Goal: Information Seeking & Learning: Learn about a topic

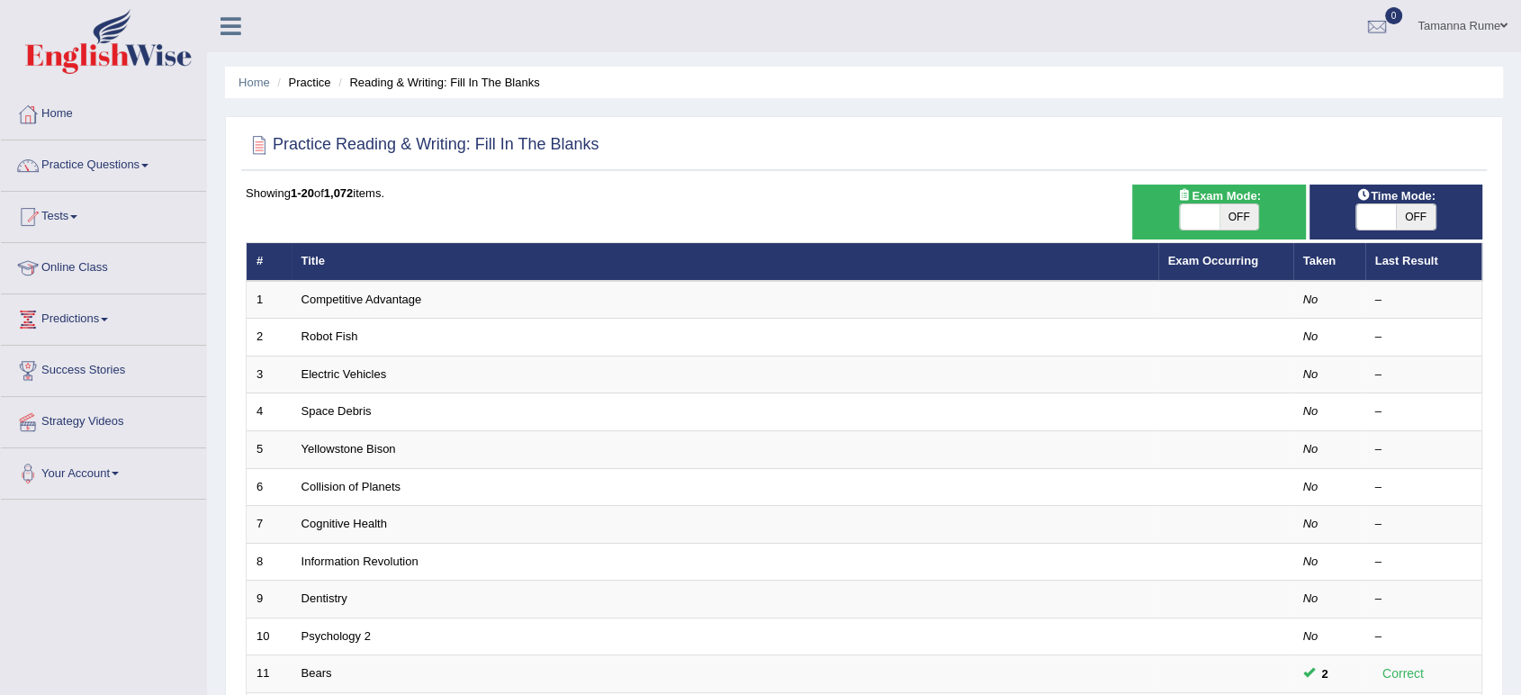
click at [1379, 211] on span at bounding box center [1377, 216] width 40 height 25
checkbox input "true"
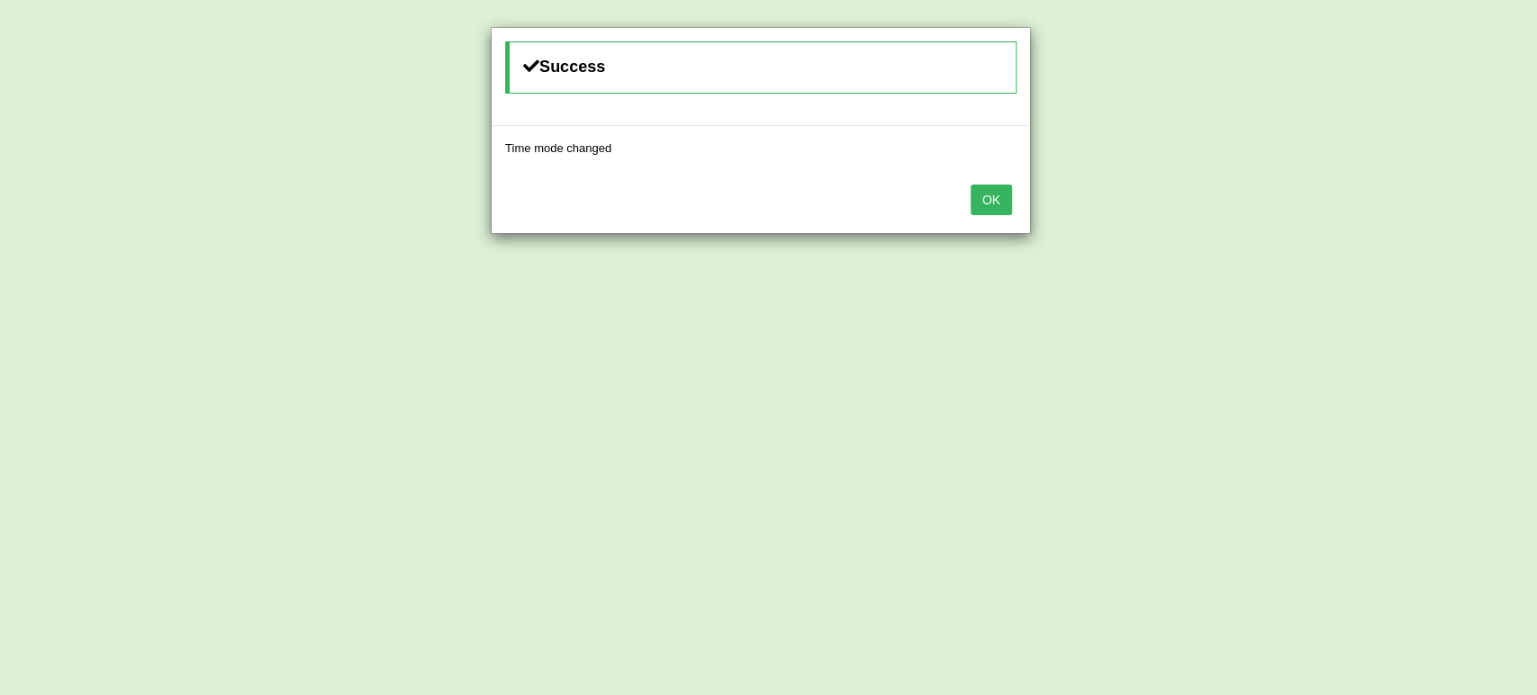
click at [996, 200] on button "OK" at bounding box center [990, 200] width 41 height 31
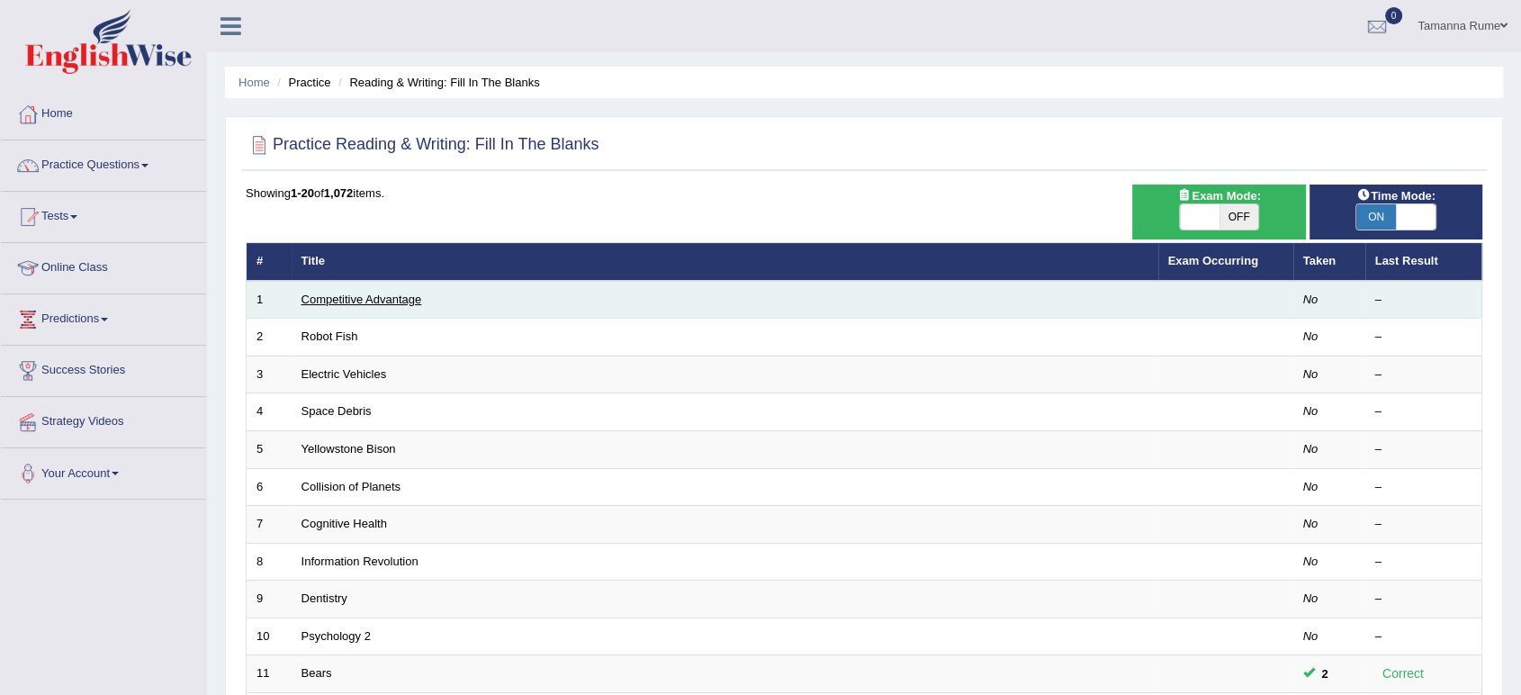
click at [370, 293] on link "Competitive Advantage" at bounding box center [362, 300] width 121 height 14
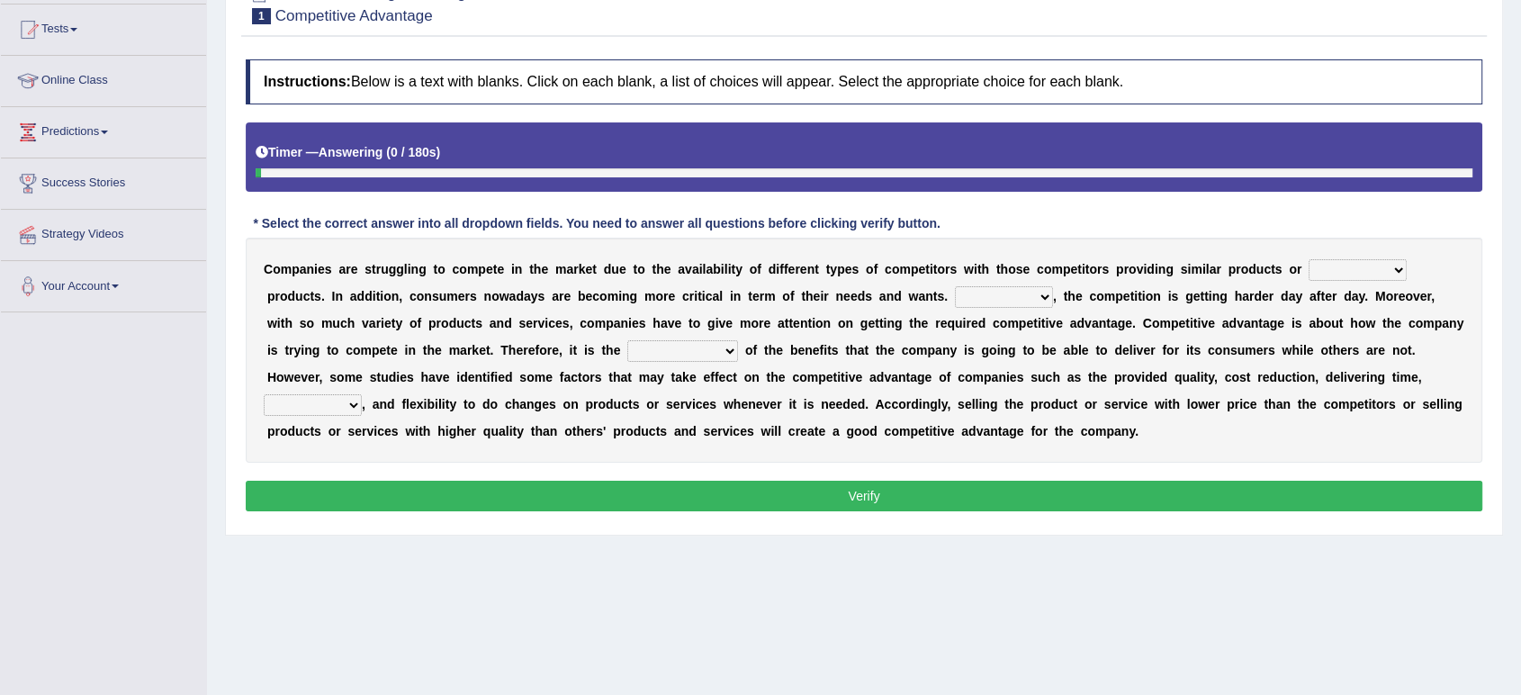
scroll to position [200, 0]
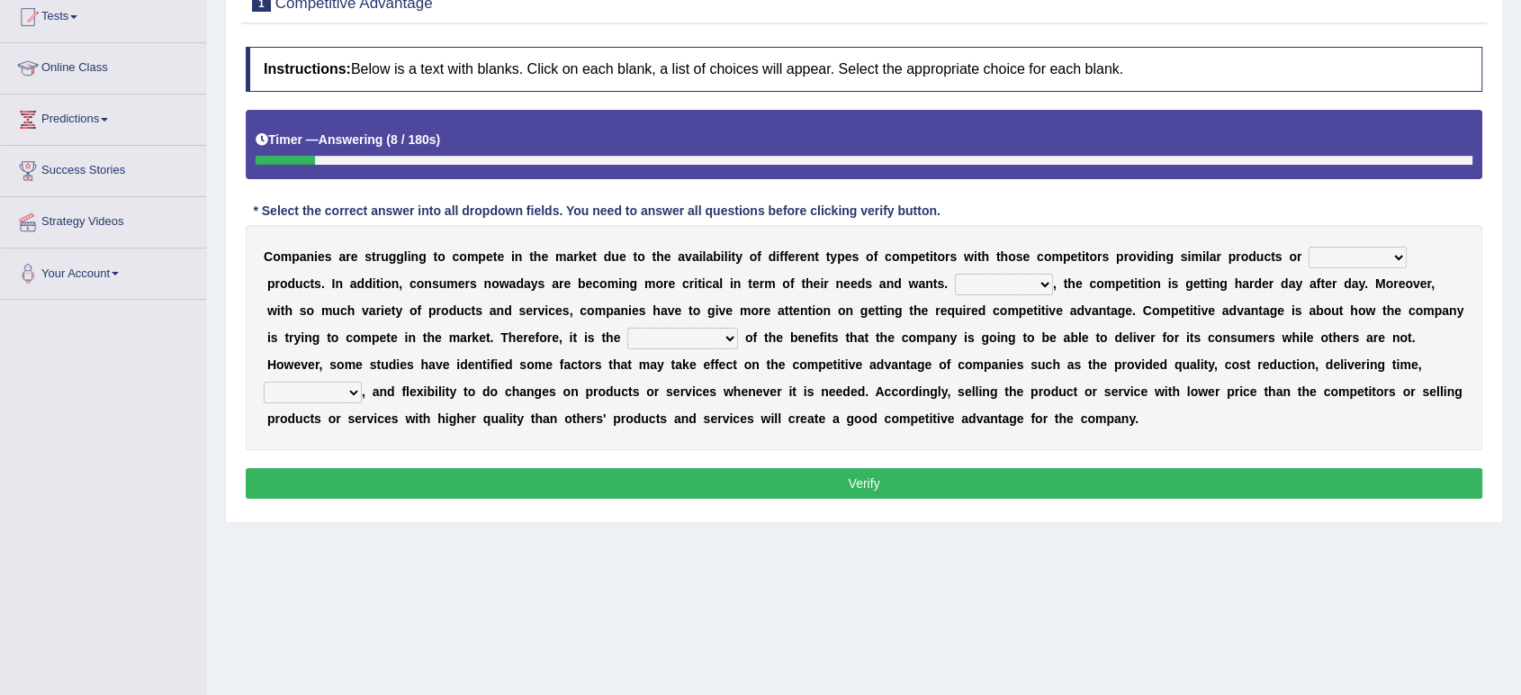
click at [1384, 257] on select "constitution restitution substitution institution" at bounding box center [1358, 258] width 98 height 22
select select "substitution"
click at [1309, 247] on select "constitution restitution substitution institution" at bounding box center [1358, 258] width 98 height 22
click at [1032, 281] on select "However Instead Additionally Therefore" at bounding box center [1004, 285] width 98 height 22
select select "Therefore"
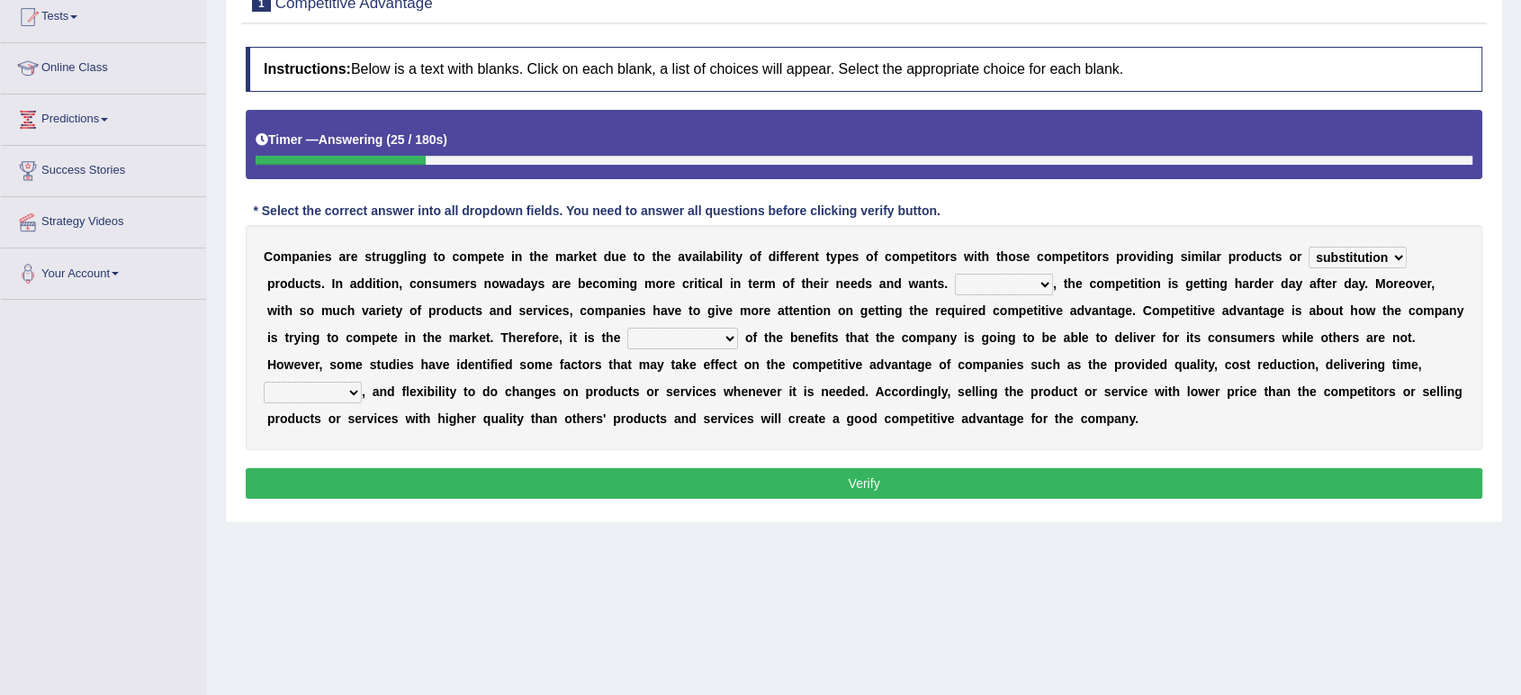
click at [955, 274] on select "However Instead Additionally Therefore" at bounding box center [1004, 285] width 98 height 22
click at [717, 333] on select "dissemination ordination determination incarnation" at bounding box center [682, 339] width 111 height 22
select select "determination"
click at [627, 328] on select "dissemination ordination determination incarnation" at bounding box center [682, 339] width 111 height 22
click at [353, 387] on select "captivation aggregation deprivation innovation" at bounding box center [313, 393] width 98 height 22
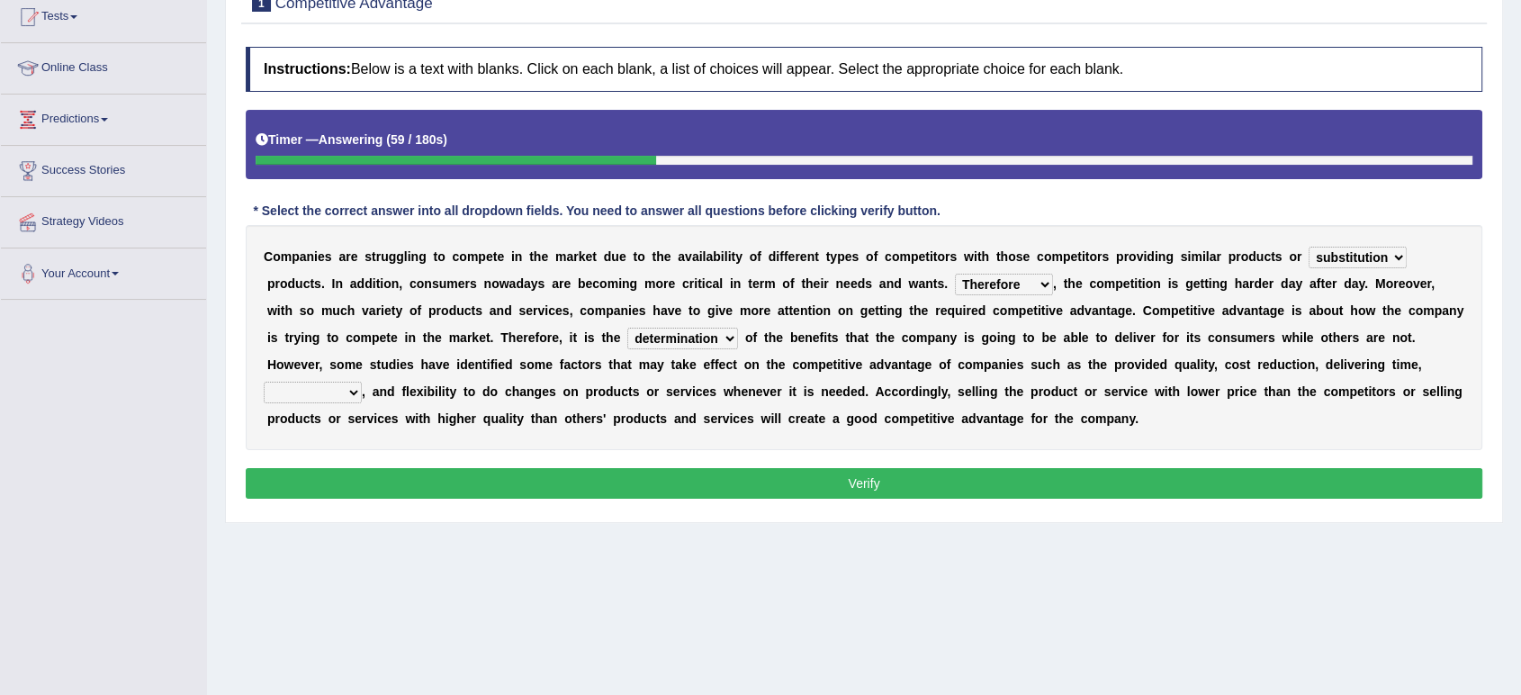
select select "innovation"
click at [264, 382] on select "captivation aggregation deprivation innovation" at bounding box center [313, 393] width 98 height 22
click at [410, 480] on button "Verify" at bounding box center [864, 483] width 1237 height 31
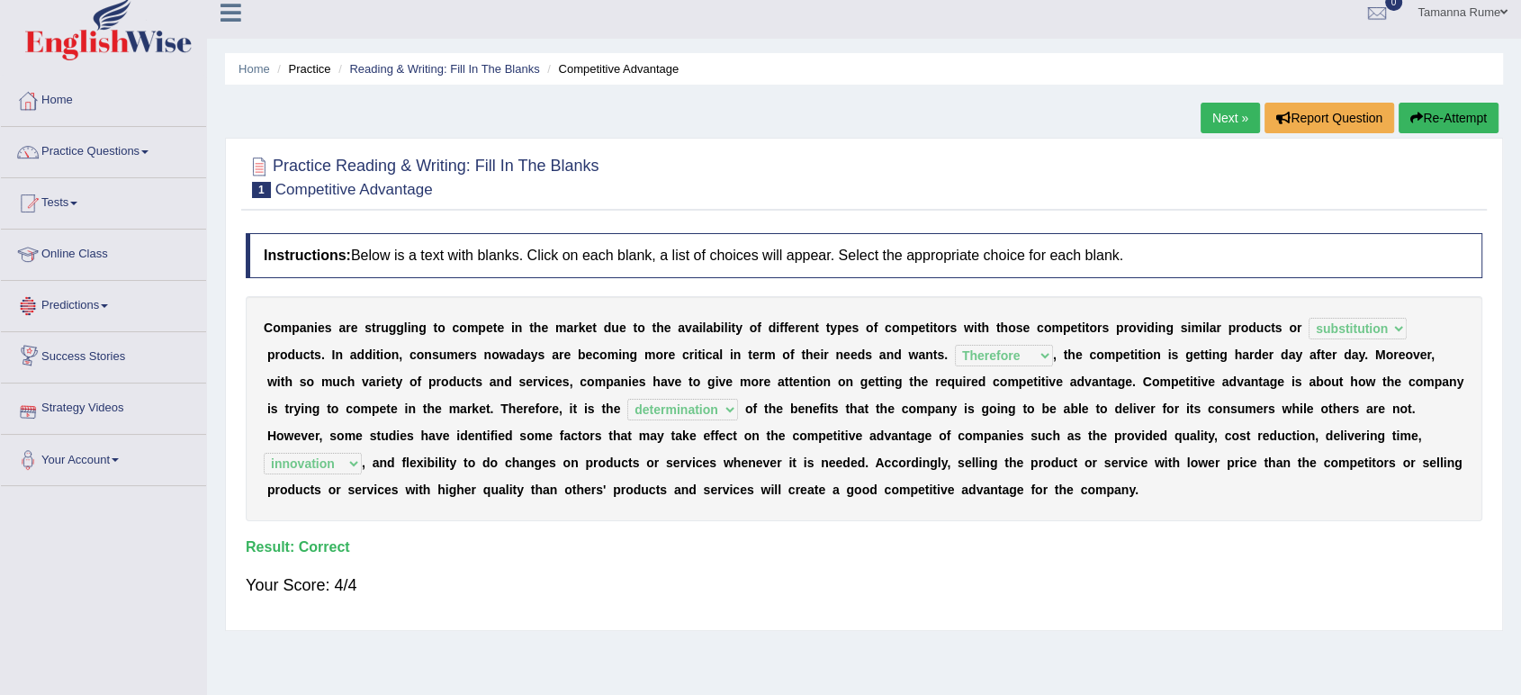
scroll to position [0, 0]
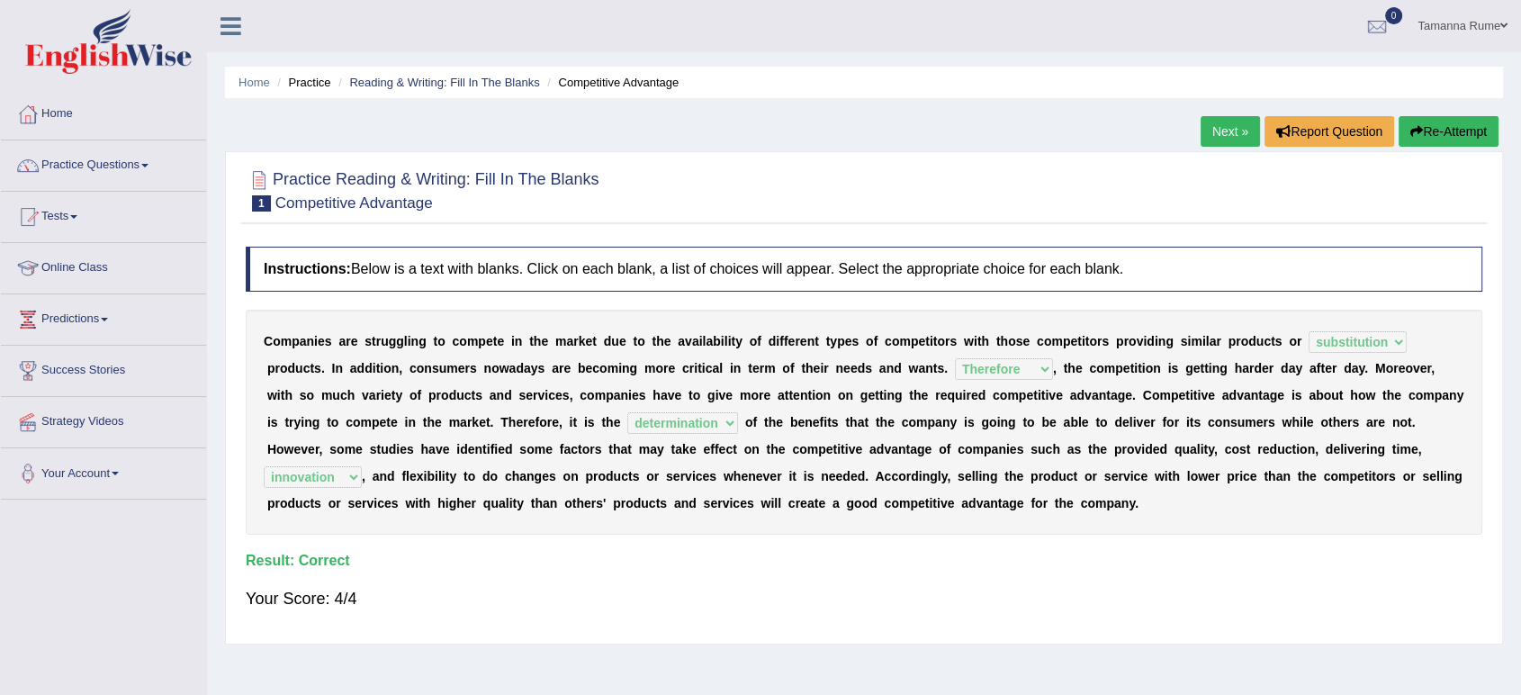
click at [1221, 135] on link "Next »" at bounding box center [1230, 131] width 59 height 31
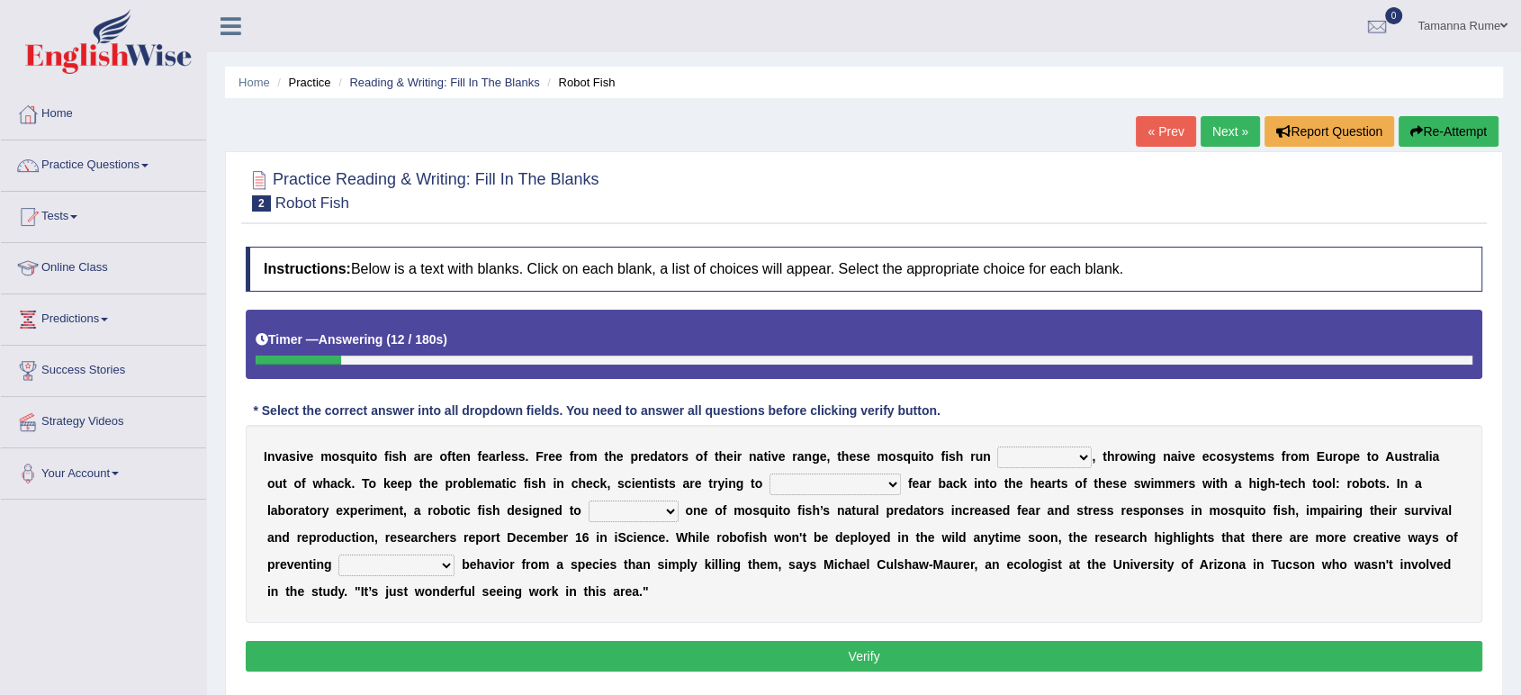
click at [1073, 455] on select "occupant flippant rampant concordant" at bounding box center [1044, 457] width 95 height 22
select select "rampant"
click at [997, 446] on select "occupant flippant rampant concordant" at bounding box center [1044, 457] width 95 height 22
click at [849, 481] on select "accept spike strike drake" at bounding box center [835, 484] width 131 height 22
select select "spike"
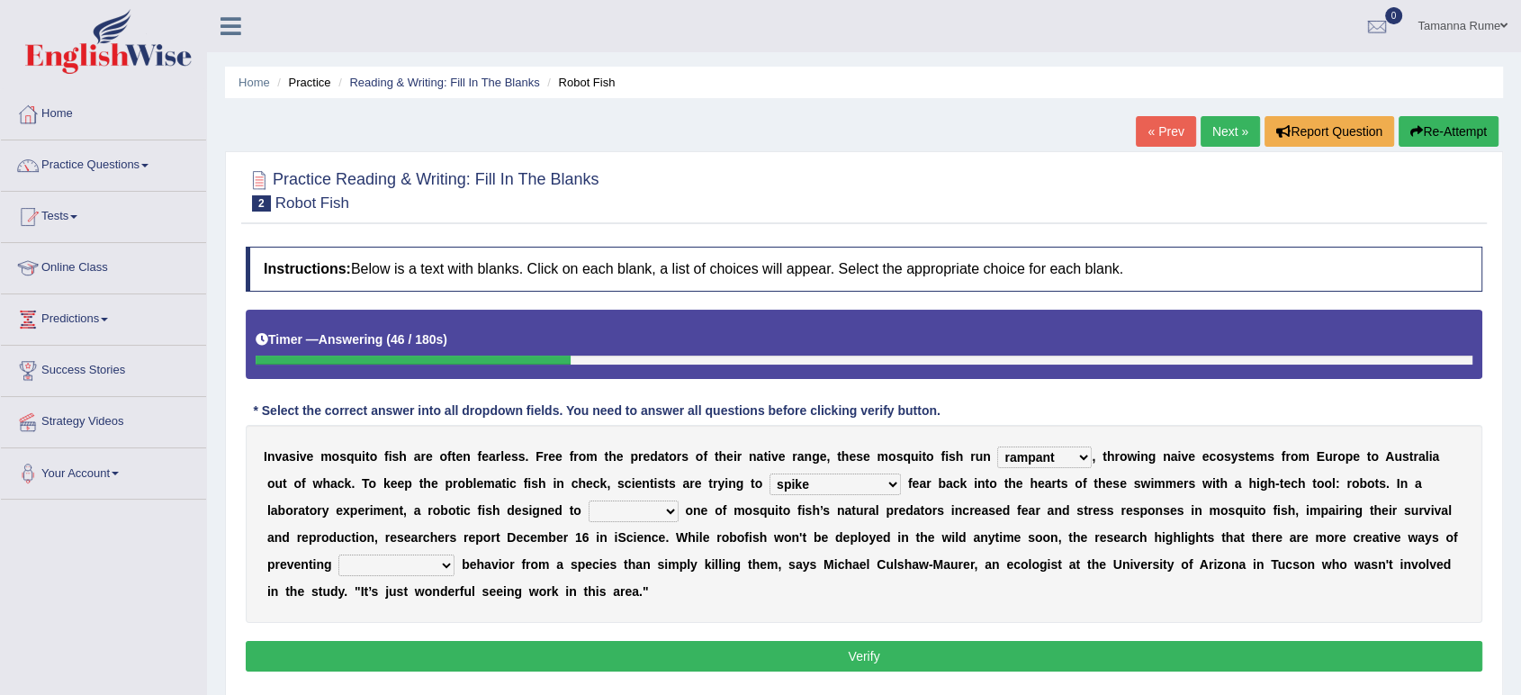
click at [770, 473] on select "accept spike strike drake" at bounding box center [835, 484] width 131 height 22
click at [593, 509] on select "bequest mimic battle conquest" at bounding box center [634, 511] width 90 height 22
select select "mimic"
click at [589, 500] on select "bequest mimic battle conquest" at bounding box center [634, 511] width 90 height 22
click at [429, 567] on select "unprivileged unprecedented uncharted unwanted" at bounding box center [396, 565] width 116 height 22
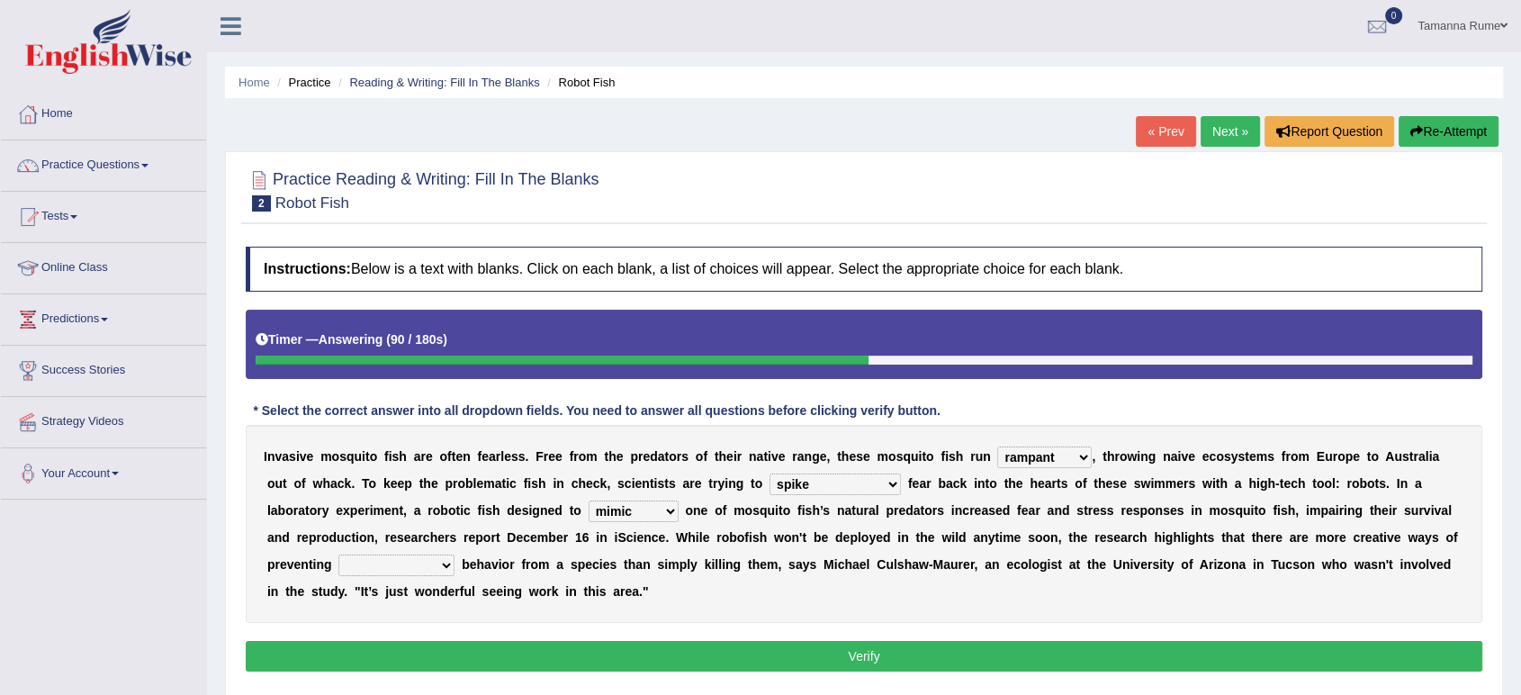
select select "unwanted"
click at [338, 554] on select "unprivileged unprecedented uncharted unwanted" at bounding box center [396, 565] width 116 height 22
click at [435, 646] on button "Verify" at bounding box center [864, 656] width 1237 height 31
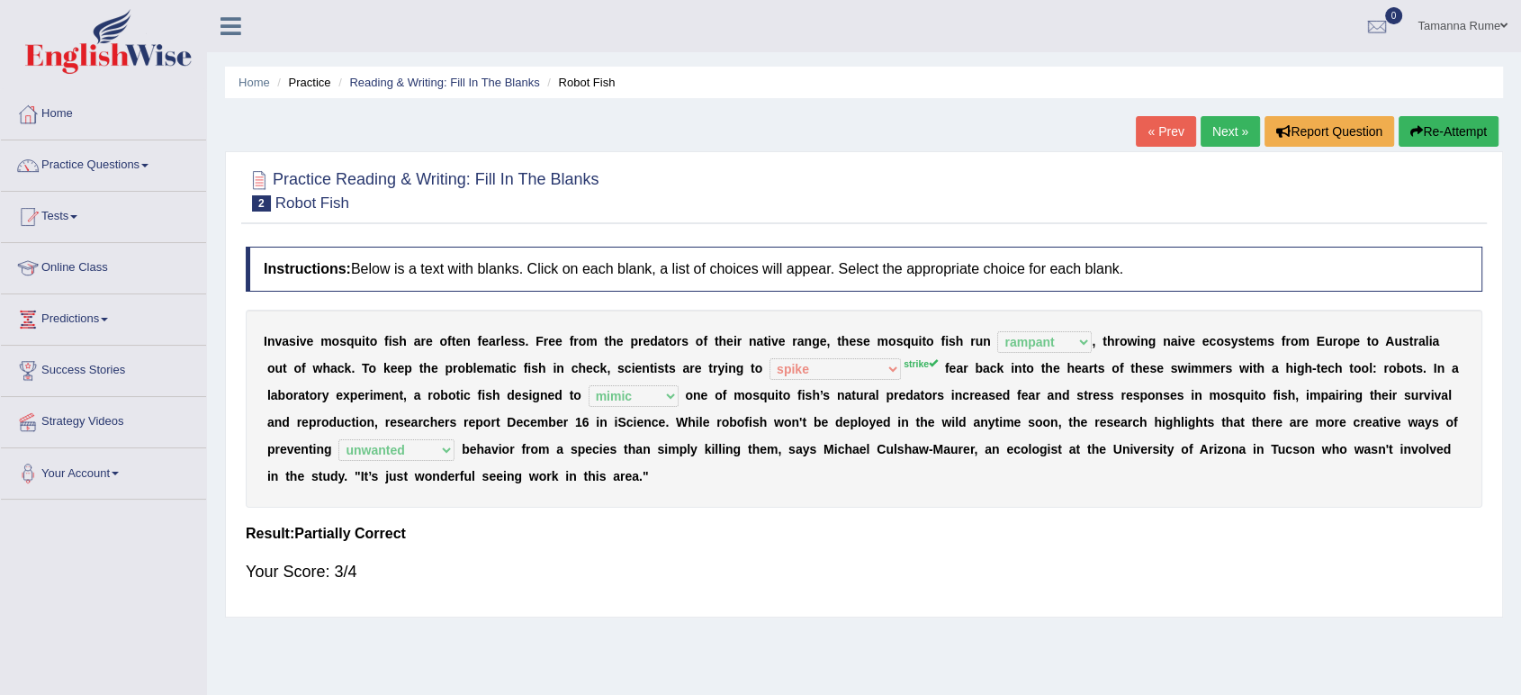
scroll to position [100, 0]
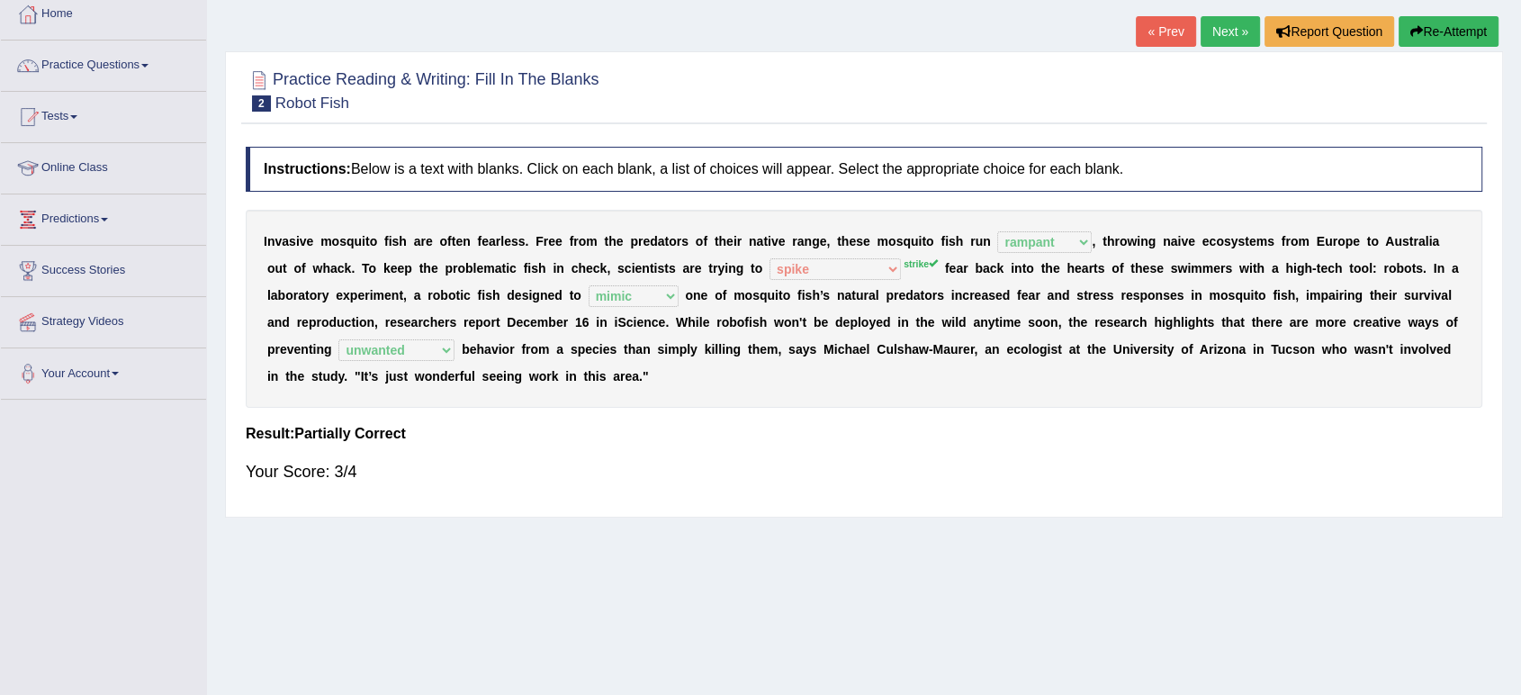
click at [1212, 32] on link "Next »" at bounding box center [1230, 31] width 59 height 31
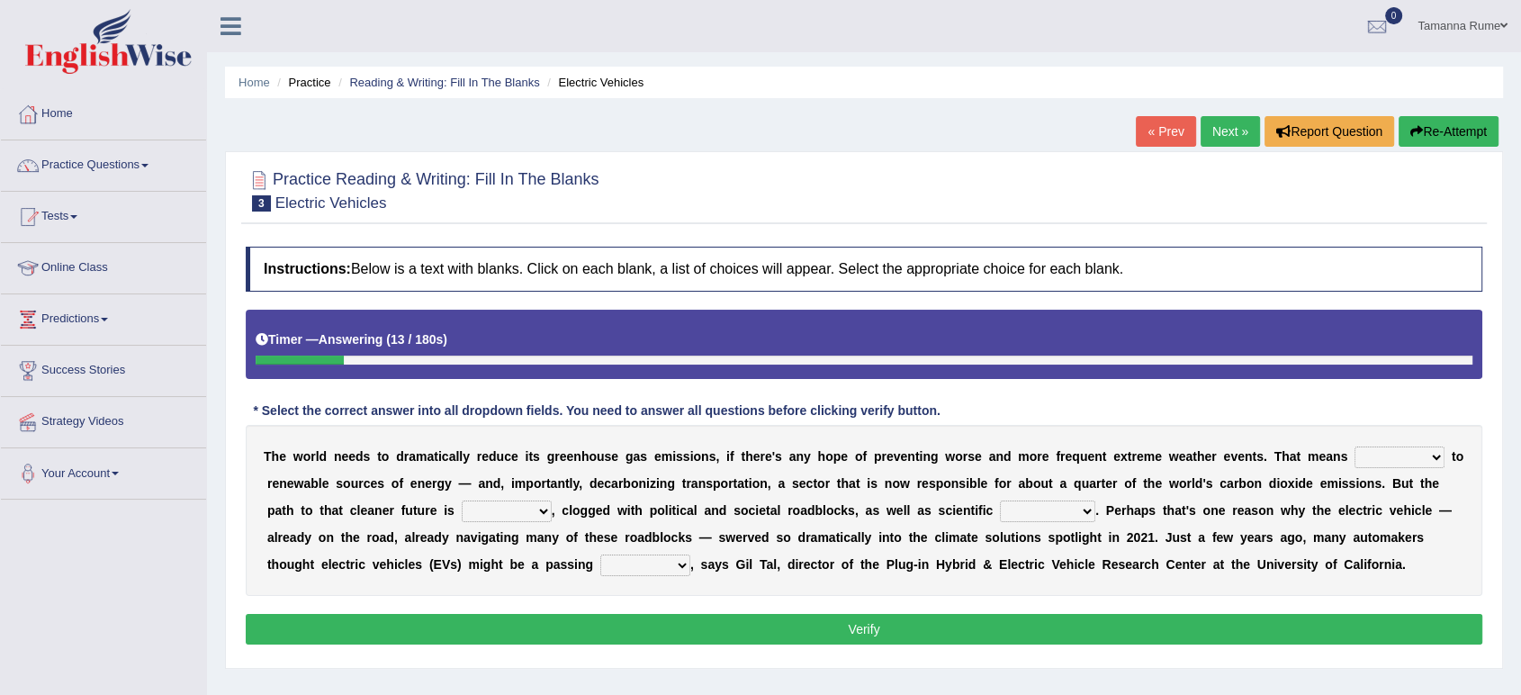
click at [1428, 453] on select "grafting drafting crafting shifting" at bounding box center [1400, 457] width 90 height 22
select select "shifting"
click at [1355, 446] on select "grafting drafting crafting shifting" at bounding box center [1400, 457] width 90 height 22
click at [534, 513] on select "daunting daunted daunt dauntless" at bounding box center [507, 511] width 90 height 22
select select "daunting"
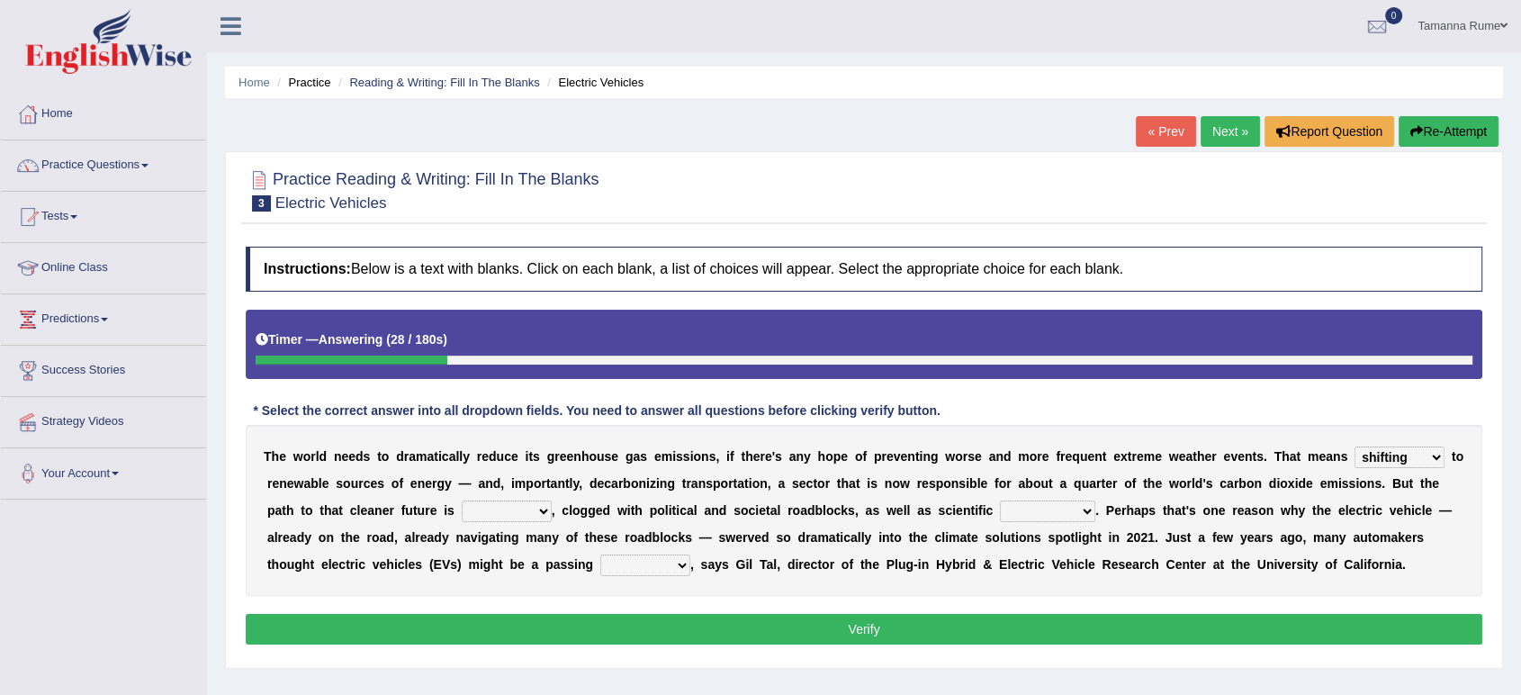
click at [462, 500] on select "daunting daunted daunt dauntless" at bounding box center [507, 511] width 90 height 22
click at [1086, 510] on select "spectacles obstacles tentacles receptacles" at bounding box center [1047, 511] width 95 height 22
select select "obstacles"
click at [1000, 500] on select "spectacles obstacles tentacles receptacles" at bounding box center [1047, 511] width 95 height 22
click at [673, 560] on select "fad gad tad lad" at bounding box center [645, 565] width 90 height 22
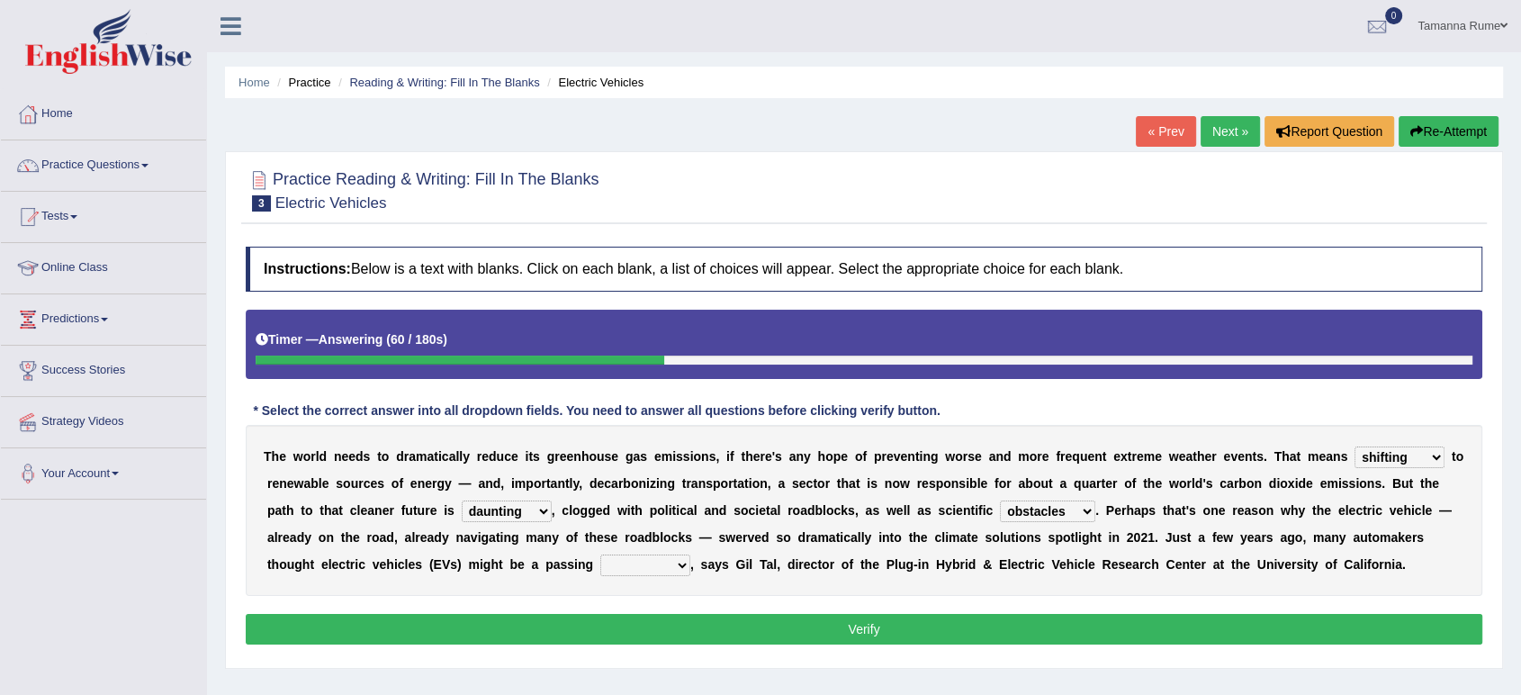
select select "fad"
click at [600, 554] on select "fad gad tad lad" at bounding box center [645, 565] width 90 height 22
click at [389, 620] on button "Verify" at bounding box center [864, 629] width 1237 height 31
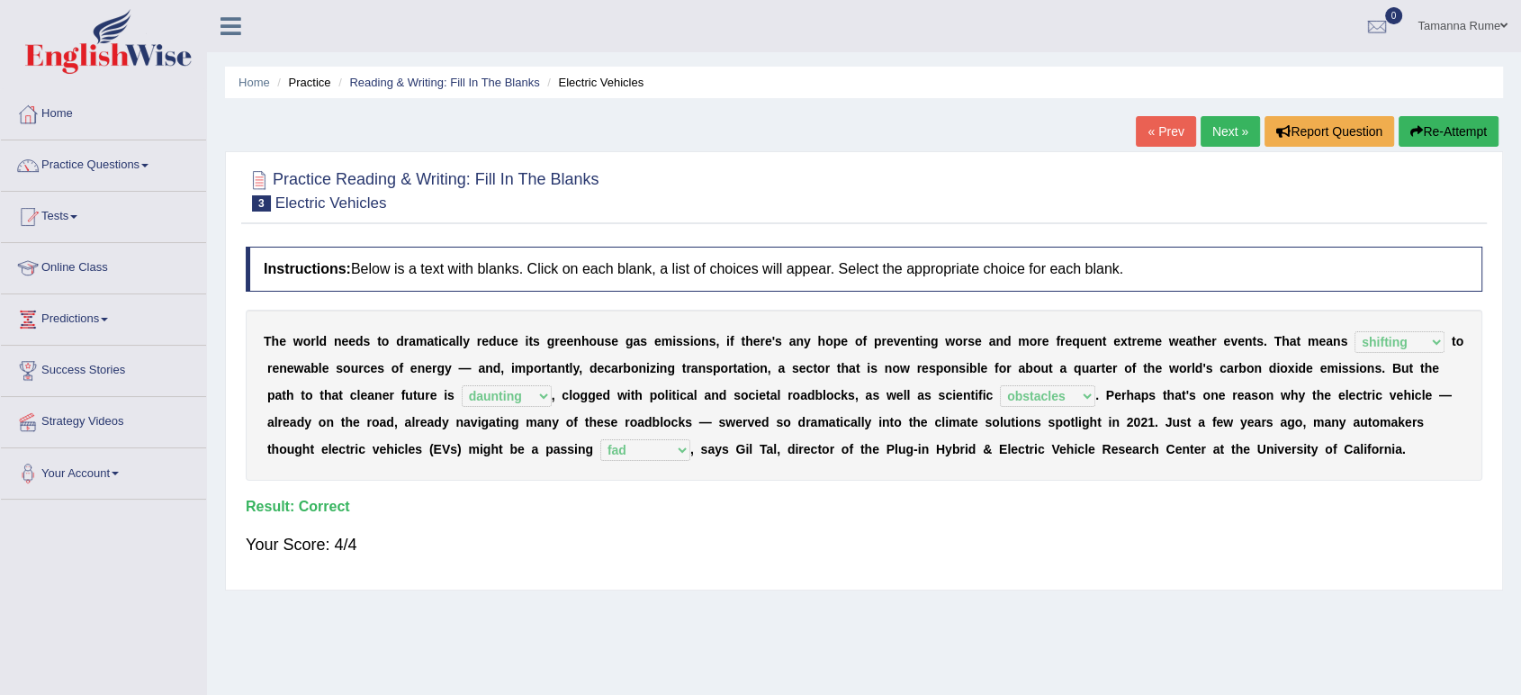
click at [1233, 126] on link "Next »" at bounding box center [1230, 131] width 59 height 31
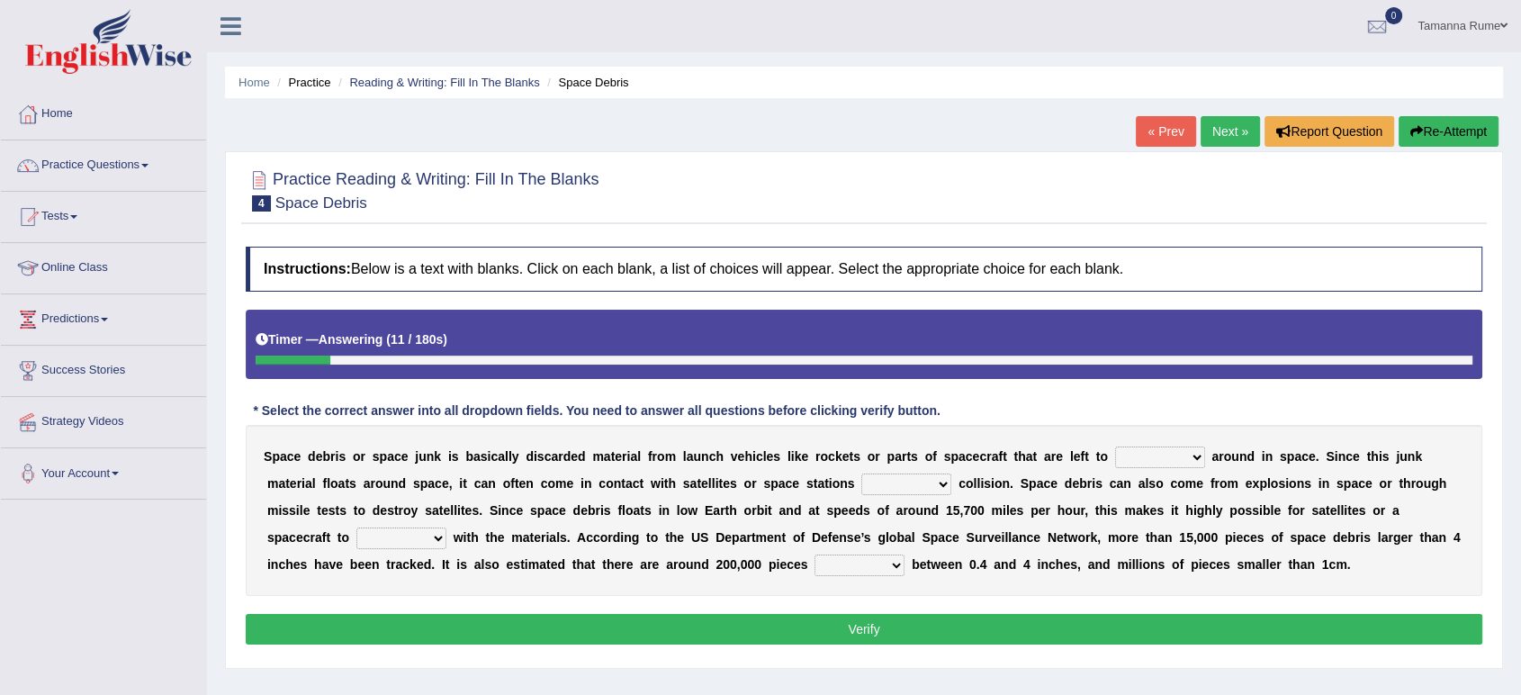
click at [1190, 454] on select "twist center roam loll" at bounding box center [1160, 457] width 90 height 22
select select "roam"
click at [1115, 446] on select "twist center roam loll" at bounding box center [1160, 457] width 90 height 22
click at [928, 481] on select "risks risk risked risking" at bounding box center [906, 484] width 90 height 22
select select "risking"
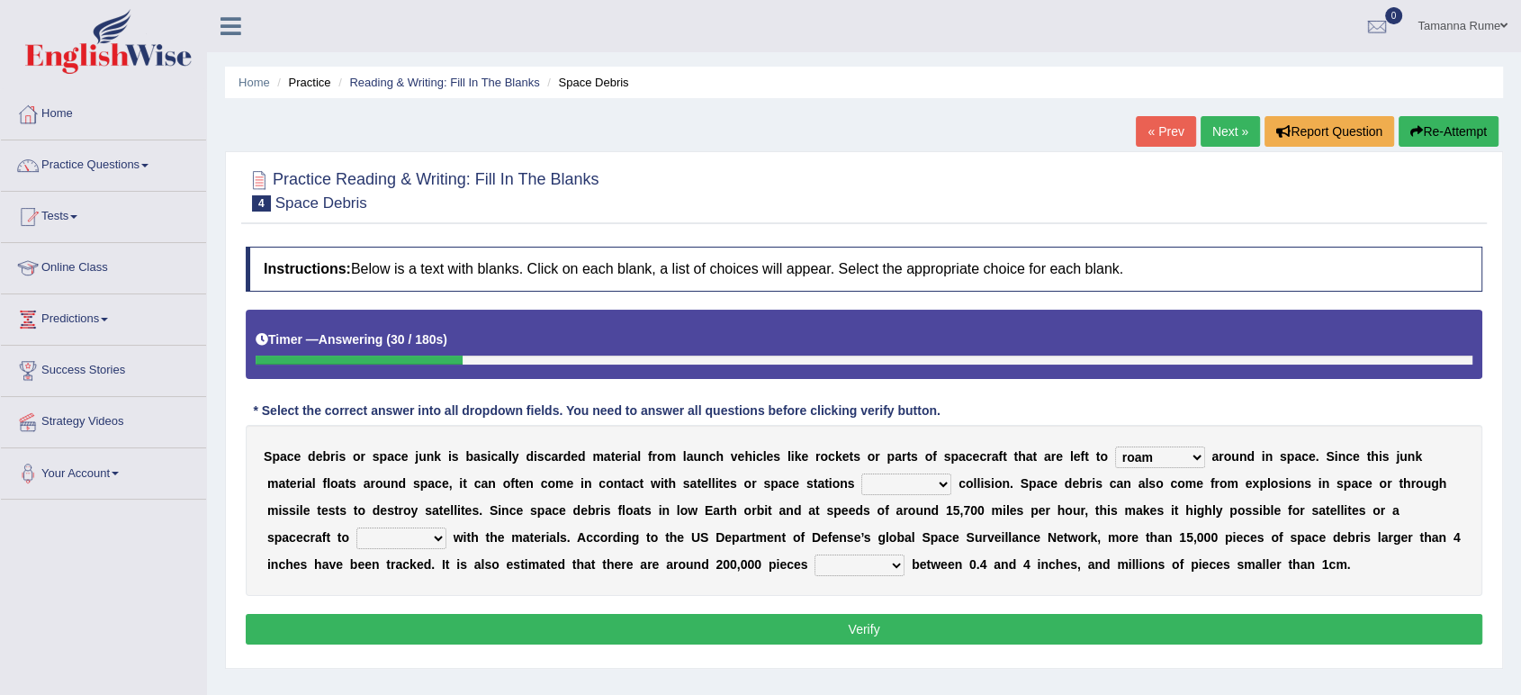
click at [861, 473] on select "risks risk risked risking" at bounding box center [906, 484] width 90 height 22
click at [435, 536] on select "collect collate collide collocate" at bounding box center [401, 538] width 90 height 22
select select "collide"
click at [356, 527] on select "collect collate collide collocate" at bounding box center [401, 538] width 90 height 22
click at [887, 562] on select "sized sizing size sizes" at bounding box center [860, 565] width 90 height 22
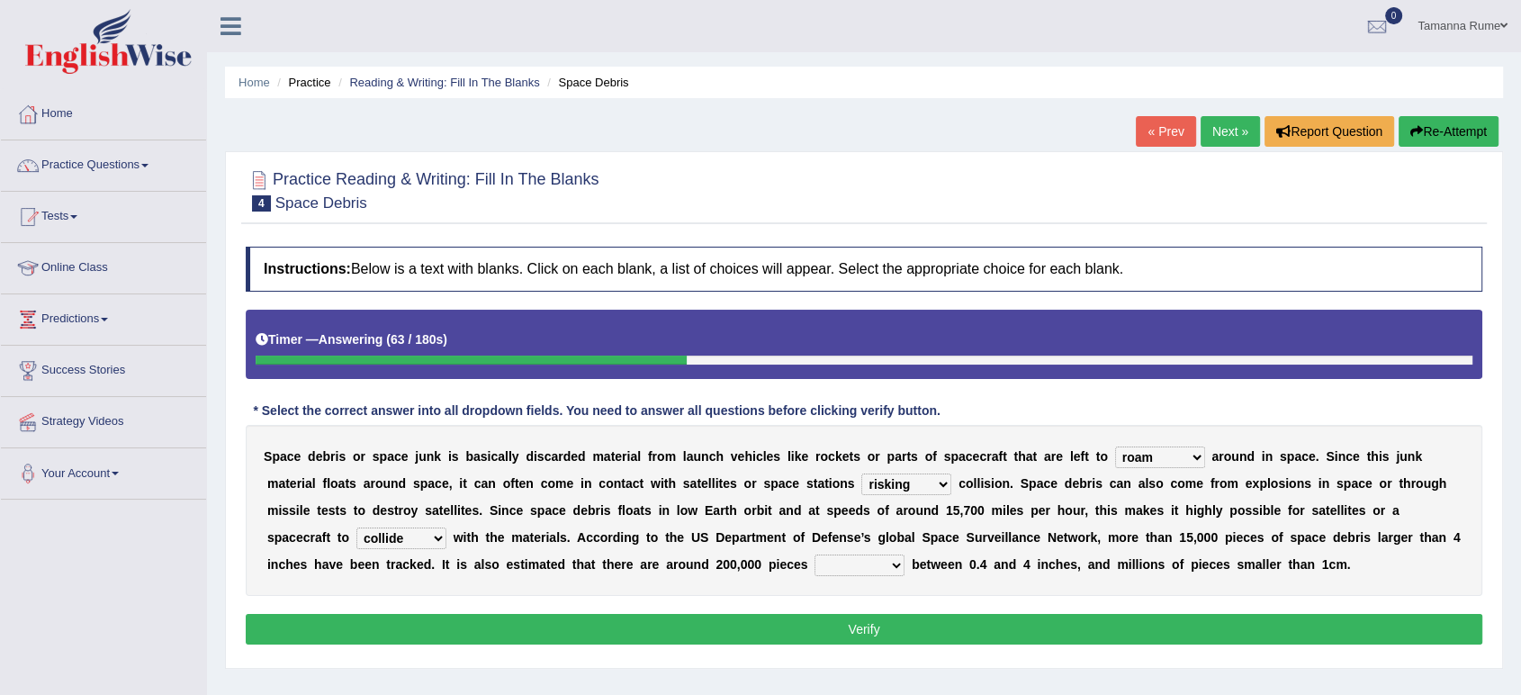
select select "sized"
click at [815, 554] on select "sized sizing size sizes" at bounding box center [860, 565] width 90 height 22
click at [796, 630] on button "Verify" at bounding box center [864, 629] width 1237 height 31
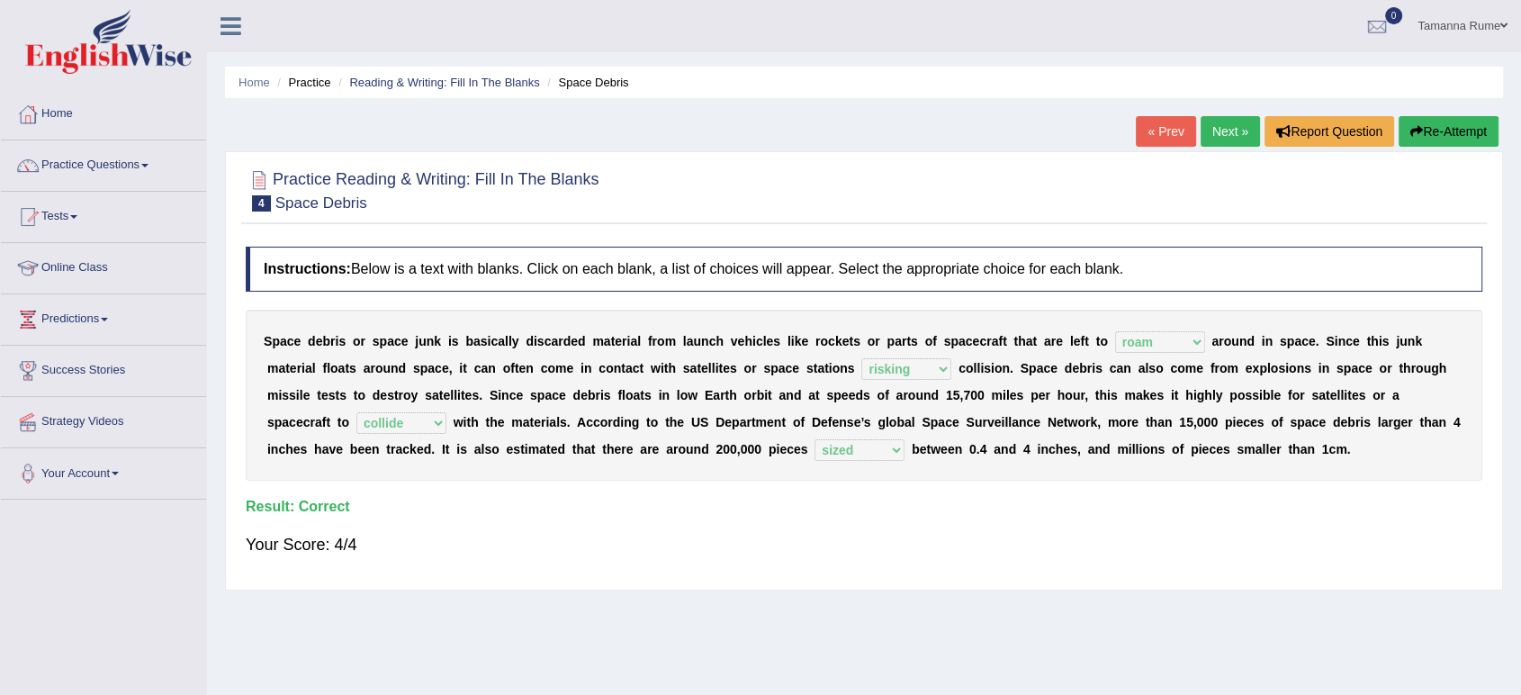
click at [1207, 127] on link "Next »" at bounding box center [1230, 131] width 59 height 31
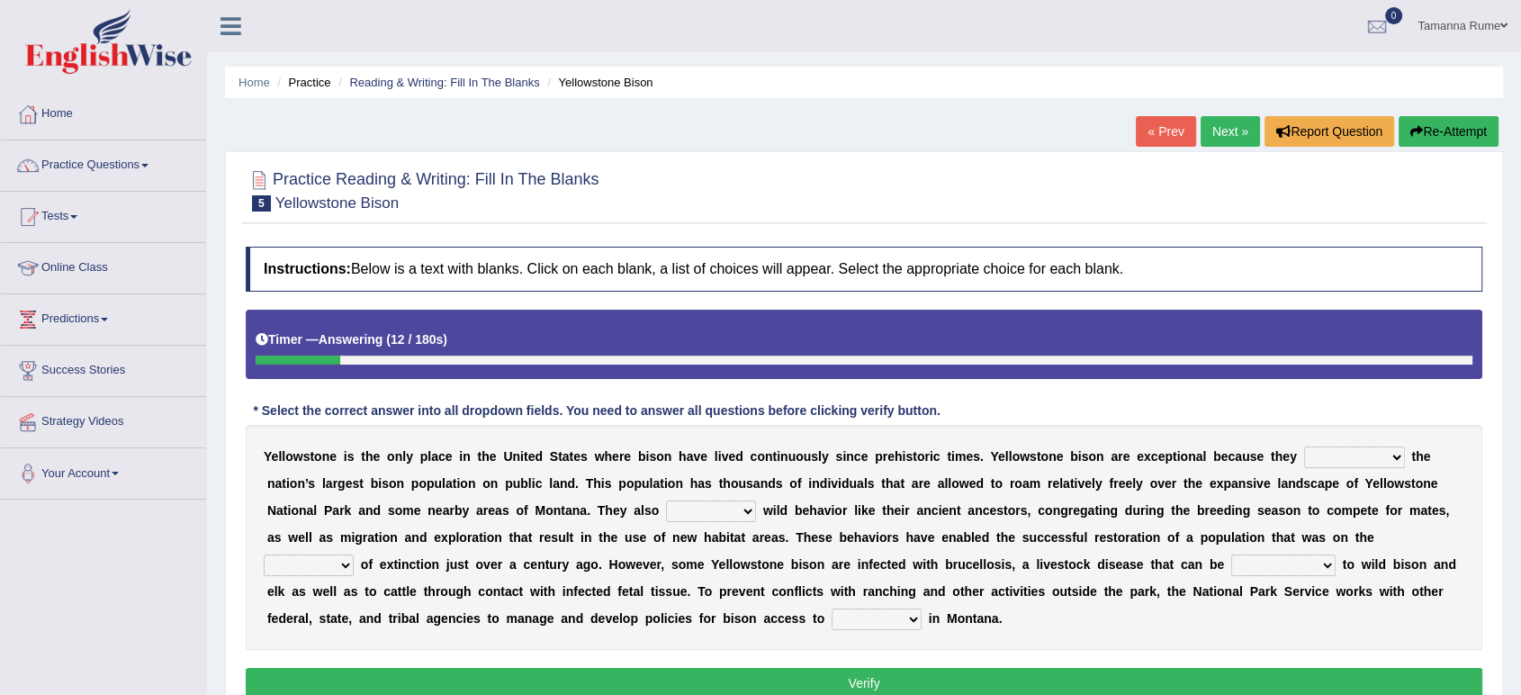
click at [1385, 458] on select "congregate comprise consist compromise" at bounding box center [1354, 457] width 101 height 22
select select "comprise"
click at [1304, 446] on select "congregate comprise consist compromise" at bounding box center [1354, 457] width 101 height 22
click at [736, 515] on select "exhibit disregard resist encourage" at bounding box center [711, 511] width 90 height 22
select select "exhibit"
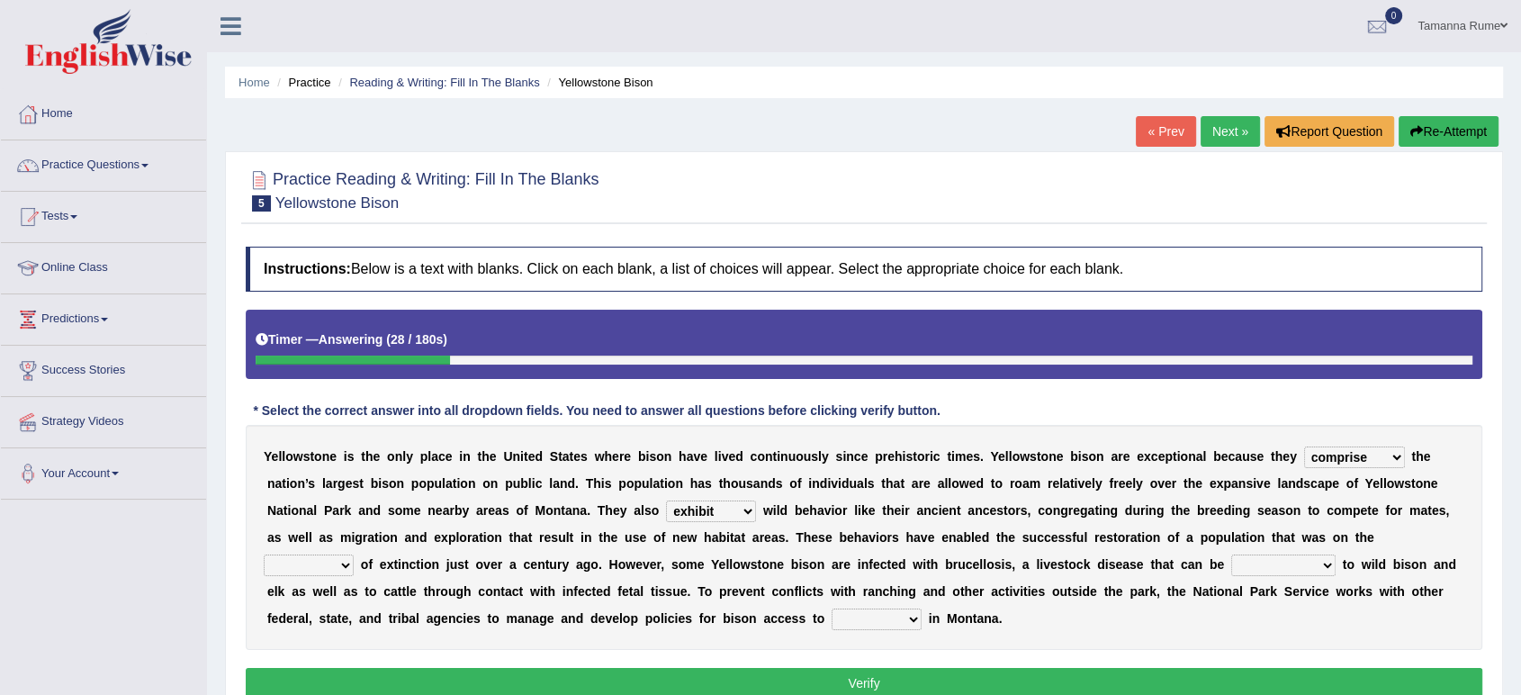
click at [666, 500] on select "exhibit disregard resist encourage" at bounding box center [711, 511] width 90 height 22
click at [340, 561] on select "brine brink danger brindle" at bounding box center [309, 565] width 90 height 22
select select "brink"
click at [264, 554] on select "brine brink danger brindle" at bounding box center [309, 565] width 90 height 22
click at [1327, 563] on select "transplanted transported transgressed transmitted" at bounding box center [1283, 565] width 104 height 22
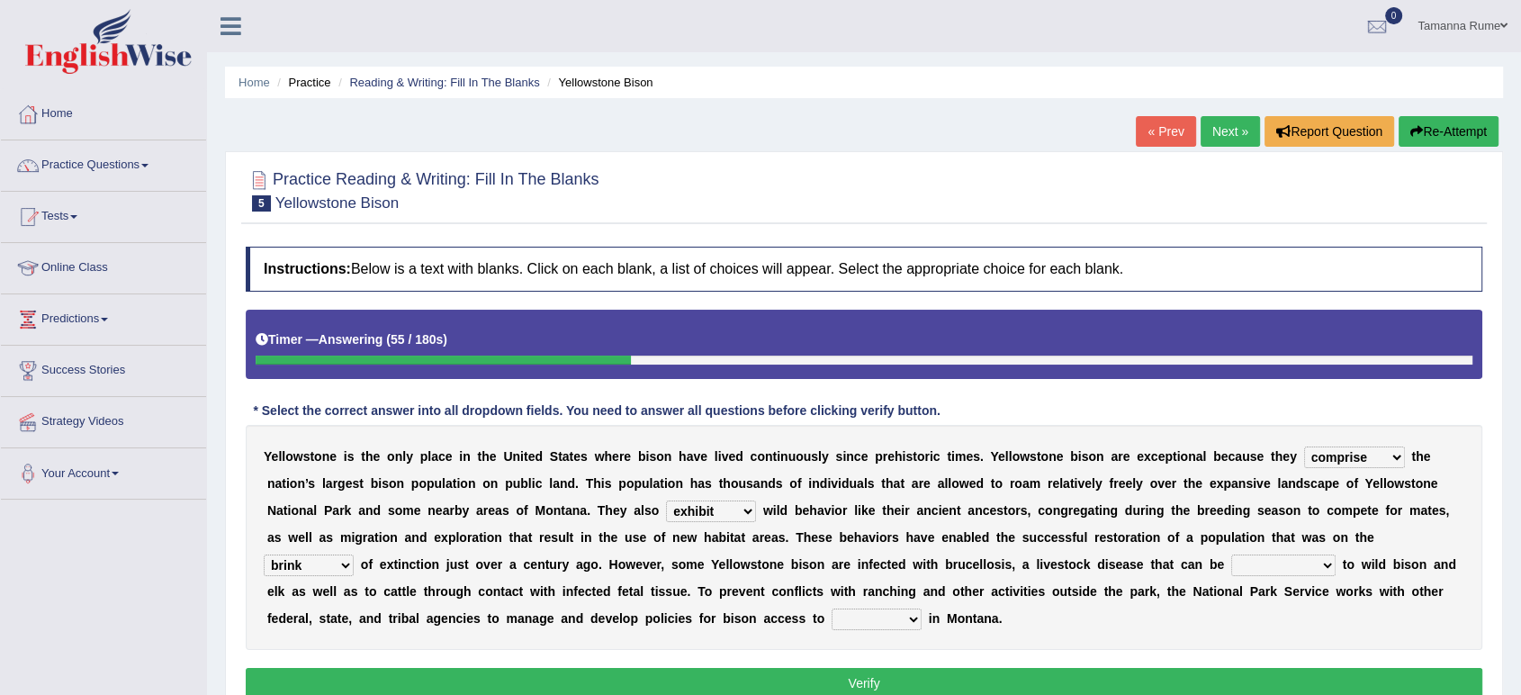
select select "transmitted"
click at [1231, 554] on select "transplanted transported transgressed transmitted" at bounding box center [1283, 565] width 104 height 22
click at [904, 618] on select "habitat habitat habitant food" at bounding box center [877, 619] width 90 height 22
select select "habitat"
click at [832, 608] on select "habitat habitat habitant food" at bounding box center [877, 619] width 90 height 22
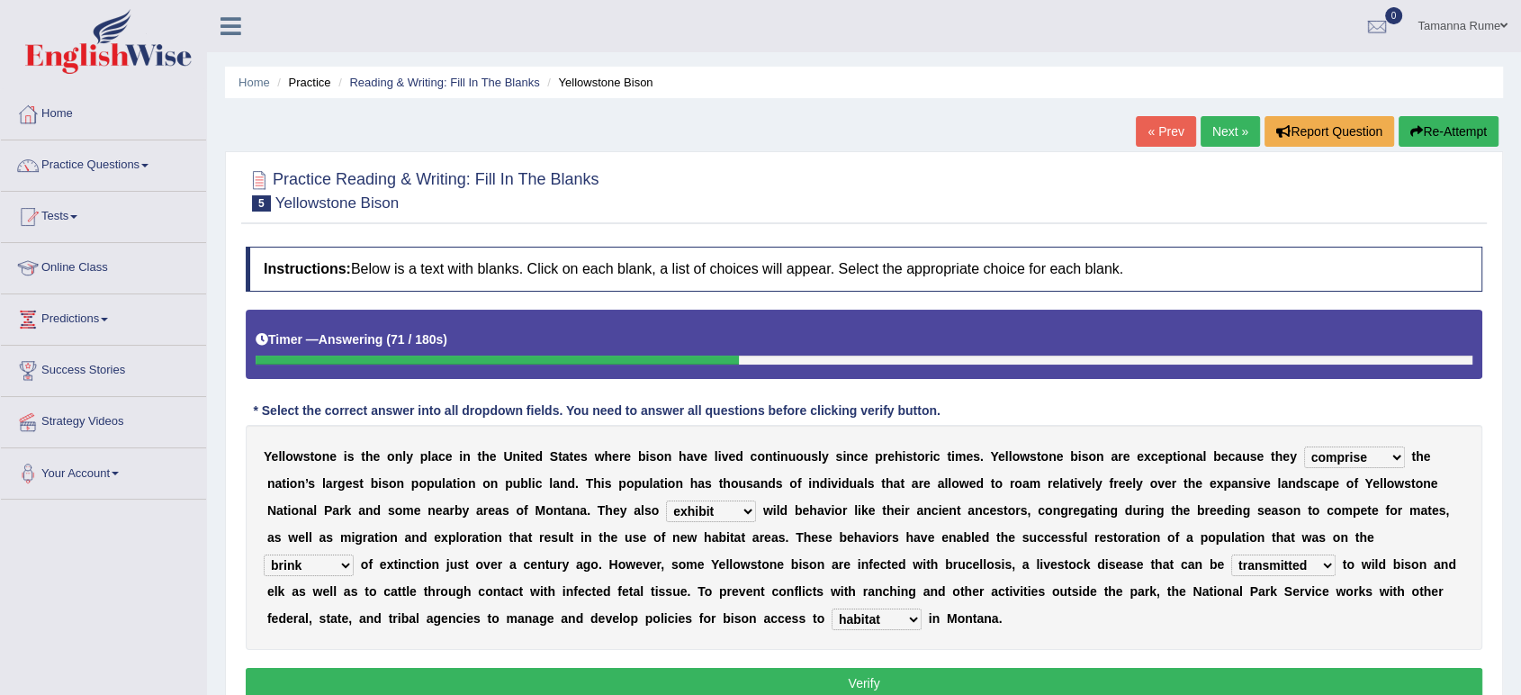
click at [783, 677] on button "Verify" at bounding box center [864, 683] width 1237 height 31
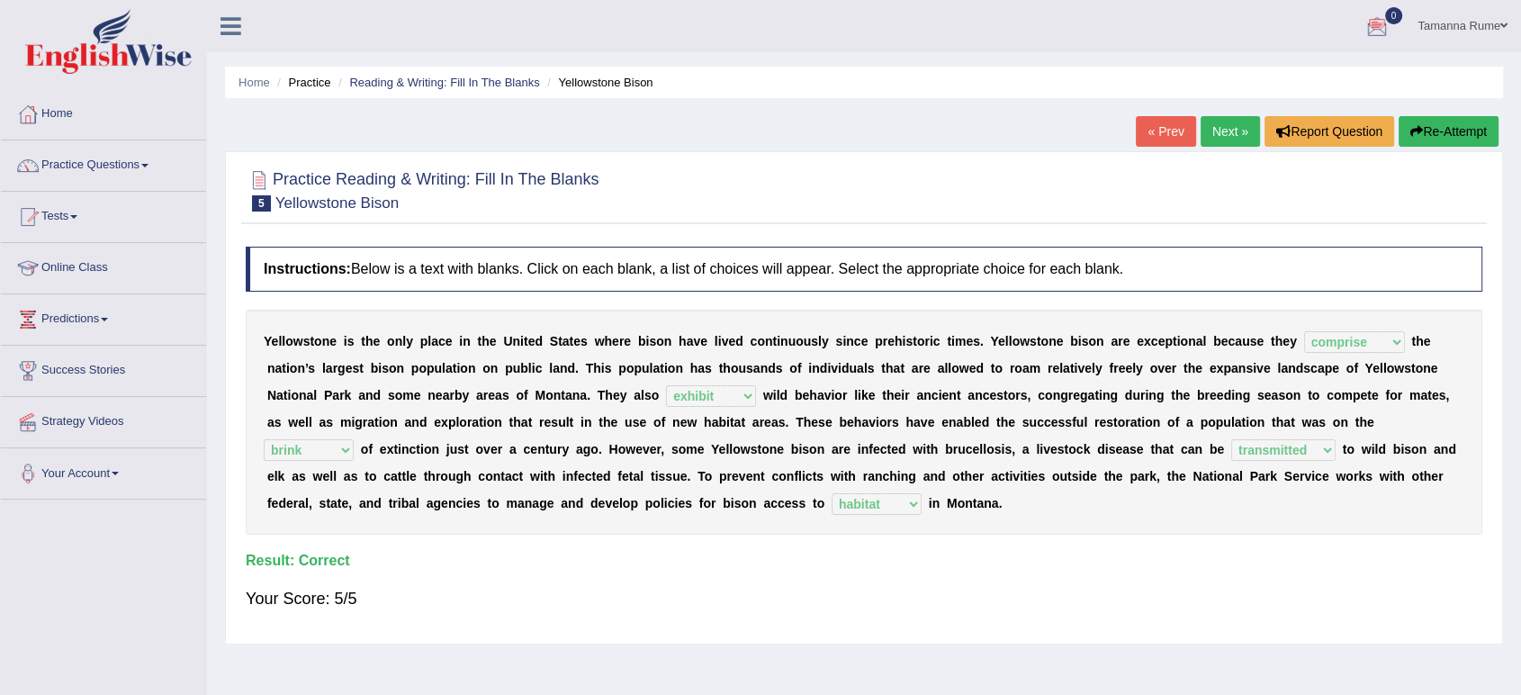
click at [1223, 122] on link "Next »" at bounding box center [1230, 131] width 59 height 31
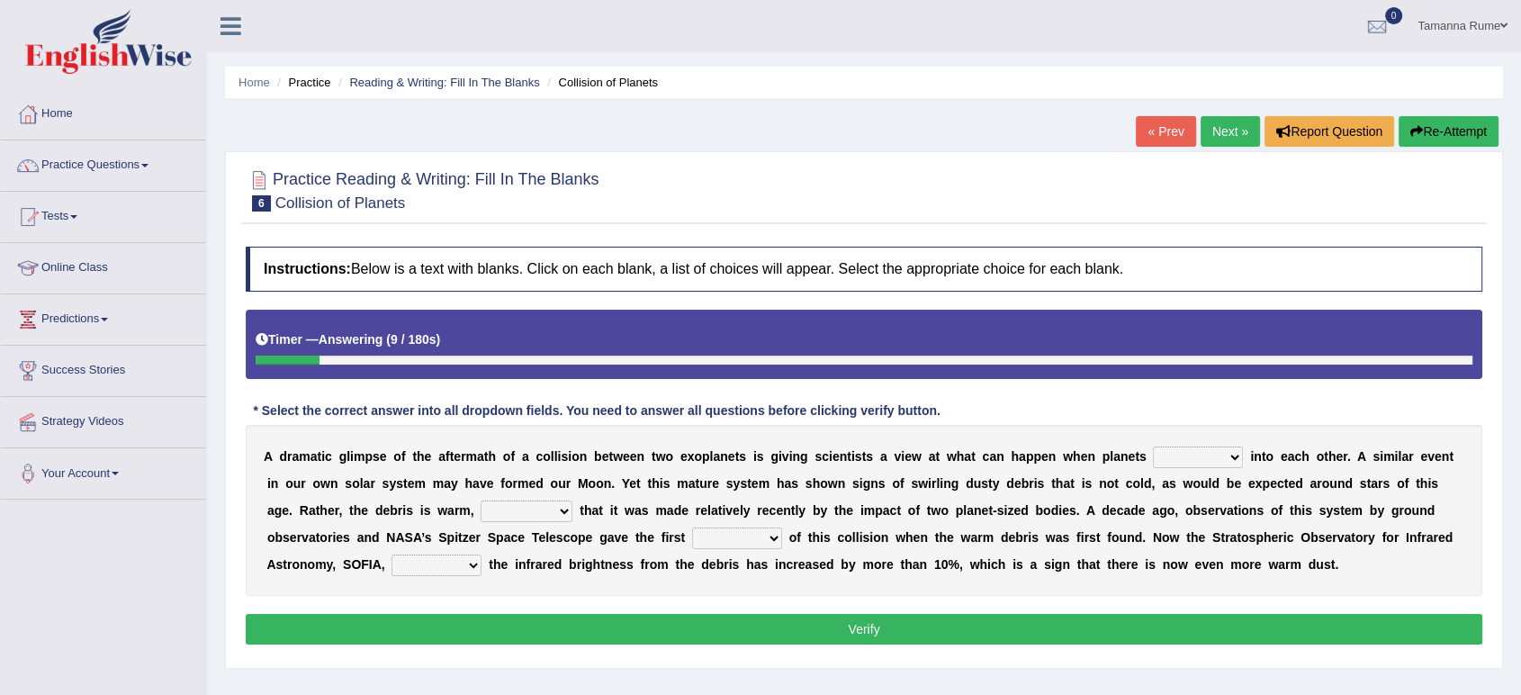
click at [1227, 458] on select "crash explore roam implode" at bounding box center [1198, 457] width 90 height 22
select select "crash"
click at [1153, 446] on select "crash explore roam implode" at bounding box center [1198, 457] width 90 height 22
click at [547, 509] on select "reinforcing sentencing forging conducing" at bounding box center [527, 511] width 92 height 22
select select "conducing"
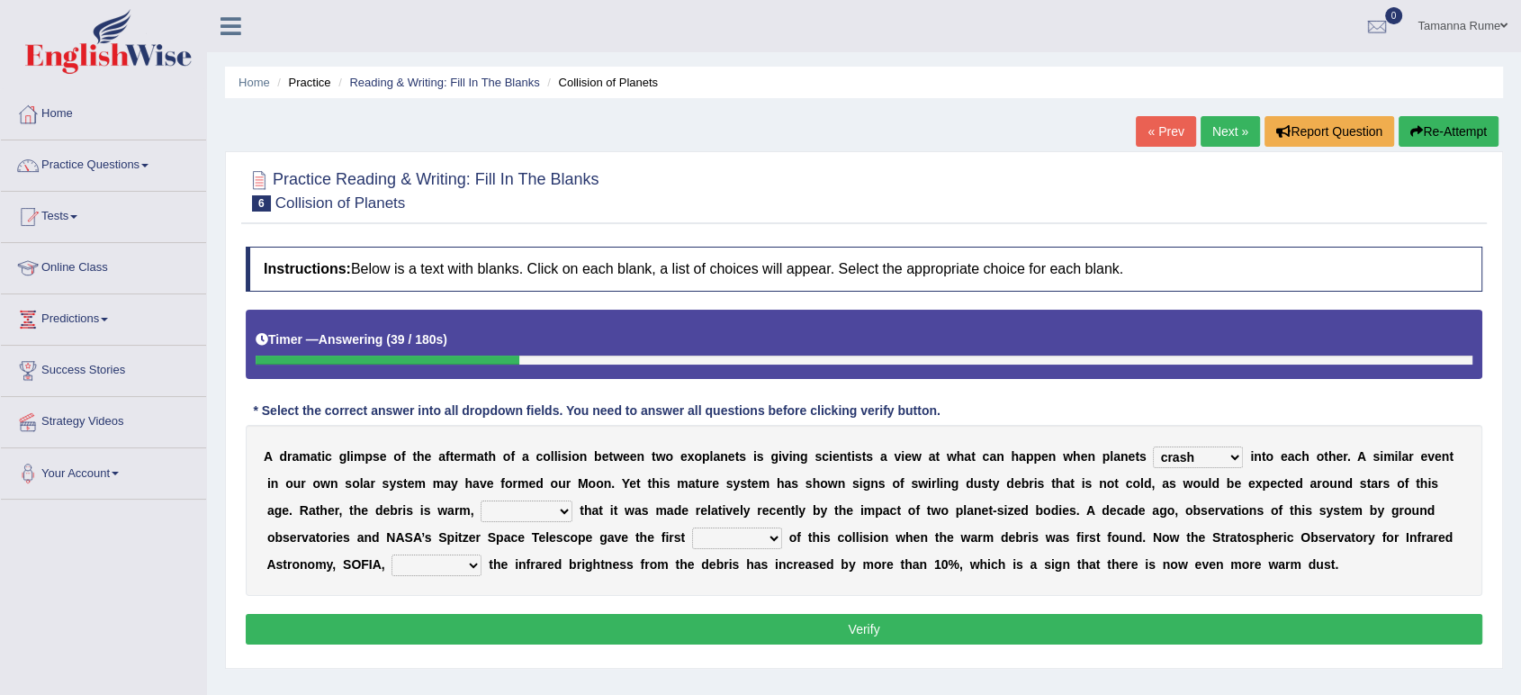
click at [481, 500] on select "reinforcing sentencing forging conducing" at bounding box center [527, 511] width 92 height 22
click at [770, 539] on select "pints faints hints taints" at bounding box center [737, 538] width 90 height 22
select select "hints"
click at [692, 527] on select "pints faints hints taints" at bounding box center [737, 538] width 90 height 22
click at [468, 564] on select "concealed revealed repealed unsealed" at bounding box center [437, 565] width 90 height 22
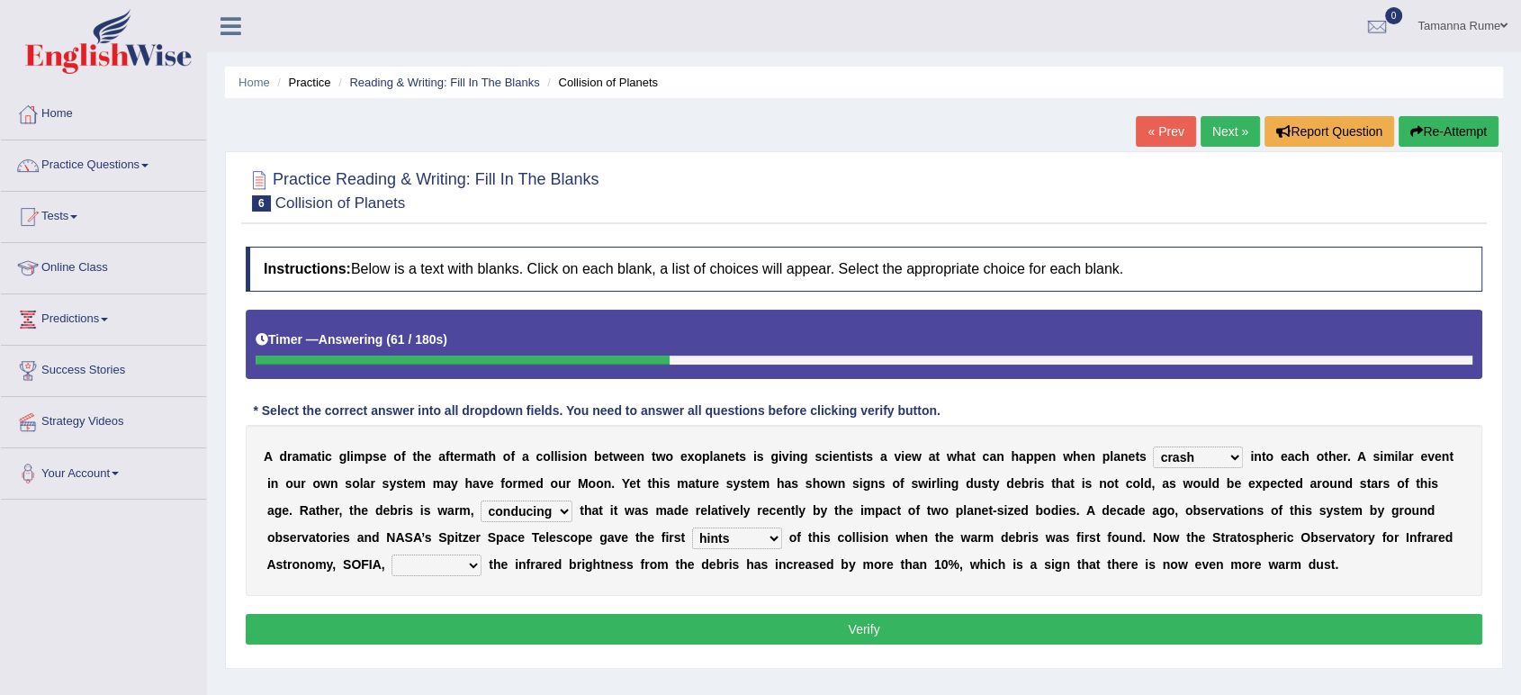
select select "revealed"
click at [392, 554] on select "concealed revealed repealed unsealed" at bounding box center [437, 565] width 90 height 22
click at [413, 621] on button "Verify" at bounding box center [864, 629] width 1237 height 31
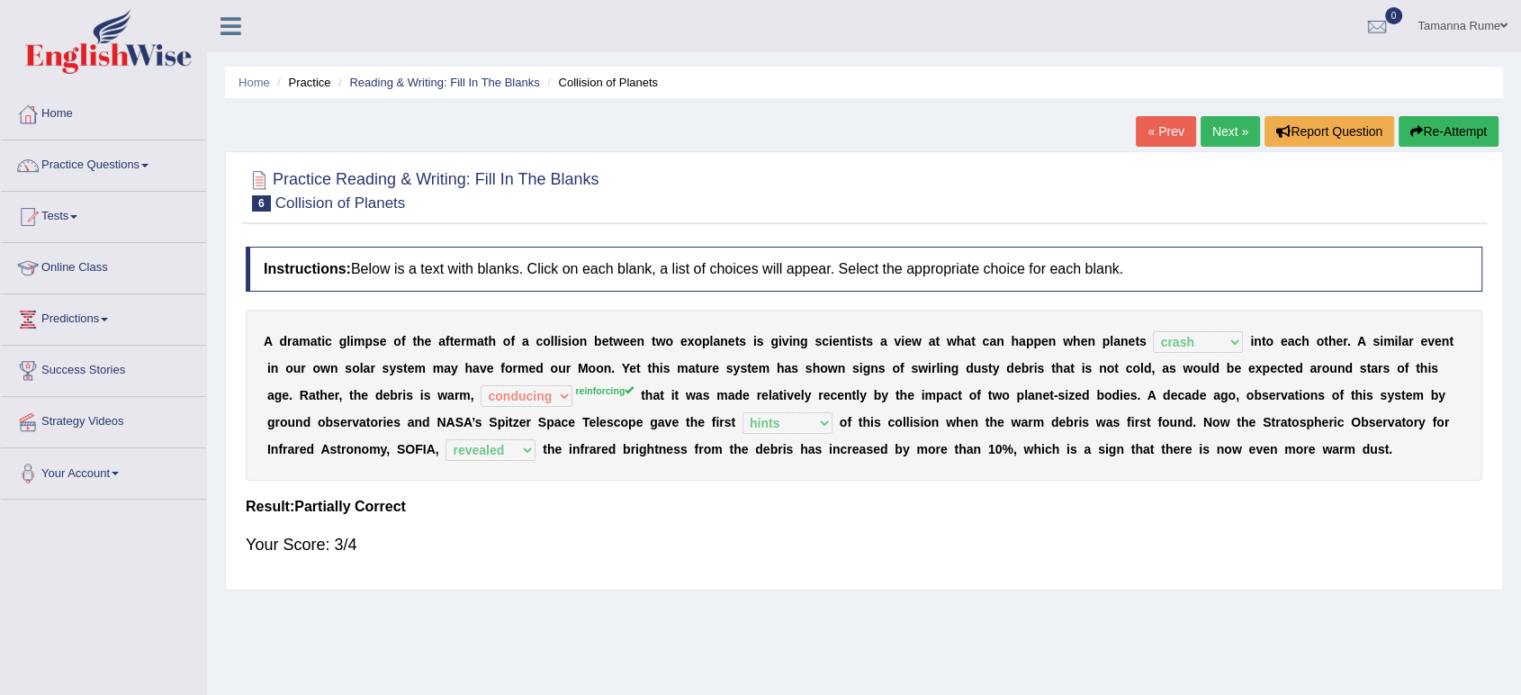
click at [1228, 126] on link "Next »" at bounding box center [1230, 131] width 59 height 31
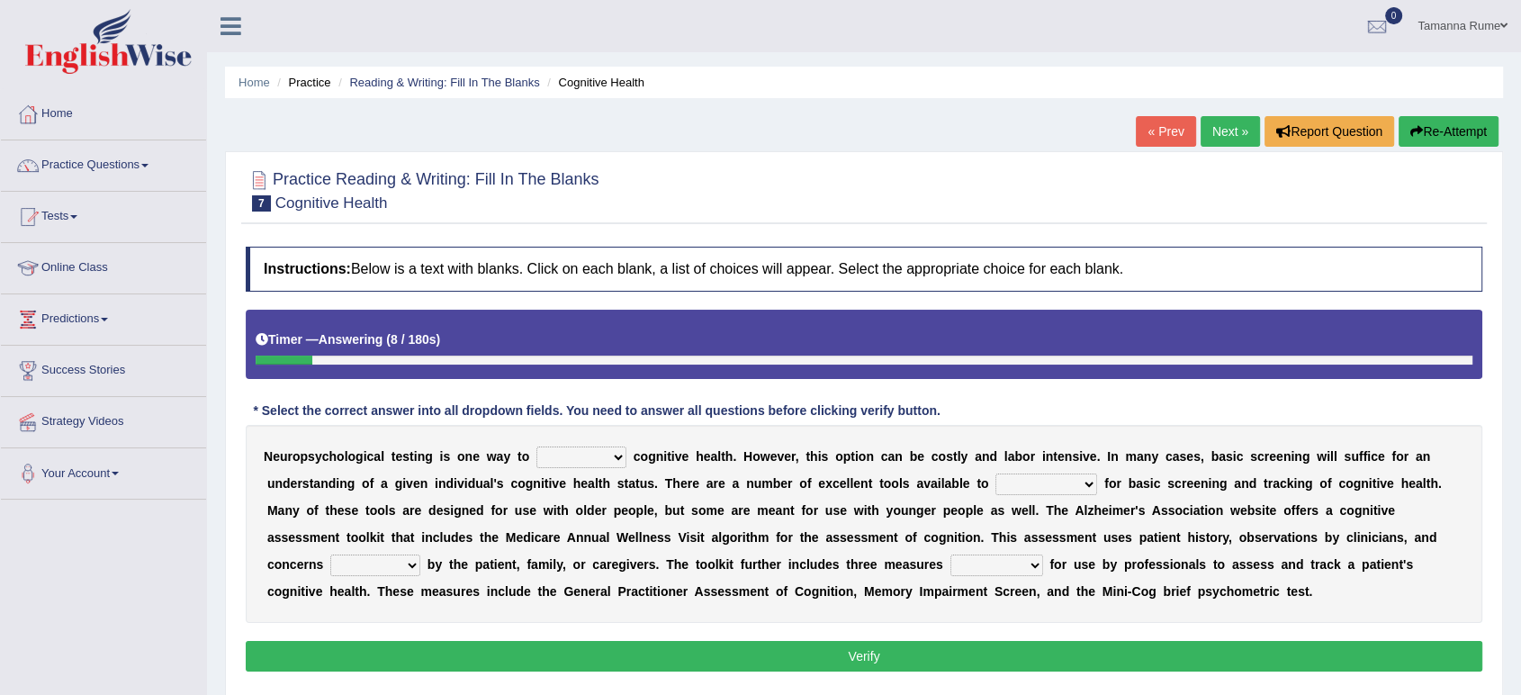
click at [611, 462] on select "obsess assess possess access" at bounding box center [581, 457] width 90 height 22
select select "assess"
click at [536, 446] on select "obsess assess possess access" at bounding box center [581, 457] width 90 height 22
click at [1085, 485] on select "stationers practitioners petitioners questioners" at bounding box center [1047, 484] width 102 height 22
select select "practitioners"
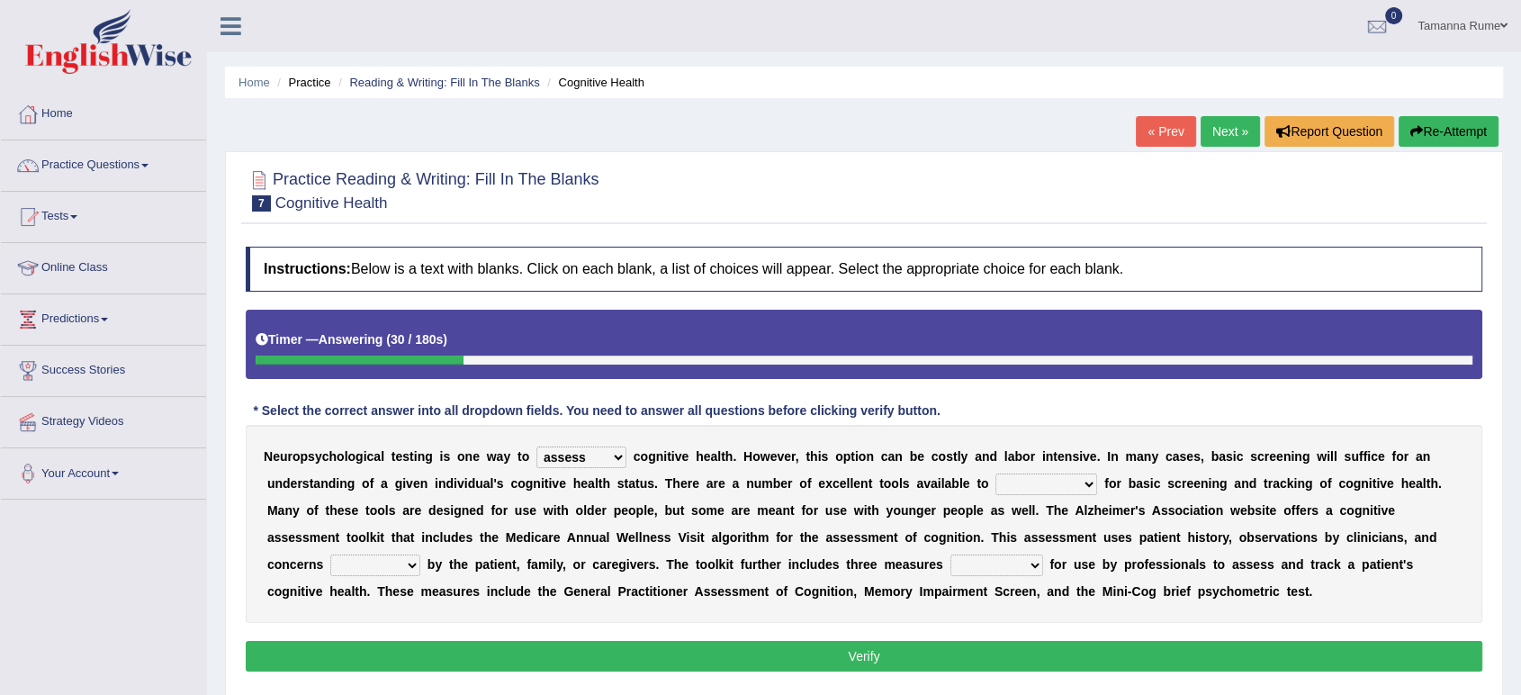
click at [996, 473] on select "stationers practitioners petitioners questioners" at bounding box center [1047, 484] width 102 height 22
click at [410, 566] on select "raised rising arising praised" at bounding box center [375, 565] width 90 height 22
select select "raised"
click at [330, 554] on select "raised rising arising praised" at bounding box center [375, 565] width 90 height 22
click at [1023, 564] on select "validated intimidated dilapidated antedated" at bounding box center [997, 565] width 93 height 22
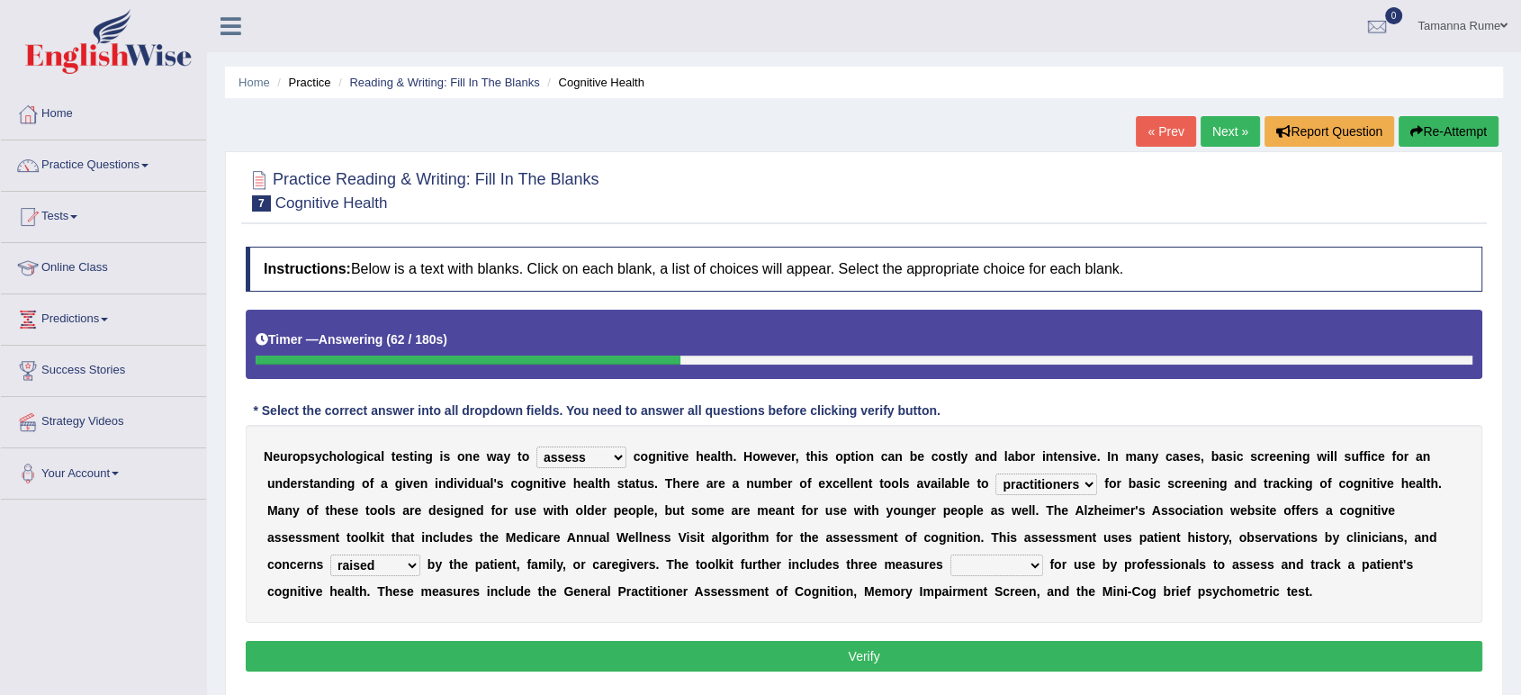
select select "validated"
click at [951, 554] on select "validated intimidated dilapidated antedated" at bounding box center [997, 565] width 93 height 22
click at [929, 661] on button "Verify" at bounding box center [864, 656] width 1237 height 31
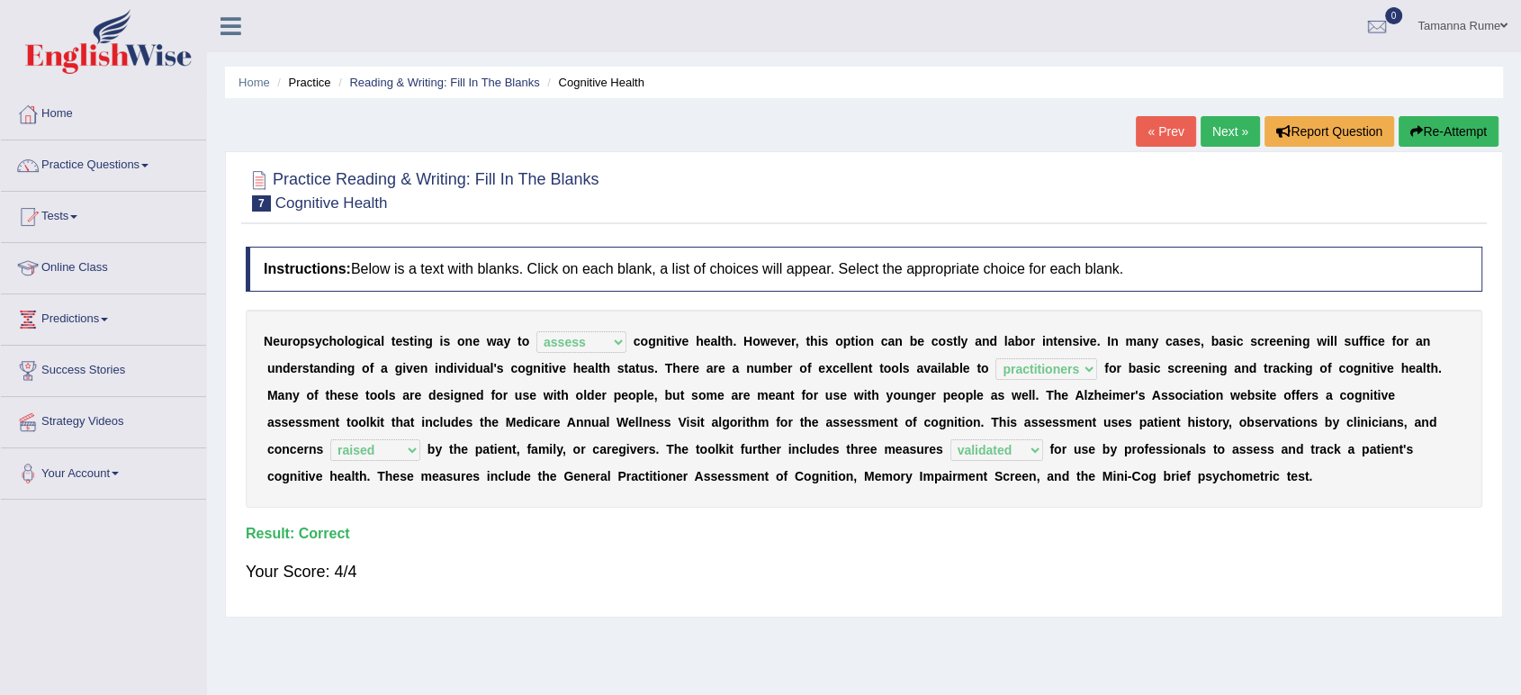
click at [1217, 125] on link "Next »" at bounding box center [1230, 131] width 59 height 31
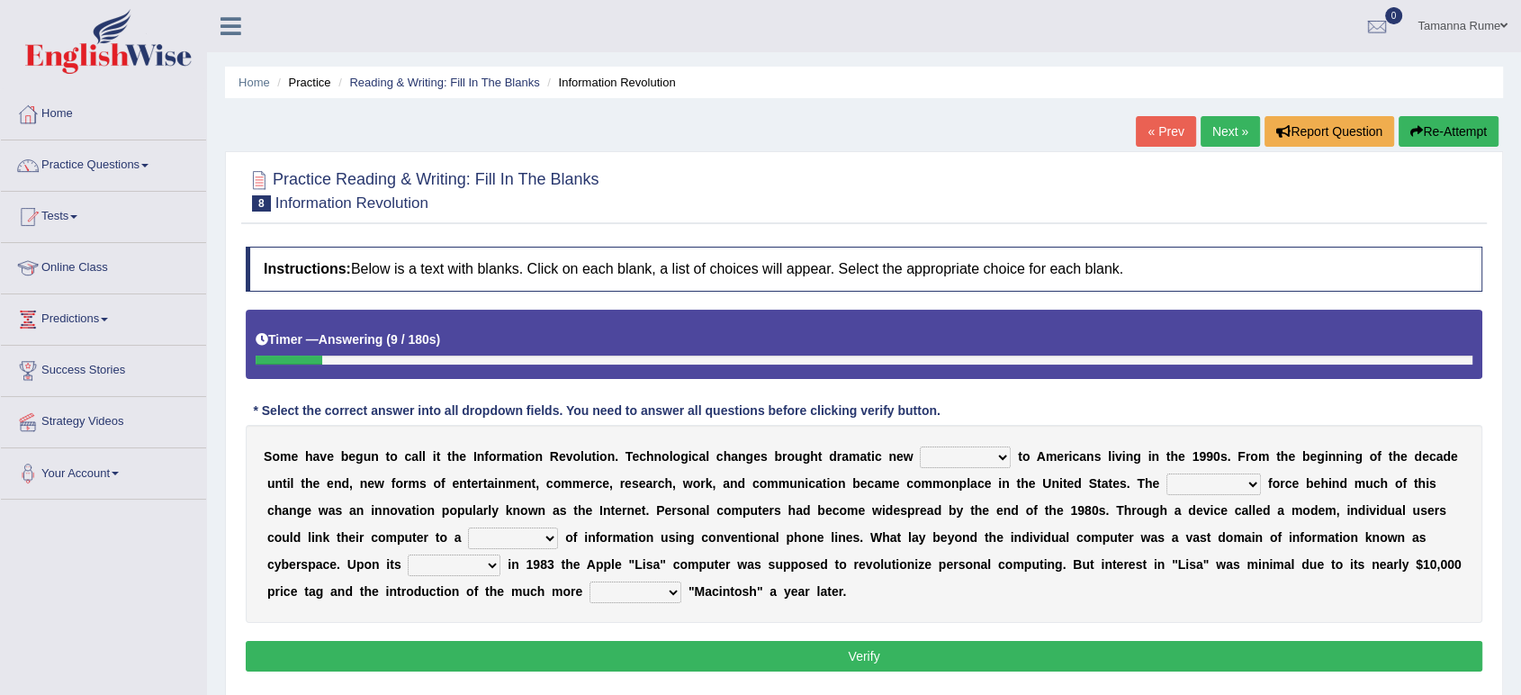
click at [999, 458] on select "challenges puzzles options confusion" at bounding box center [965, 457] width 91 height 22
select select "options"
click at [920, 446] on select "challenges puzzles options confusion" at bounding box center [965, 457] width 91 height 22
click at [1247, 481] on select "unremitting uninspiring driving insinuating" at bounding box center [1214, 484] width 95 height 22
select select "driving"
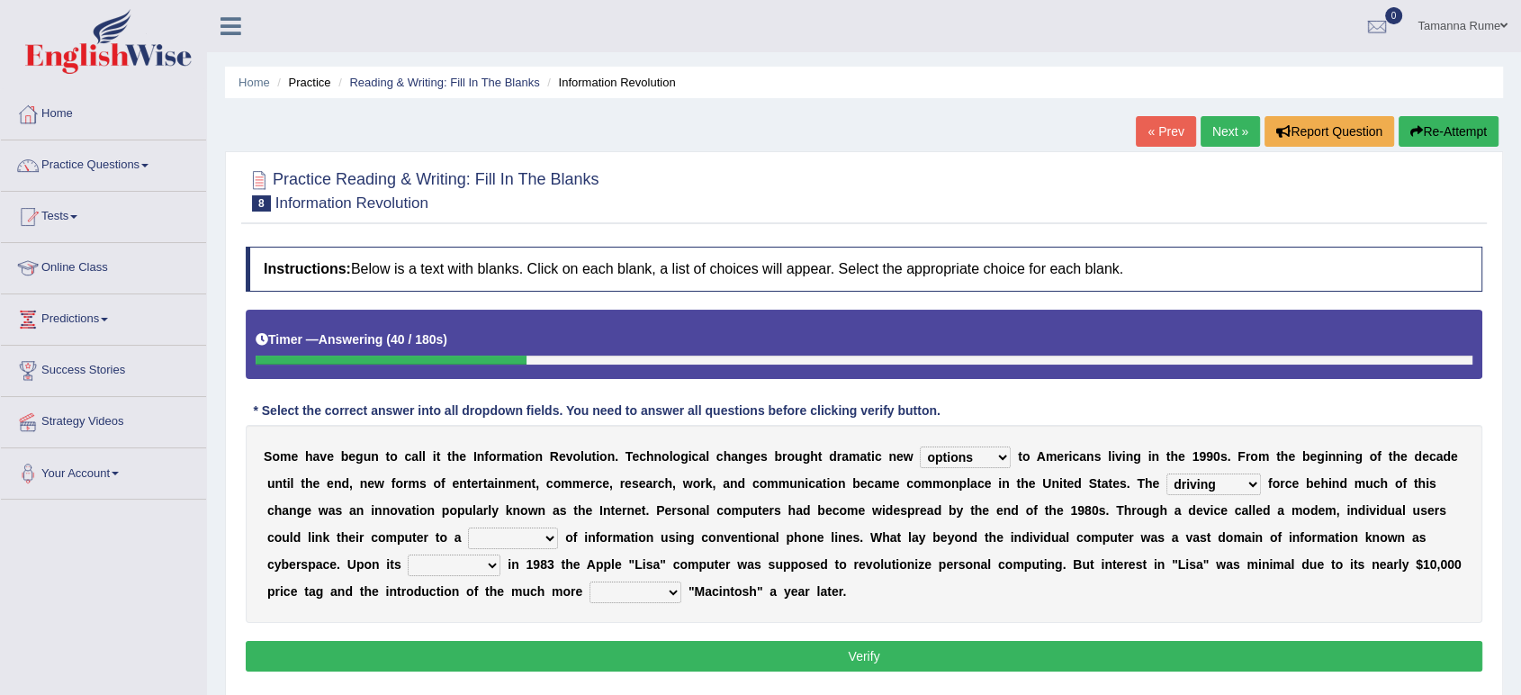
click at [1167, 473] on select "unremitting uninspiring driving insinuating" at bounding box center [1214, 484] width 95 height 22
click at [547, 536] on select "magnitude bulk wealth volume" at bounding box center [513, 538] width 90 height 22
select select "magnitude"
click at [468, 527] on select "magnitude bulk wealth volume" at bounding box center [513, 538] width 90 height 22
click at [490, 567] on select "relief release publication emission" at bounding box center [454, 565] width 93 height 22
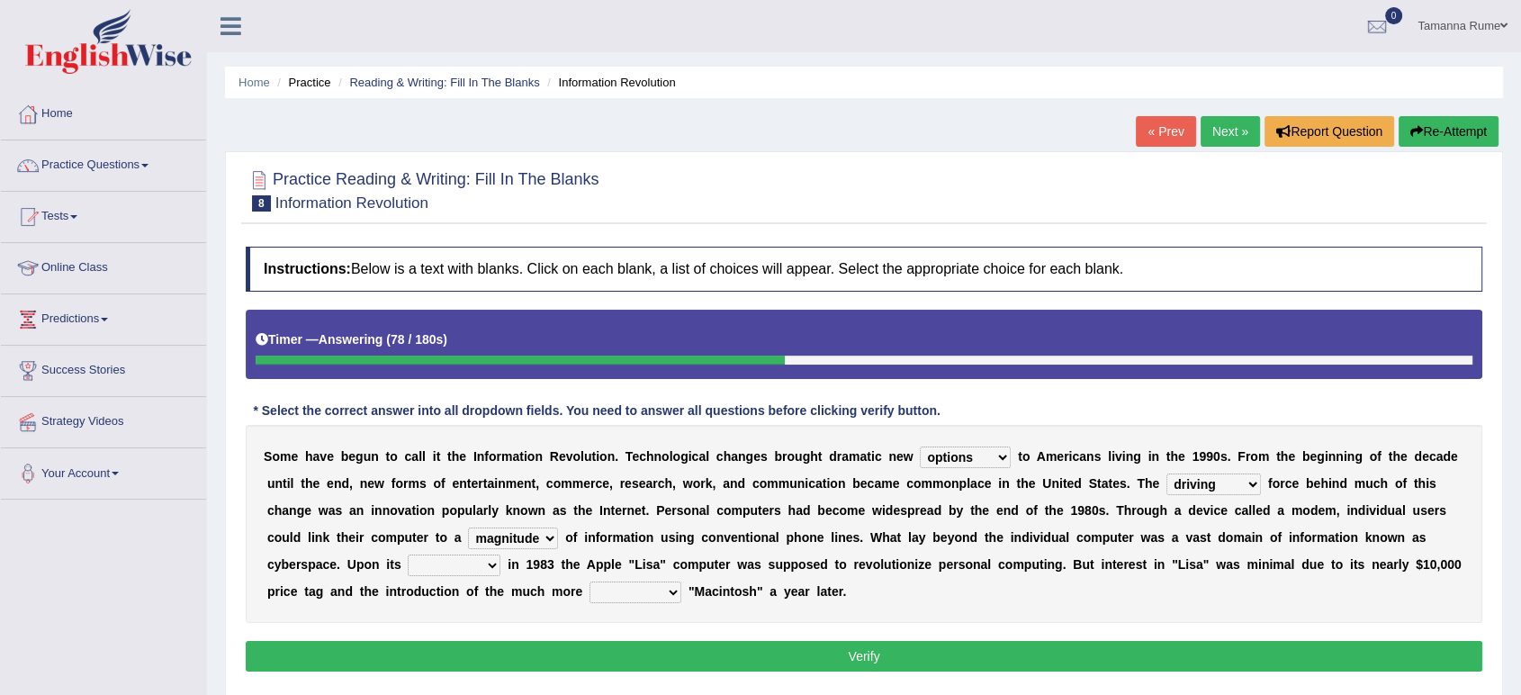
select select "release"
click at [408, 554] on select "relief release publication emission" at bounding box center [454, 565] width 93 height 22
click at [669, 589] on select "convenient affordable advanced formidable" at bounding box center [636, 592] width 92 height 22
select select "affordable"
click at [590, 581] on select "convenient affordable advanced formidable" at bounding box center [636, 592] width 92 height 22
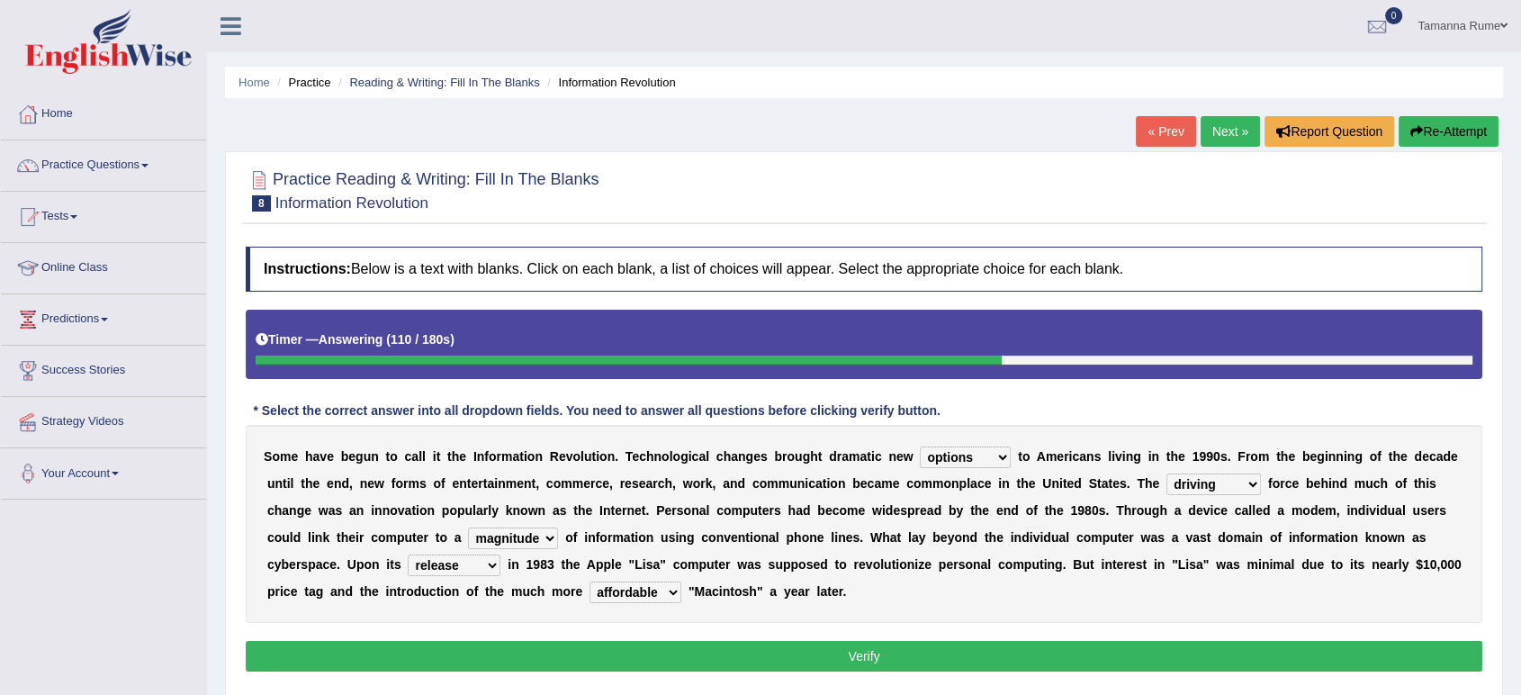
click at [426, 652] on button "Verify" at bounding box center [864, 656] width 1237 height 31
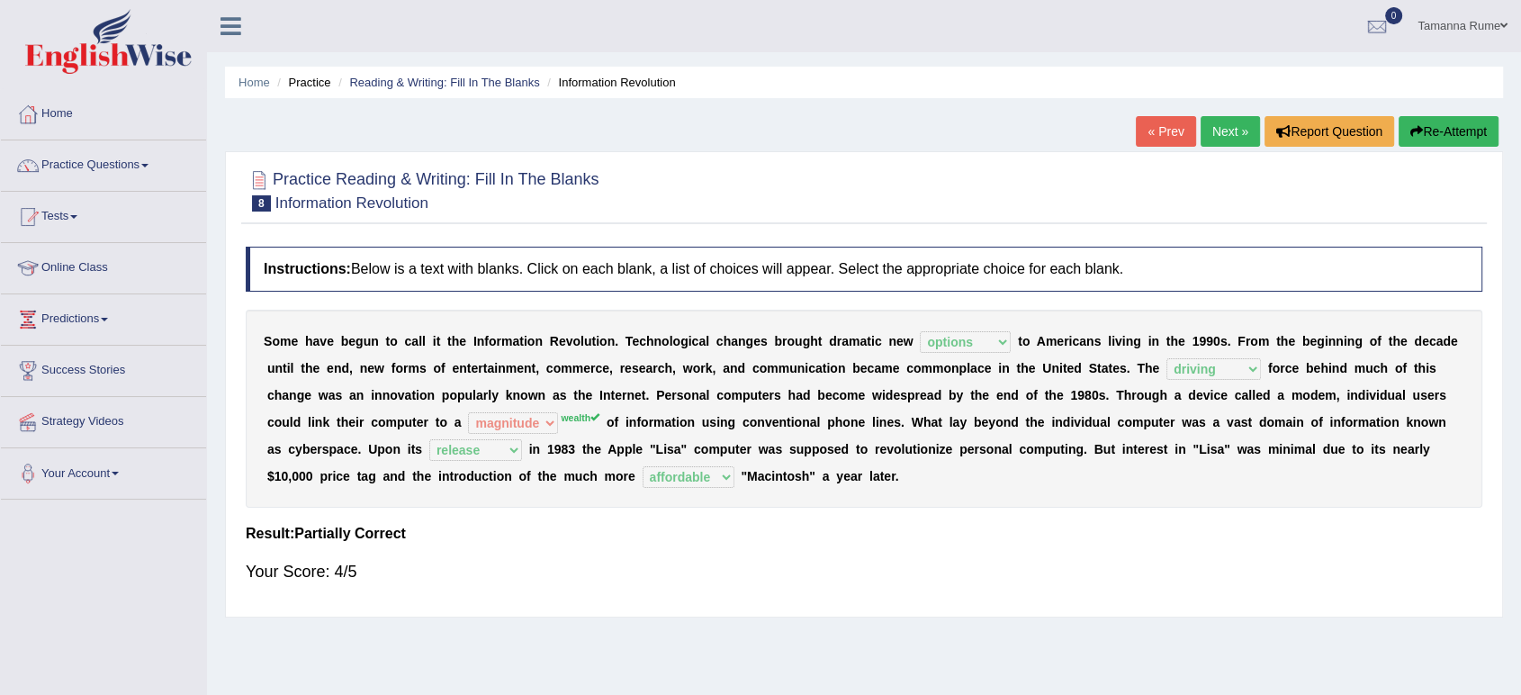
click at [1232, 123] on link "Next »" at bounding box center [1230, 131] width 59 height 31
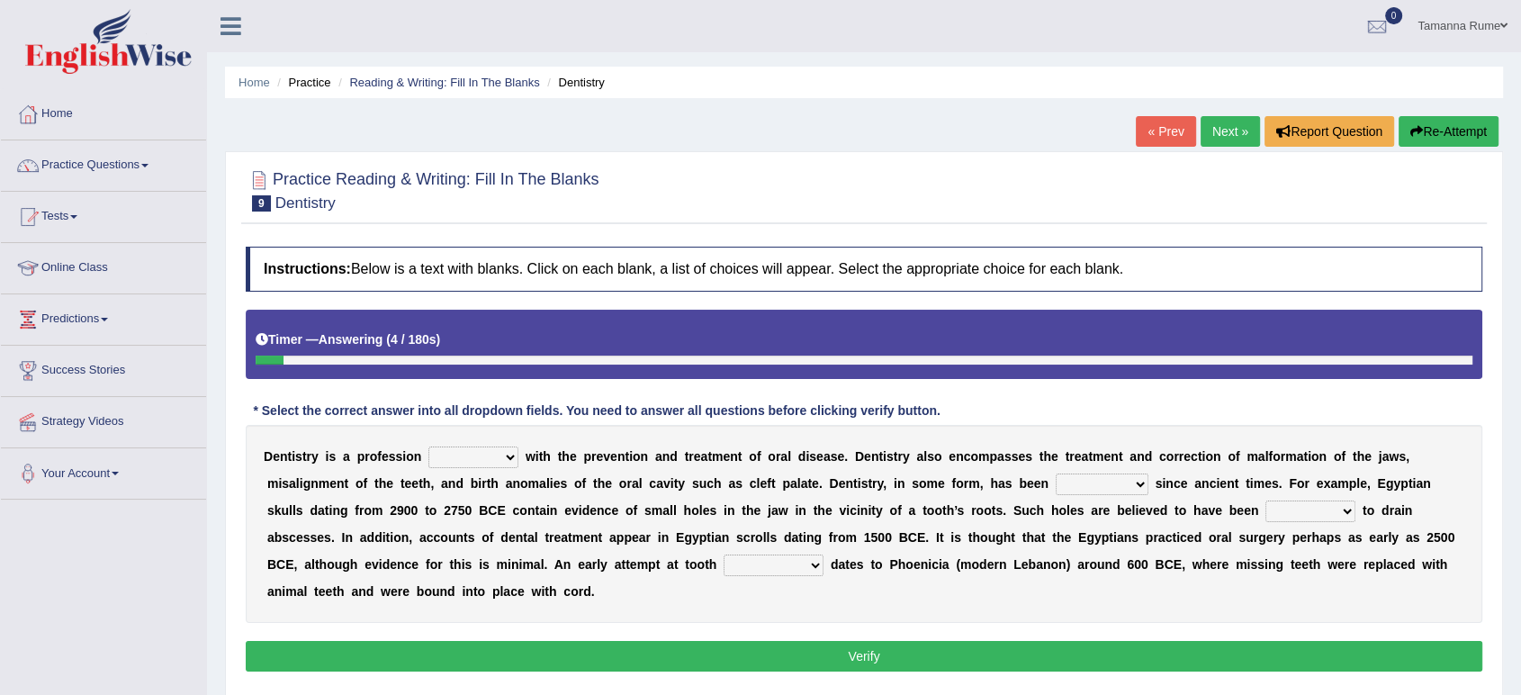
click at [505, 453] on select "agreed dealt concerned taken" at bounding box center [473, 457] width 90 height 22
select select "dealt"
click at [428, 446] on select "agreed dealt concerned taken" at bounding box center [473, 457] width 90 height 22
click at [1131, 482] on select "criticized replaced practiced abandoned" at bounding box center [1102, 484] width 93 height 22
select select "practiced"
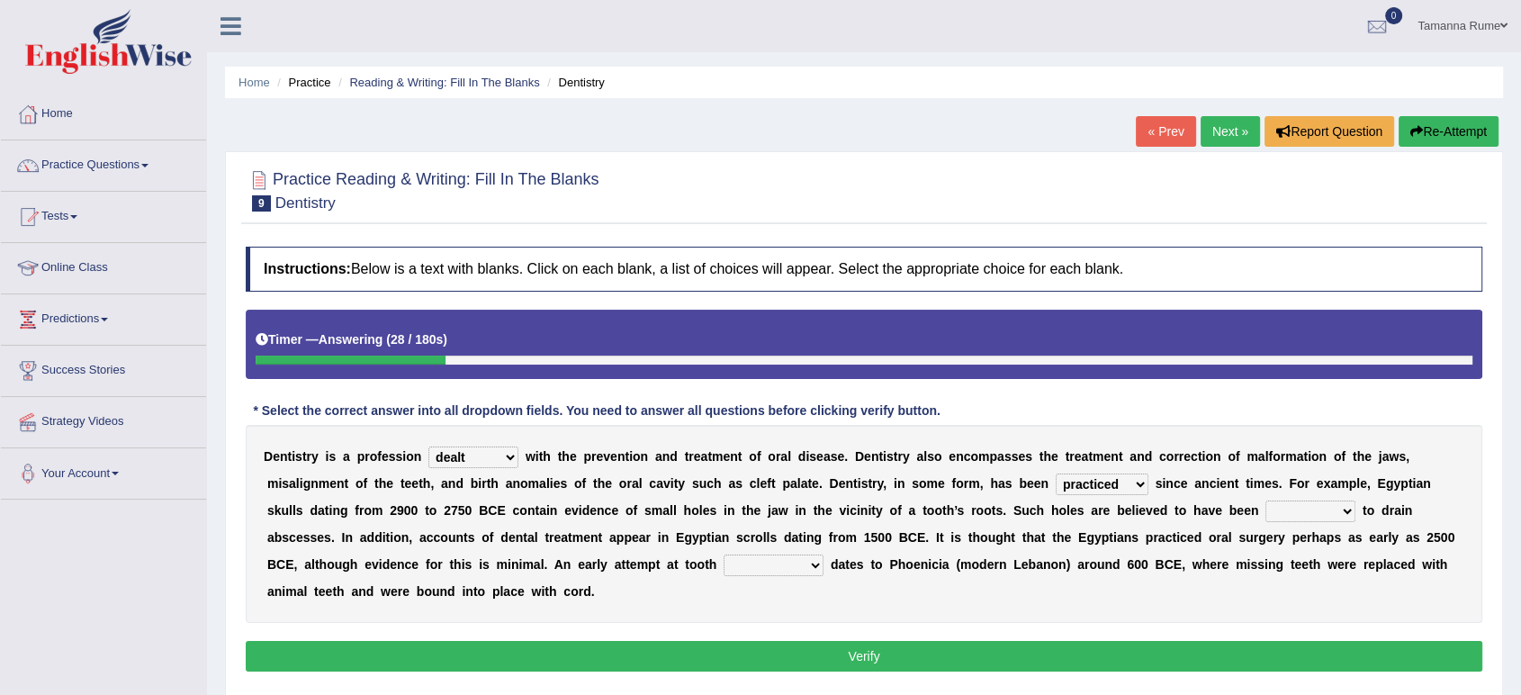
click at [1056, 473] on select "criticized replaced practiced abandoned" at bounding box center [1102, 484] width 93 height 22
click at [1340, 511] on select "fluctuated laminated drilled sealed" at bounding box center [1311, 511] width 90 height 22
select select "drilled"
click at [1266, 500] on select "fluctuated laminated drilled sealed" at bounding box center [1311, 511] width 90 height 22
click at [804, 562] on select "reparation sacrament restitution replacement" at bounding box center [774, 565] width 100 height 22
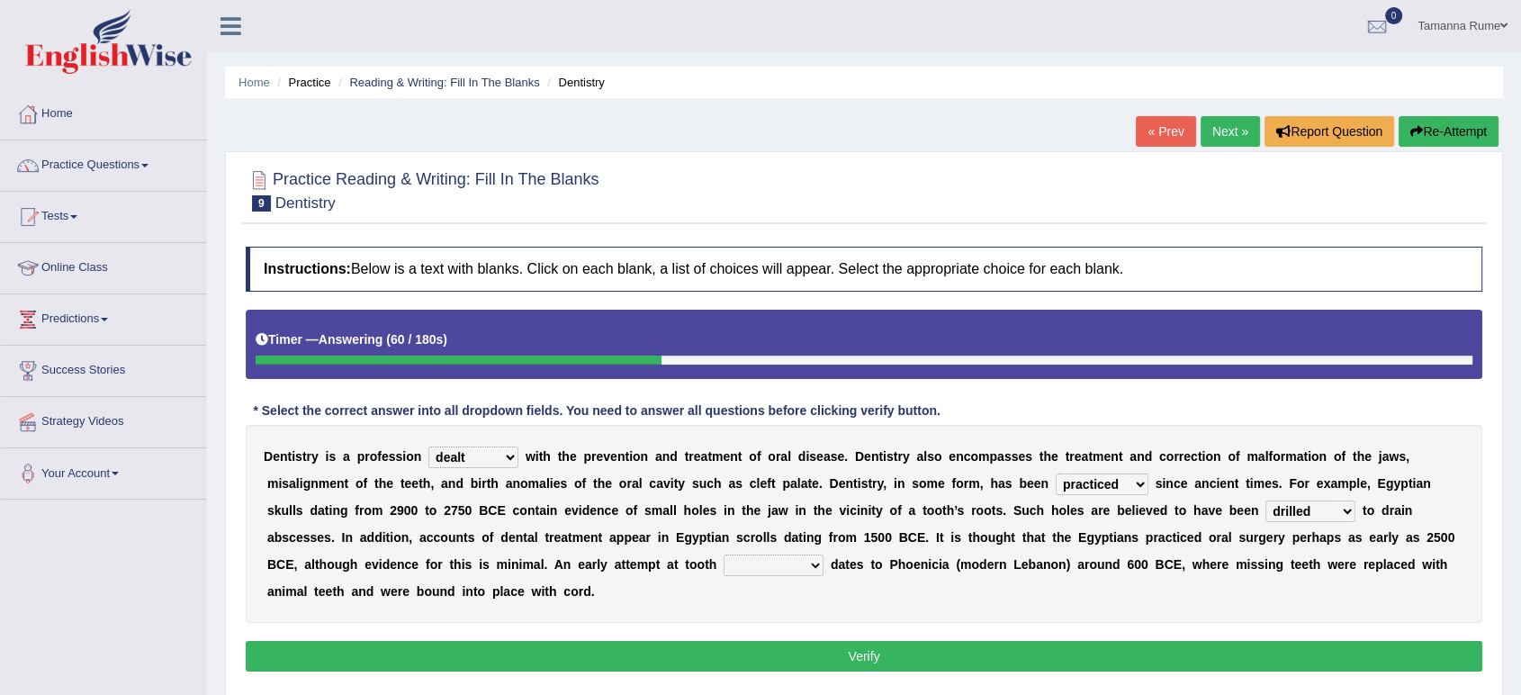
click at [739, 605] on div "D e n t i s t r y i s a p r o f e s s i o n agreed dealt concerned taken w i t …" at bounding box center [864, 524] width 1237 height 198
click at [808, 565] on select "reparation sacrament restitution replacement" at bounding box center [774, 565] width 100 height 22
select select "replacement"
click at [724, 554] on select "reparation sacrament restitution replacement" at bounding box center [774, 565] width 100 height 22
click at [742, 654] on button "Verify" at bounding box center [864, 656] width 1237 height 31
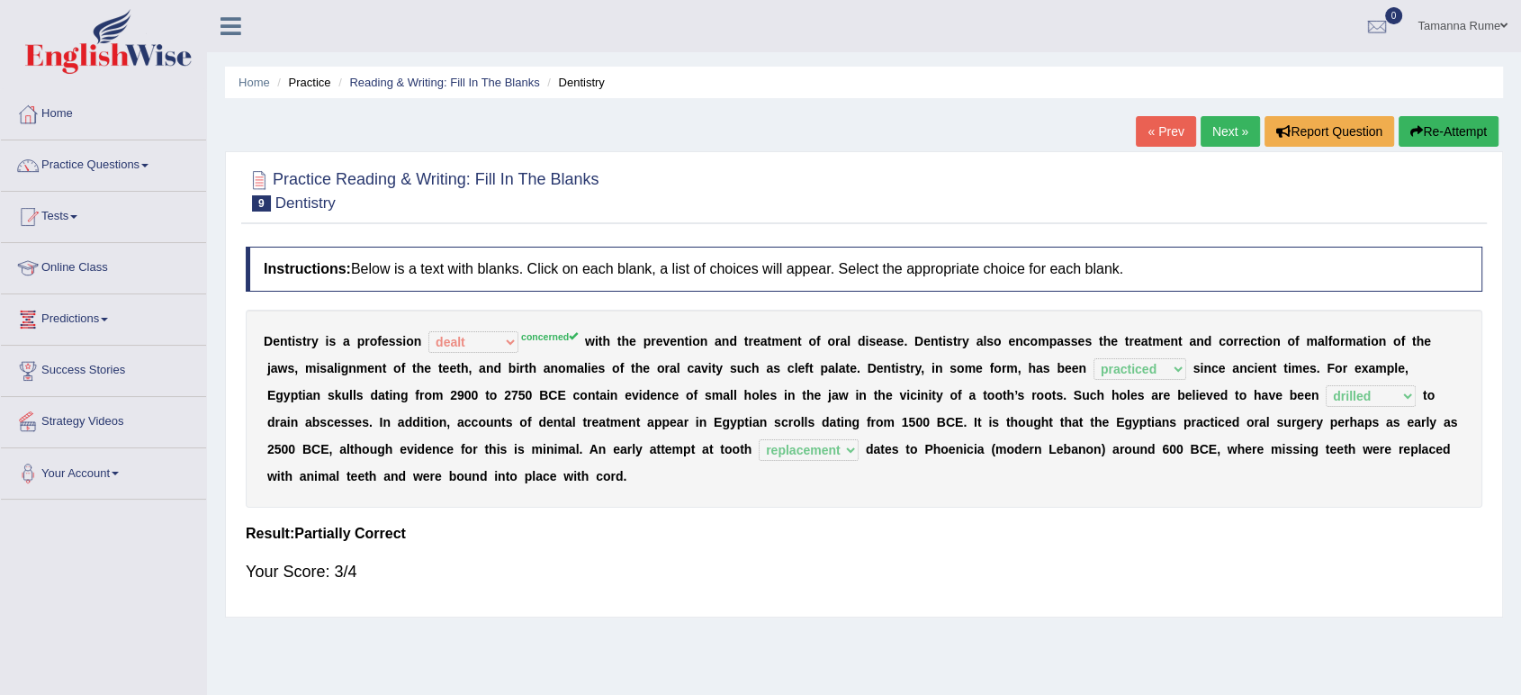
click at [1213, 133] on link "Next »" at bounding box center [1230, 131] width 59 height 31
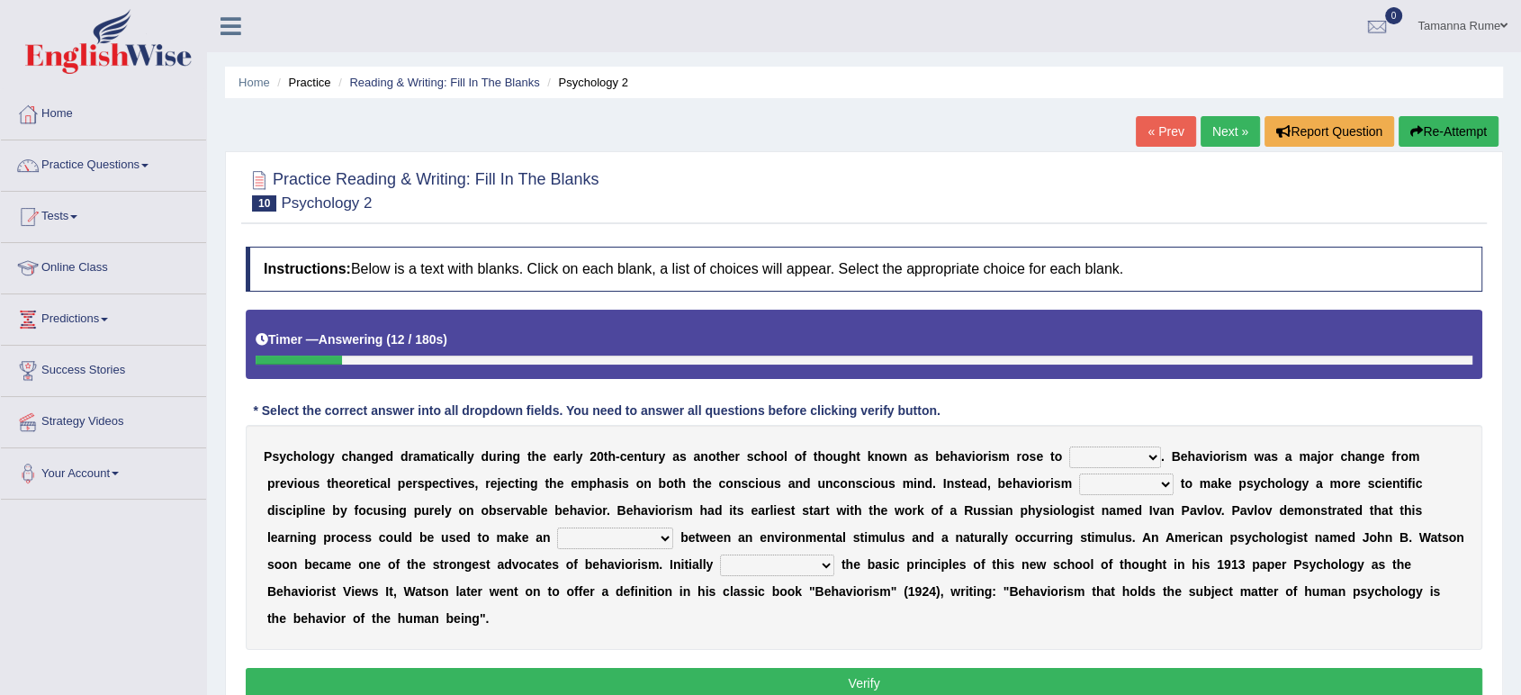
click at [1143, 455] on select "dominance temptation challenge temper" at bounding box center [1115, 457] width 92 height 22
select select "dominance"
click at [1069, 446] on select "dominance temptation challenge temper" at bounding box center [1115, 457] width 92 height 22
click at [1141, 482] on select "reproached reproved strove rewove" at bounding box center [1126, 484] width 95 height 22
select select "reproached"
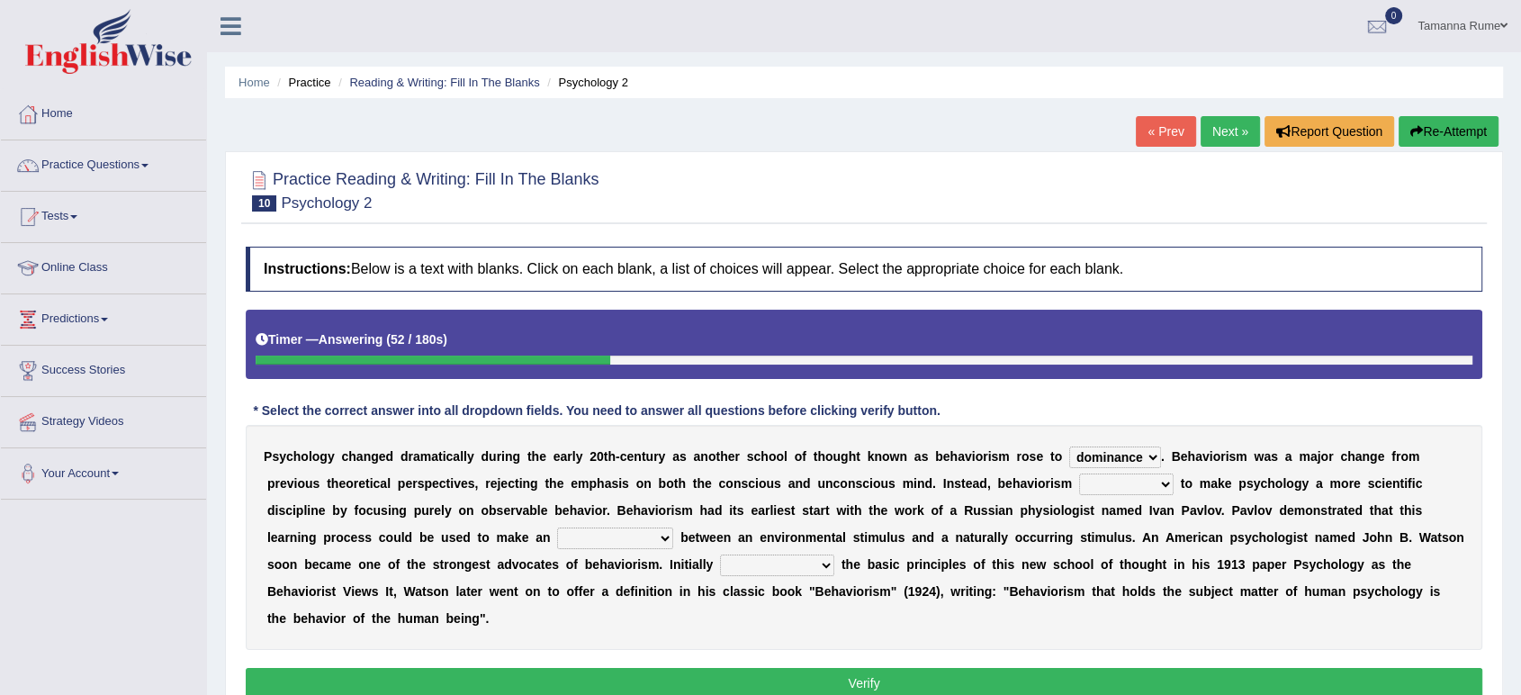
click at [1079, 473] on select "reproached reproved strove rewove" at bounding box center [1126, 484] width 95 height 22
click at [644, 538] on select "acclimatization association union combination" at bounding box center [615, 538] width 116 height 22
select select "association"
click at [557, 527] on select "acclimatization association union combination" at bounding box center [615, 538] width 116 height 22
click at [826, 562] on select "questioning foreshortening unburdening outlining" at bounding box center [777, 565] width 114 height 22
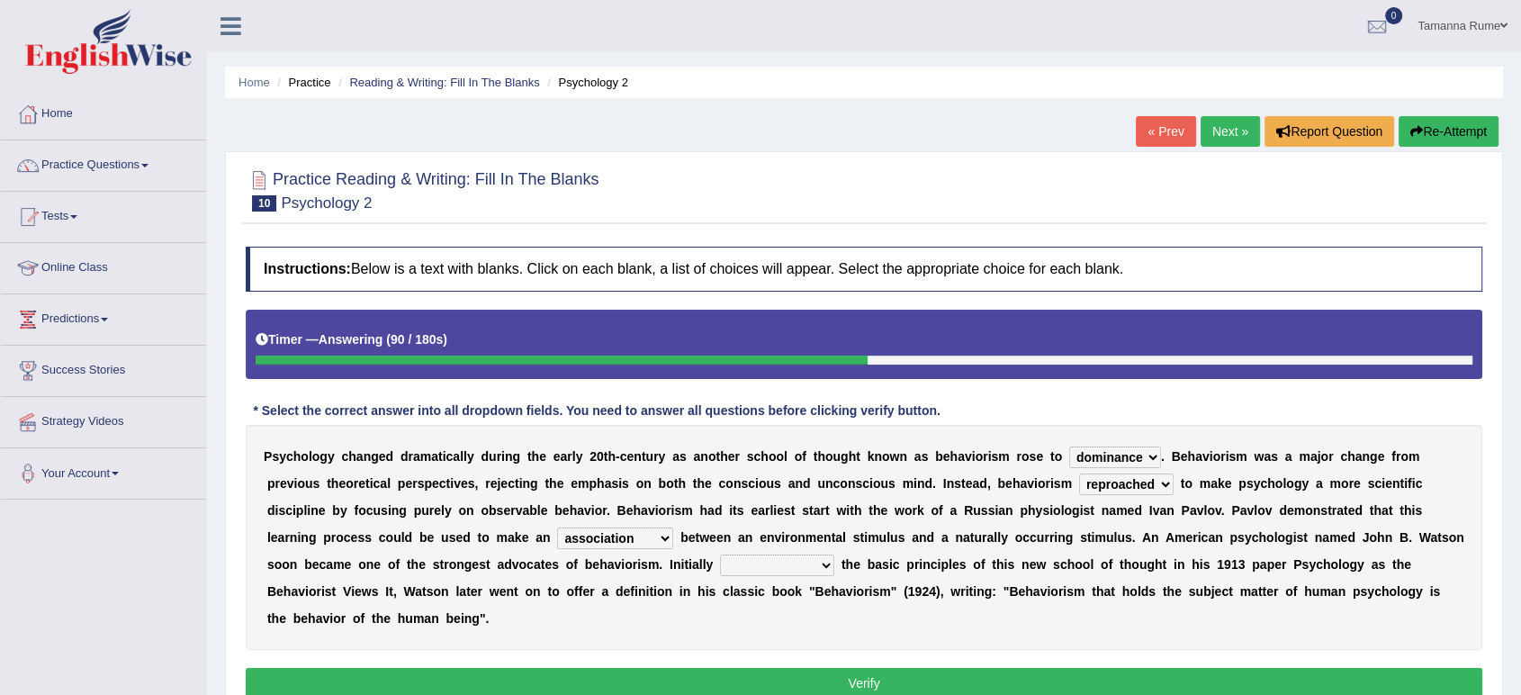
select select "outlining"
click at [720, 554] on select "questioning foreshortening unburdening outlining" at bounding box center [777, 565] width 114 height 22
click at [710, 682] on button "Verify" at bounding box center [864, 683] width 1237 height 31
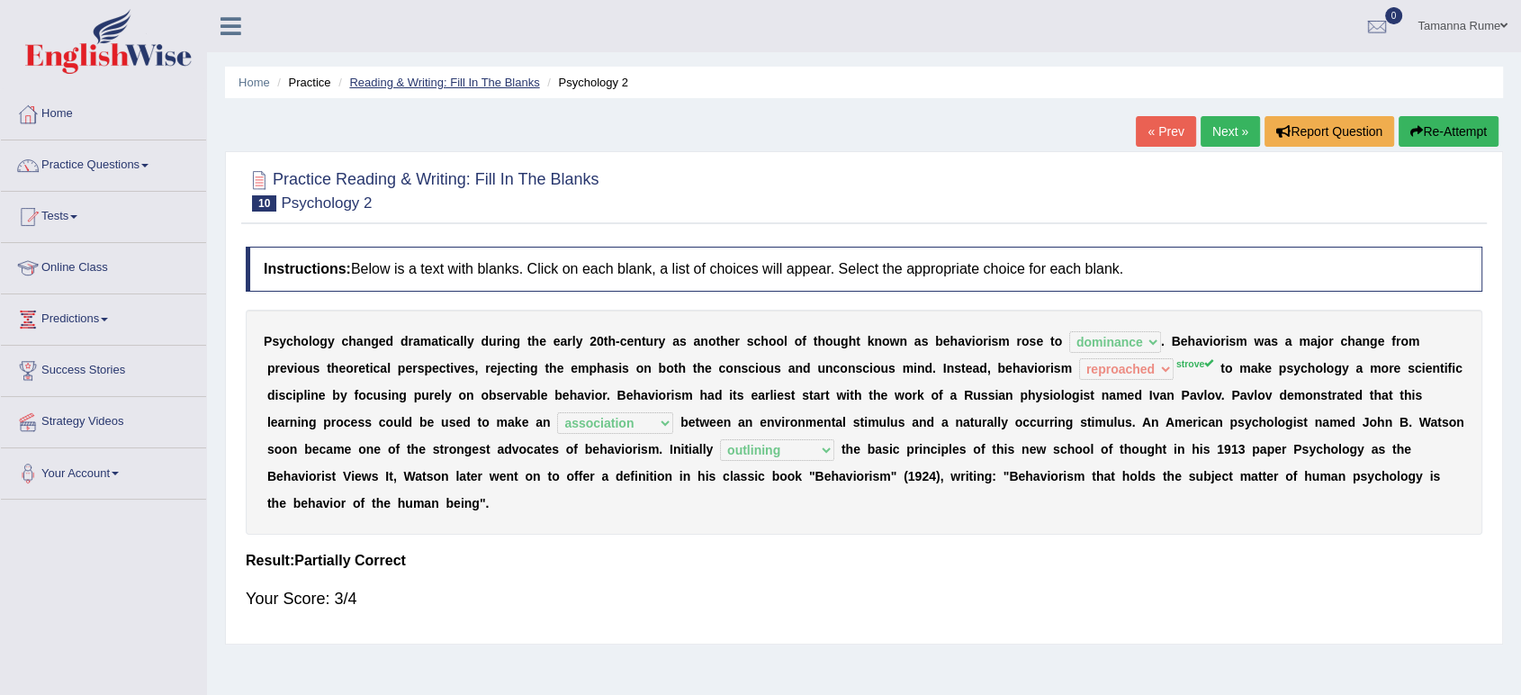
click at [378, 81] on link "Reading & Writing: Fill In The Blanks" at bounding box center [444, 83] width 190 height 14
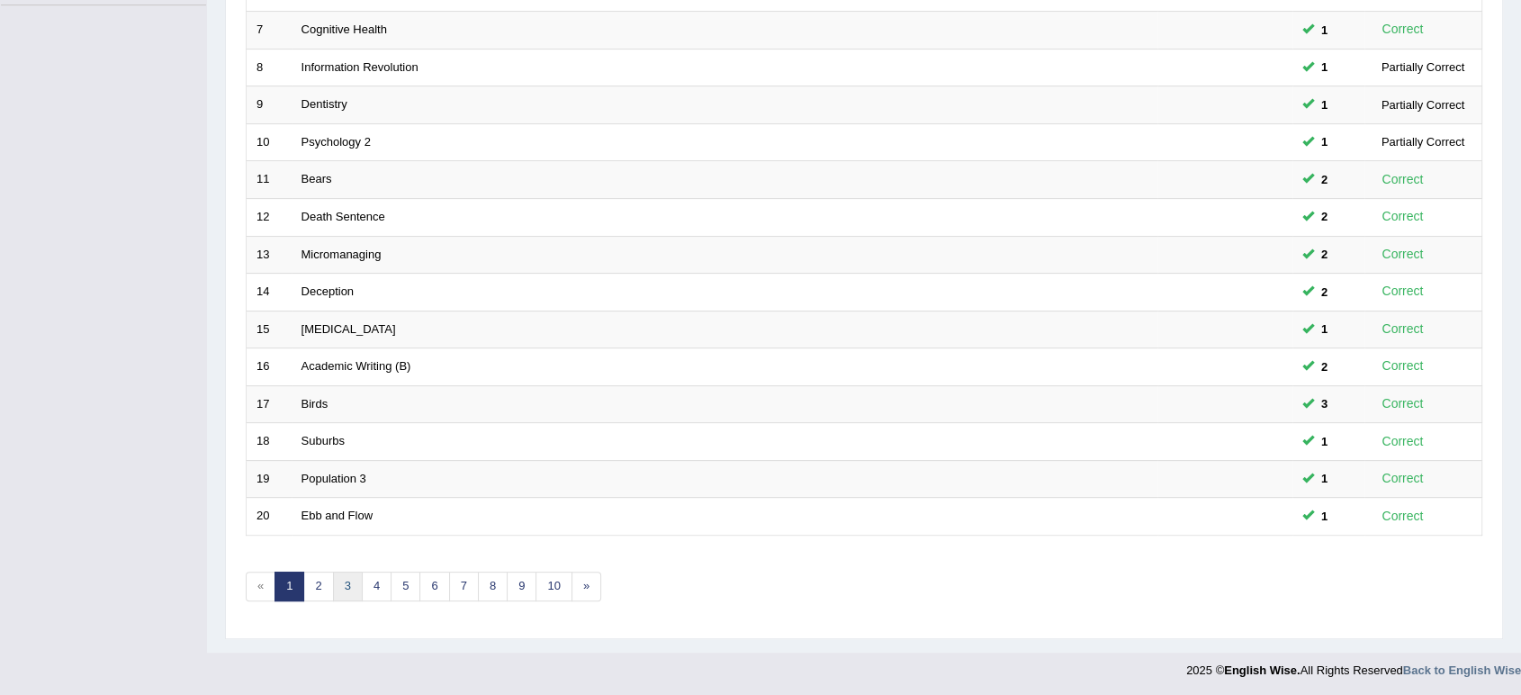
click at [345, 581] on link "3" at bounding box center [348, 587] width 30 height 30
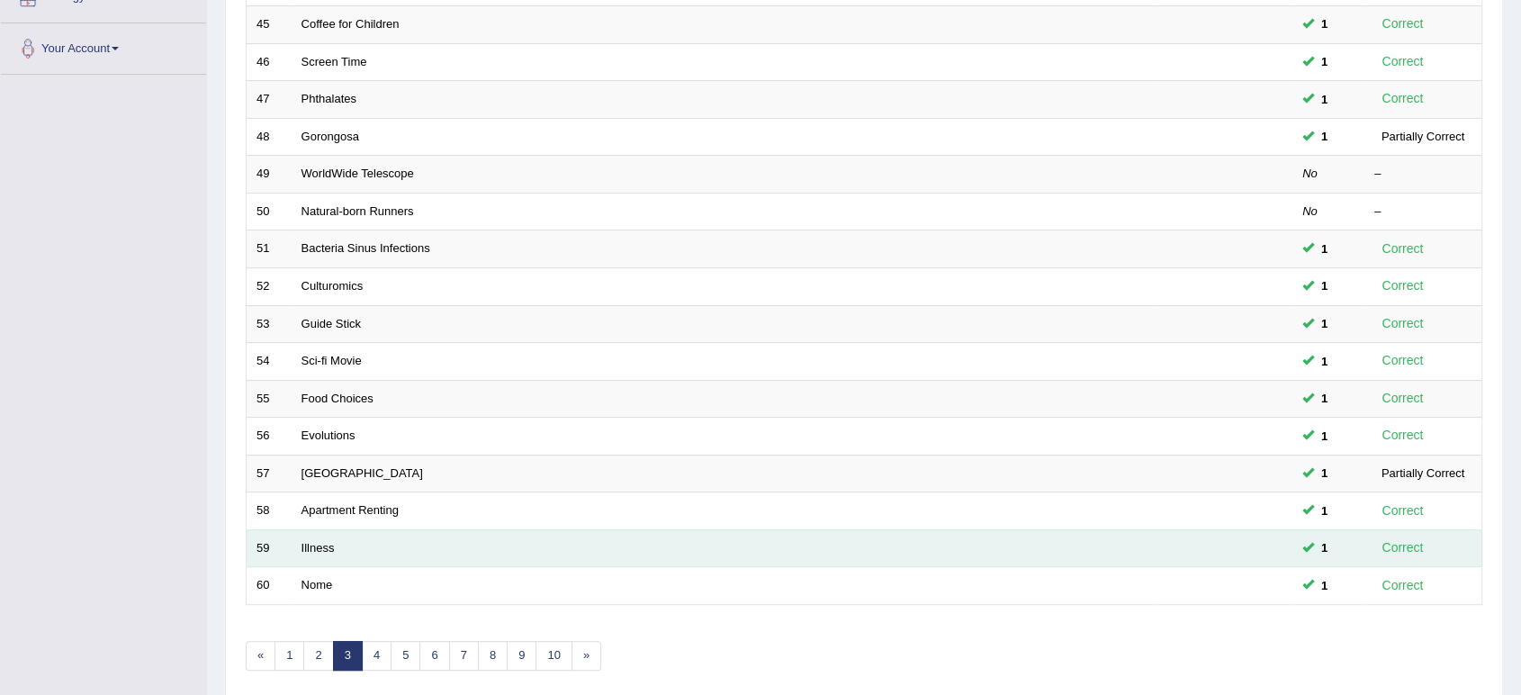
scroll to position [494, 0]
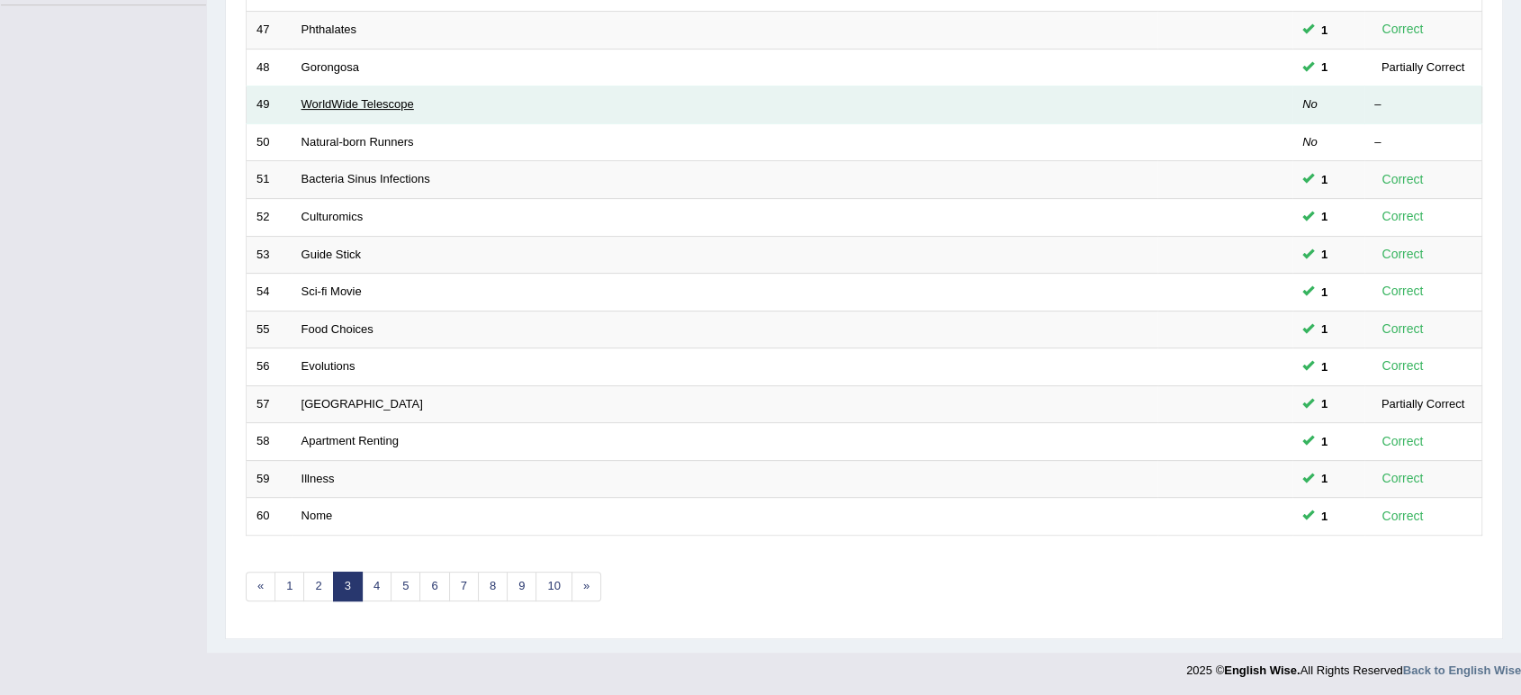
click at [355, 104] on link "WorldWide Telescope" at bounding box center [358, 104] width 113 height 14
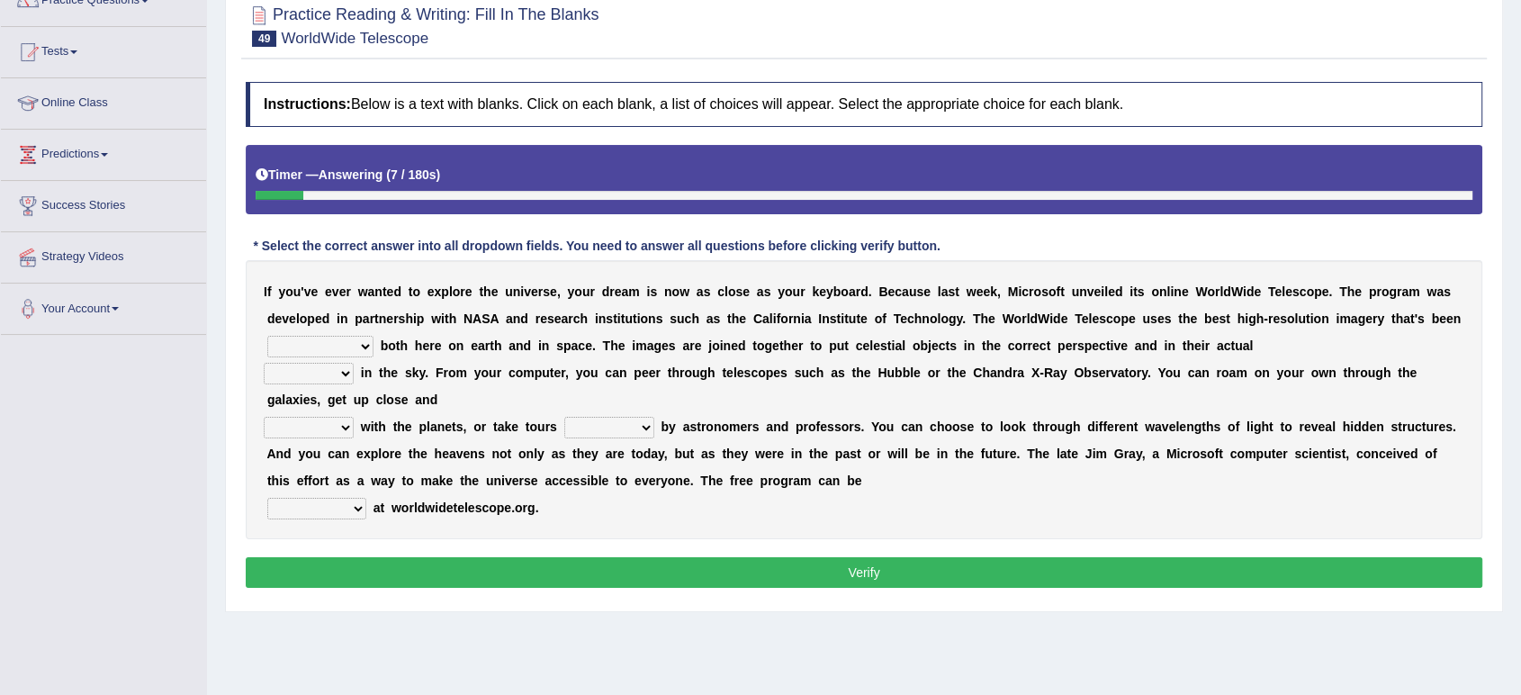
scroll to position [200, 0]
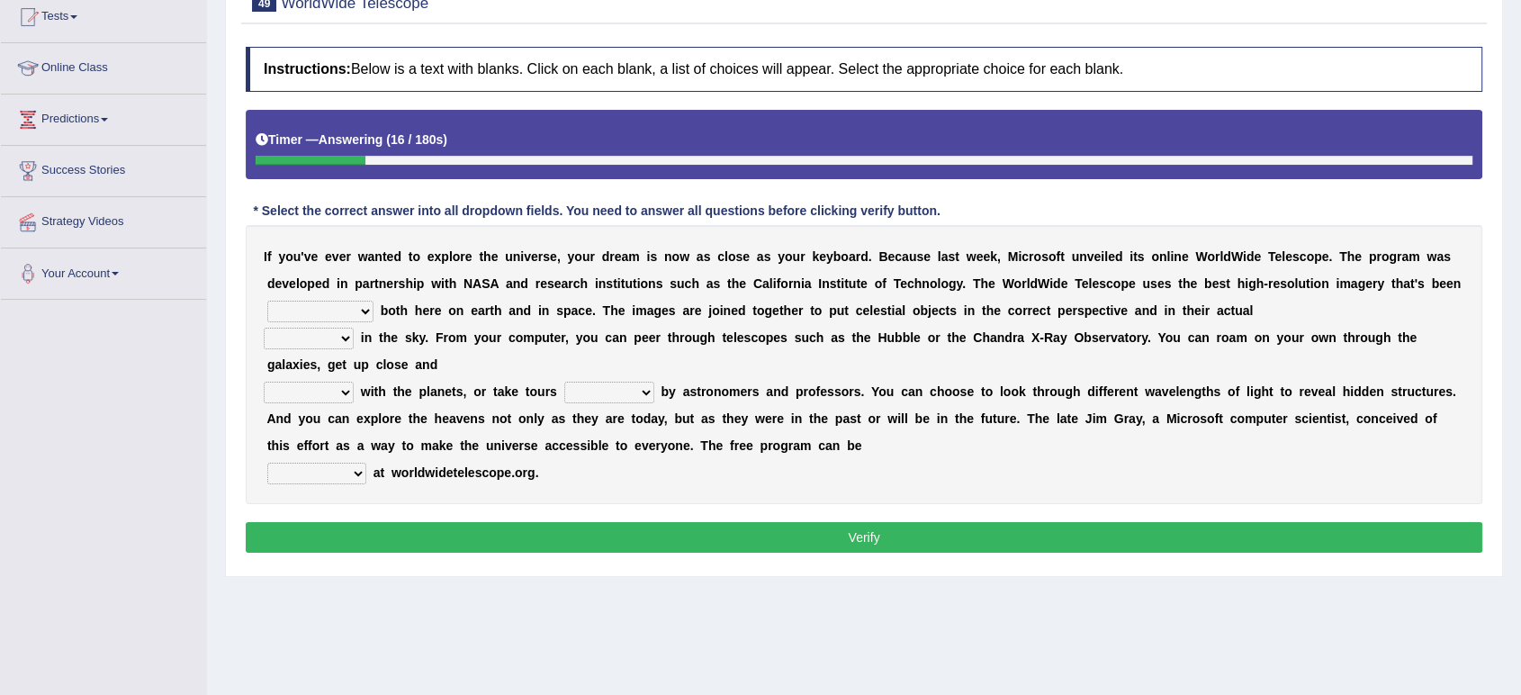
click at [358, 309] on select "degraded ascended remonstrated generated" at bounding box center [320, 312] width 106 height 22
select select "generated"
click at [267, 301] on select "degraded ascended remonstrated generated" at bounding box center [320, 312] width 106 height 22
click at [334, 331] on select "aspects parts conditions positions" at bounding box center [309, 339] width 90 height 22
select select "positions"
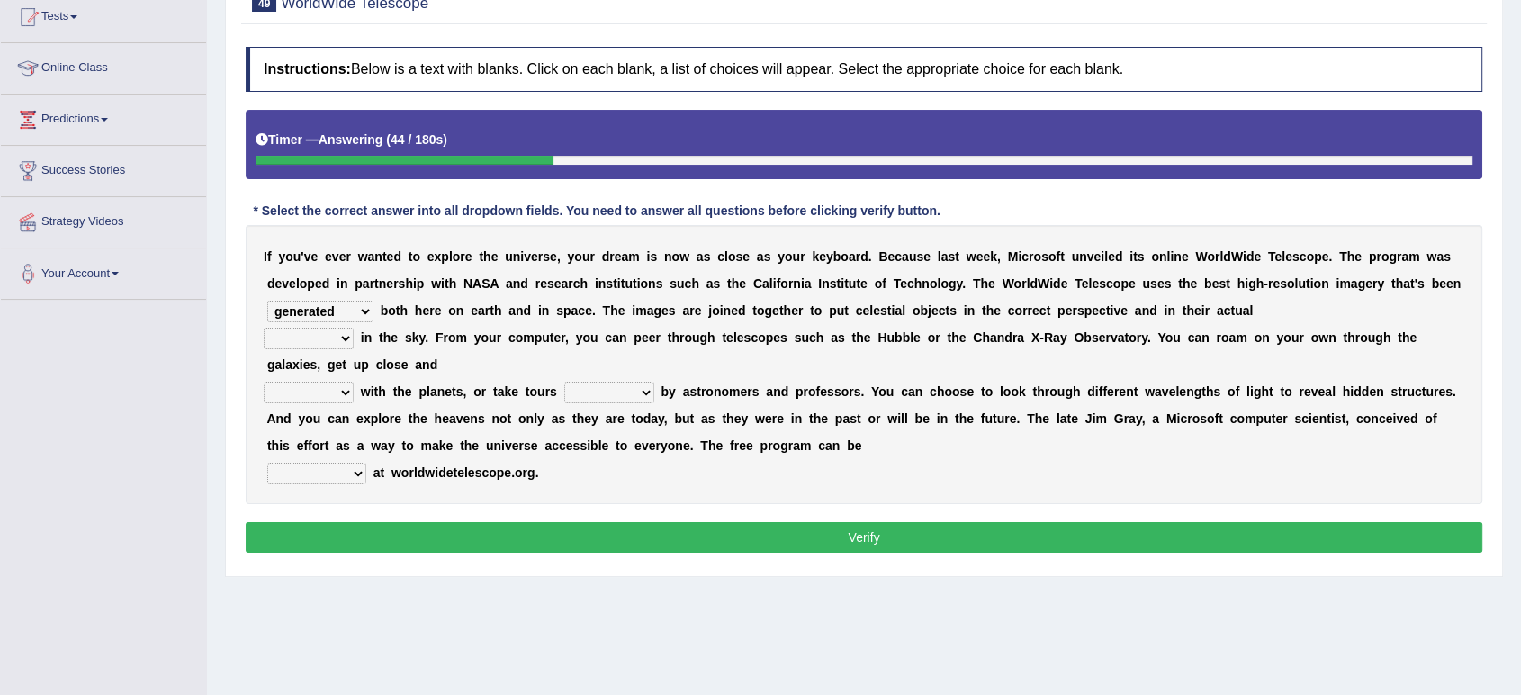
click at [264, 328] on select "aspects parts conditions positions" at bounding box center [309, 339] width 90 height 22
click at [347, 389] on select "personal individual apart polite" at bounding box center [309, 393] width 90 height 22
select select "individual"
click at [264, 382] on select "personal individual apart polite" at bounding box center [309, 393] width 90 height 22
click at [642, 389] on select "guide guided guiding to guide" at bounding box center [609, 393] width 90 height 22
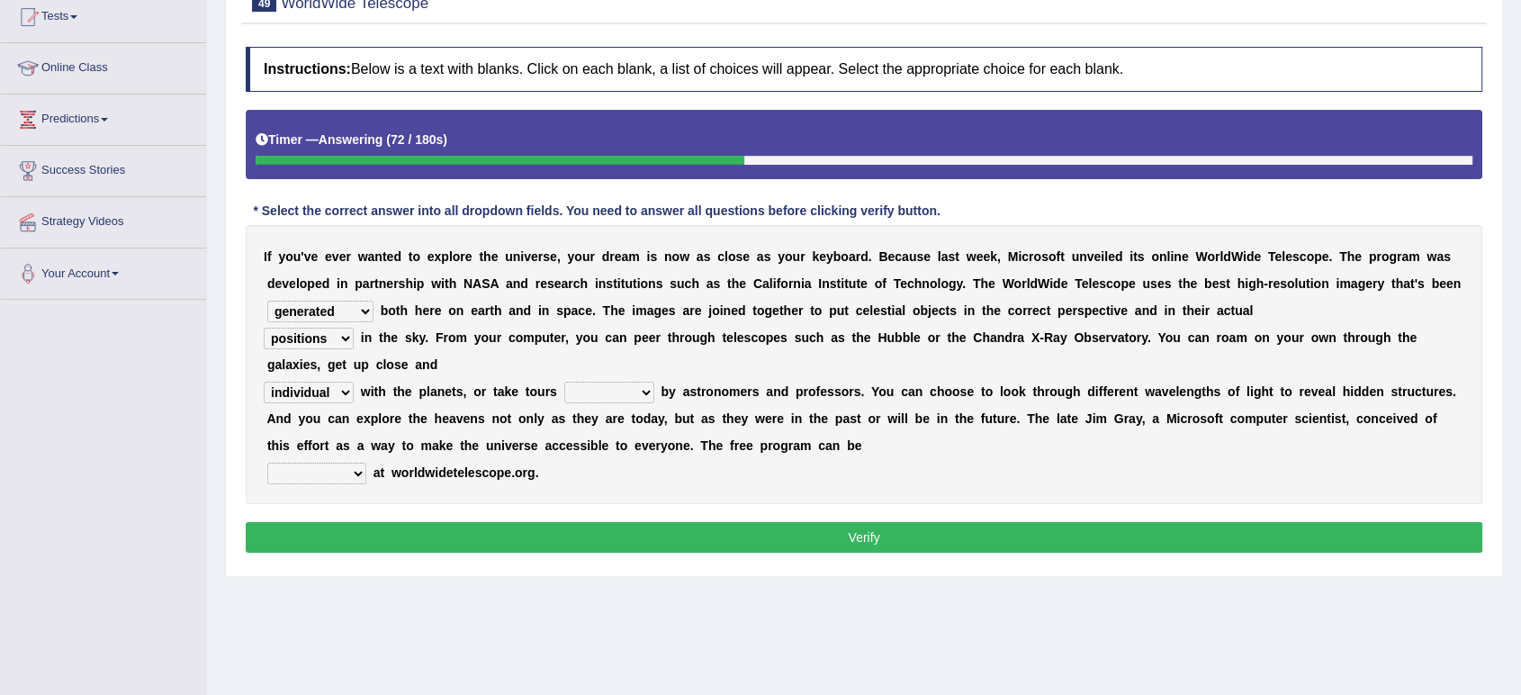
select select "guided"
click at [564, 382] on select "guide guided guiding to guide" at bounding box center [609, 393] width 90 height 22
click at [347, 472] on select "upheld downloaded loaded posted" at bounding box center [316, 474] width 99 height 22
select select "downloaded"
click at [267, 463] on select "upheld downloaded loaded posted" at bounding box center [316, 474] width 99 height 22
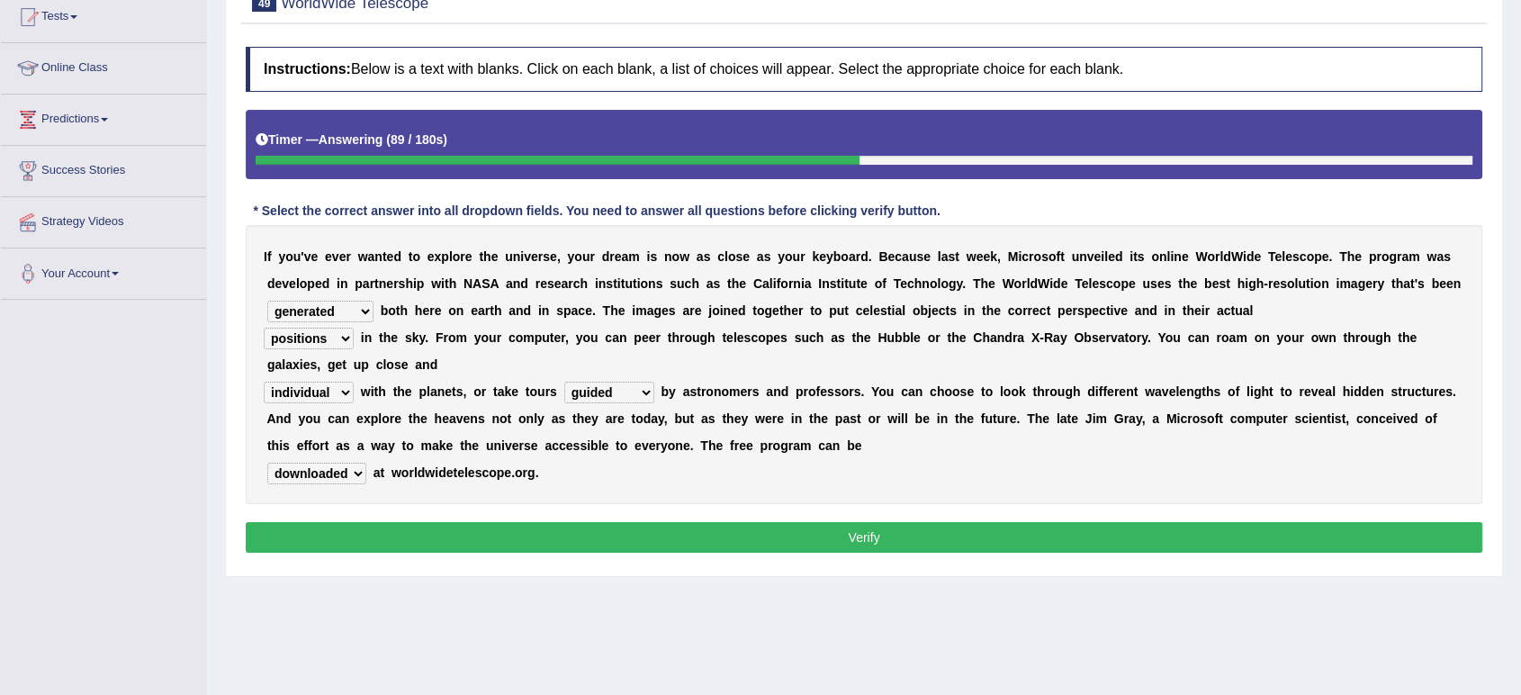
click at [387, 542] on button "Verify" at bounding box center [864, 537] width 1237 height 31
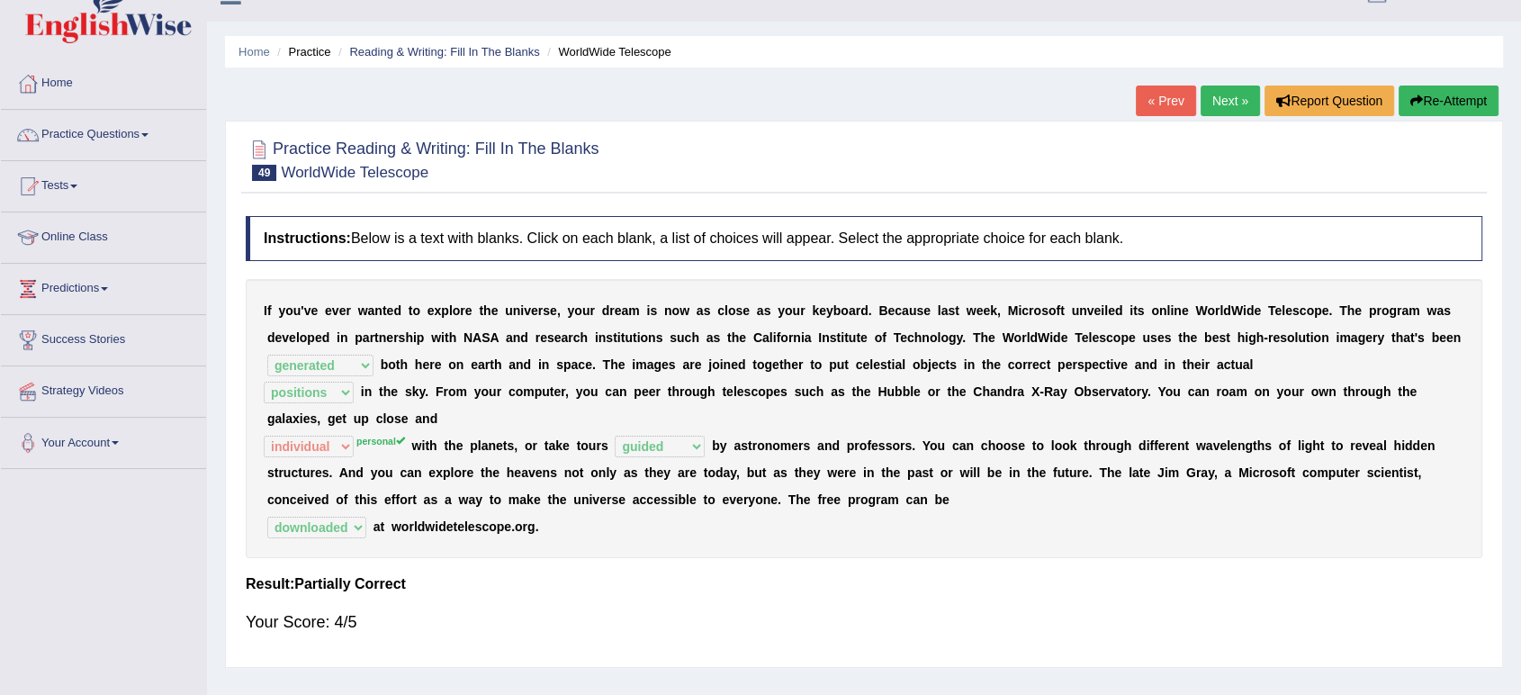
scroll to position [0, 0]
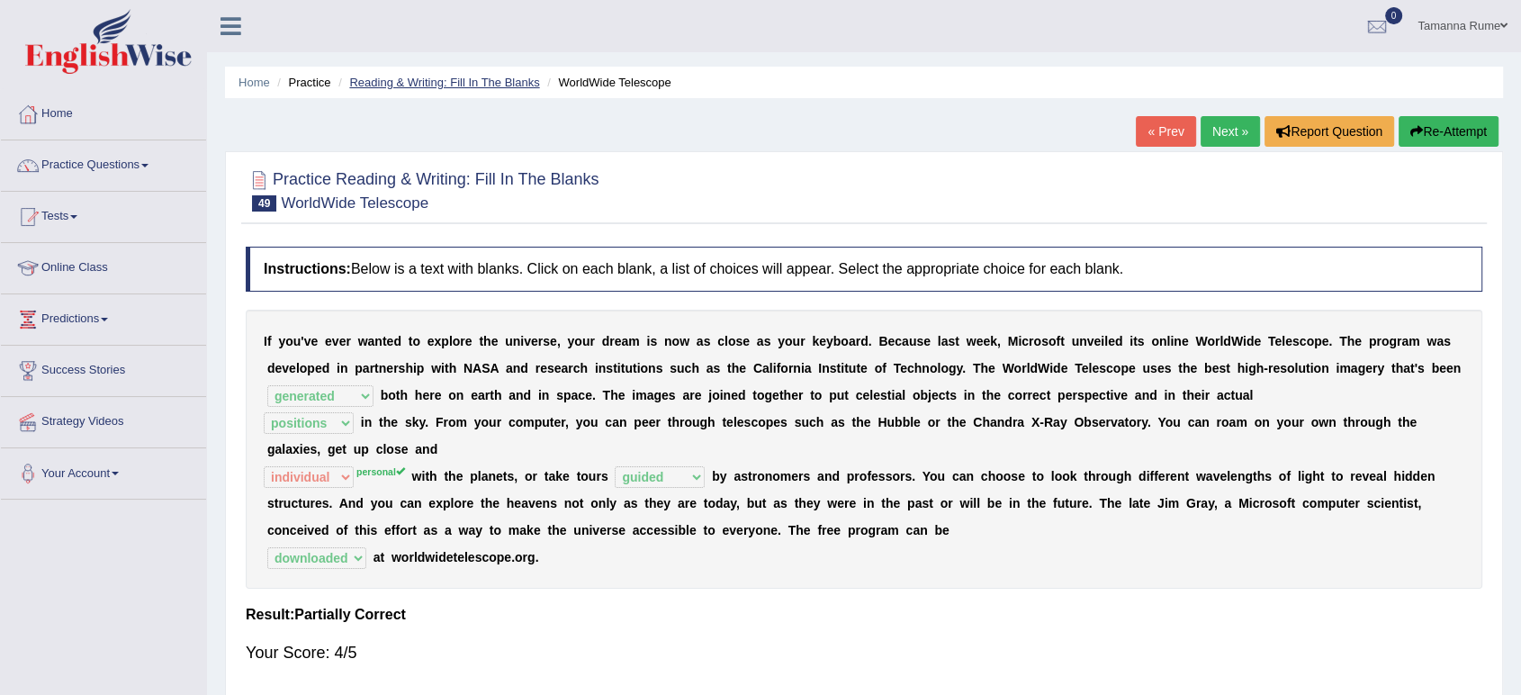
click at [471, 87] on link "Reading & Writing: Fill In The Blanks" at bounding box center [444, 83] width 190 height 14
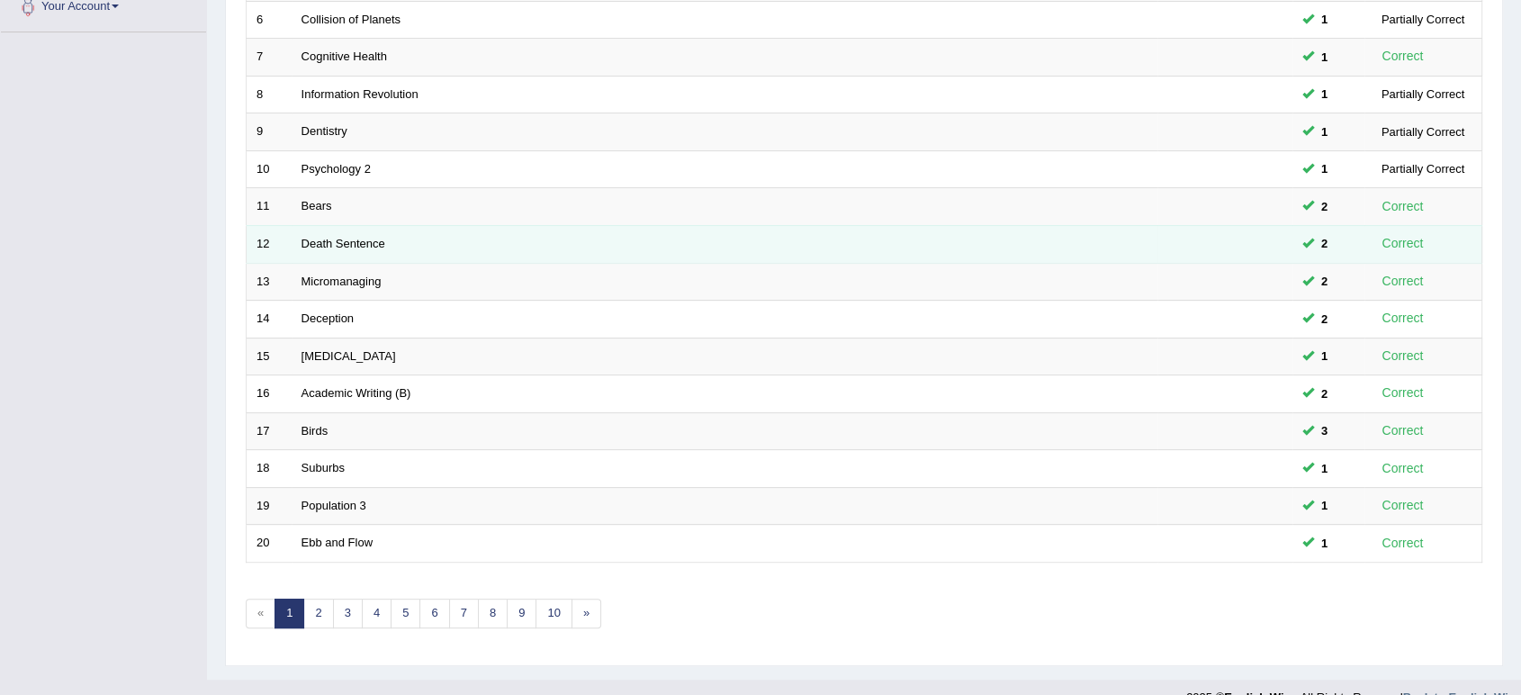
scroll to position [494, 0]
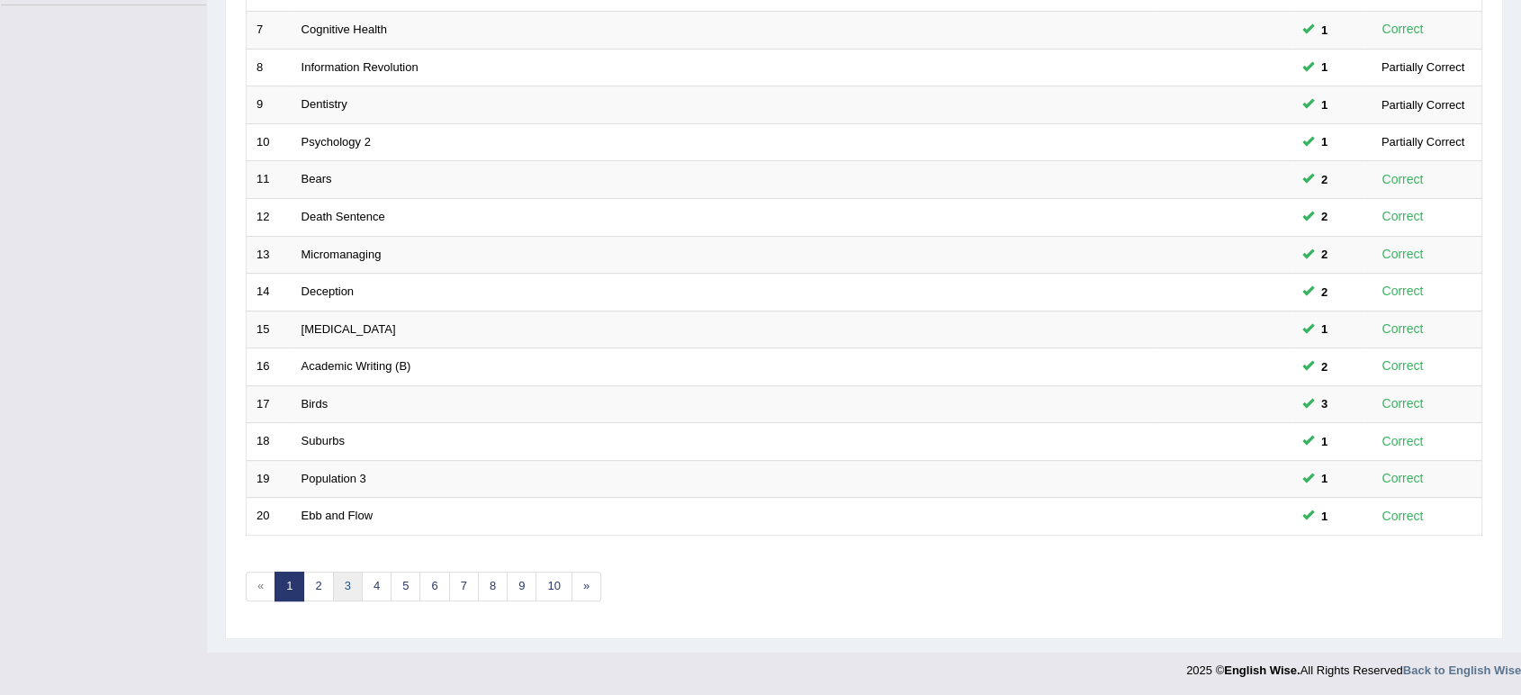
click at [344, 581] on link "3" at bounding box center [348, 587] width 30 height 30
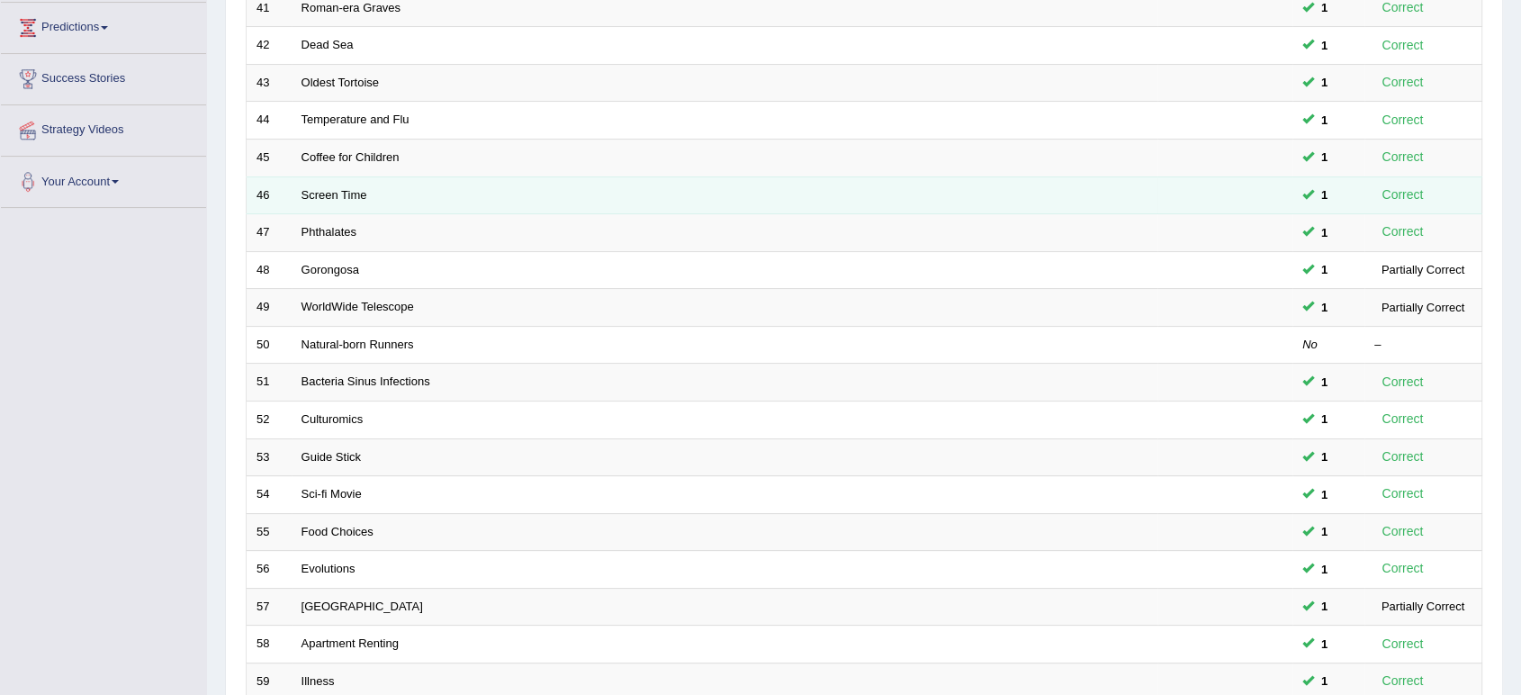
scroll to position [300, 0]
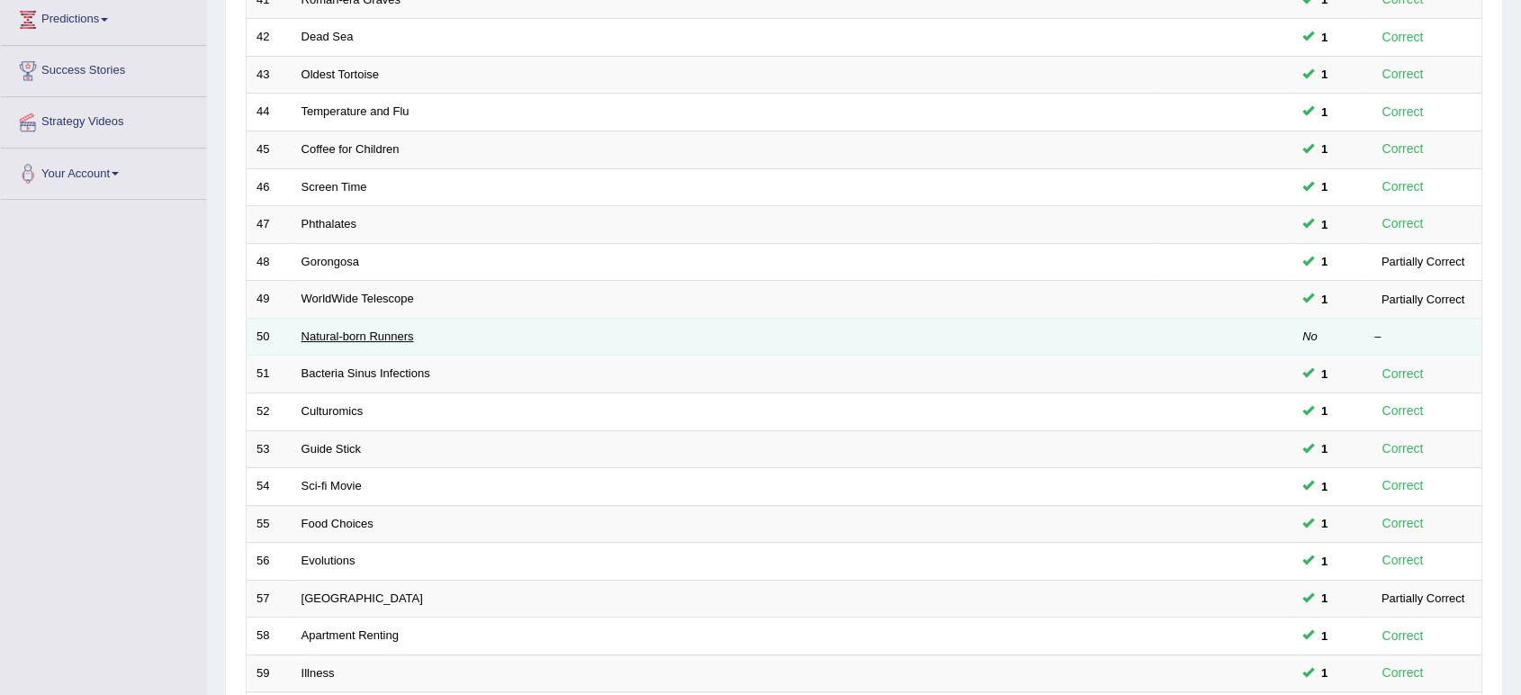
click at [335, 338] on link "Natural-born Runners" at bounding box center [358, 336] width 113 height 14
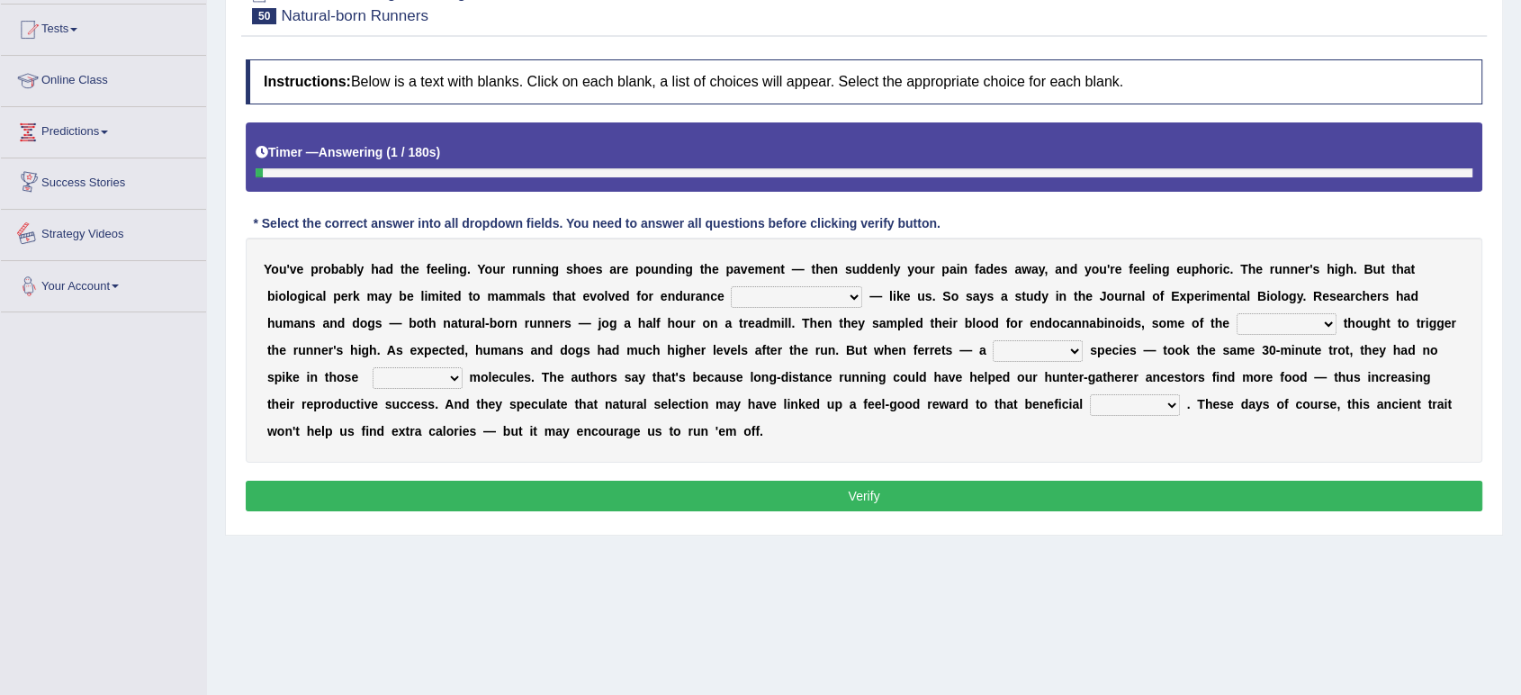
scroll to position [200, 0]
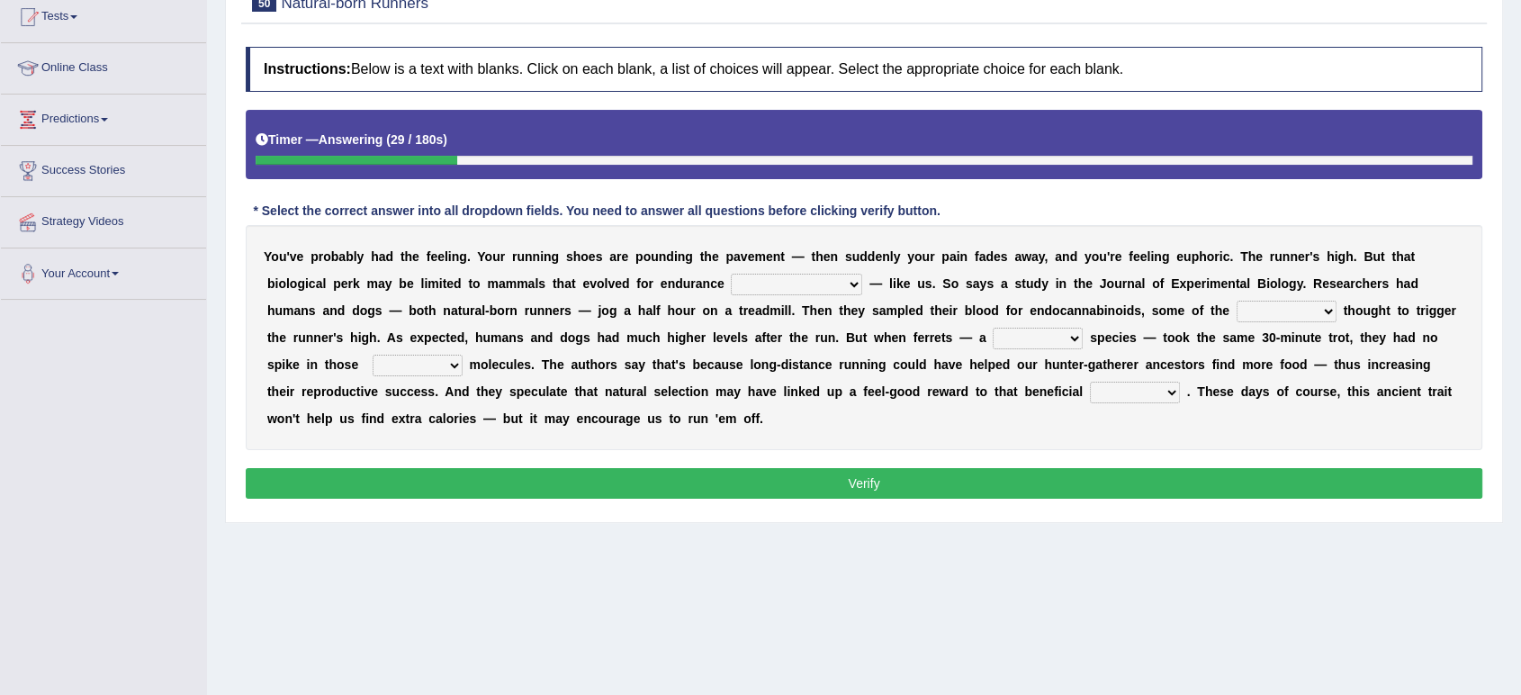
click at [807, 279] on select "dykes personalize classifies exercise" at bounding box center [796, 285] width 131 height 22
select select "exercise"
click at [731, 274] on select "dykes personalize classifies exercise" at bounding box center [796, 285] width 131 height 22
click at [1272, 311] on select "almshouse turnarounds compounds foxhounds" at bounding box center [1287, 312] width 100 height 22
select select "compounds"
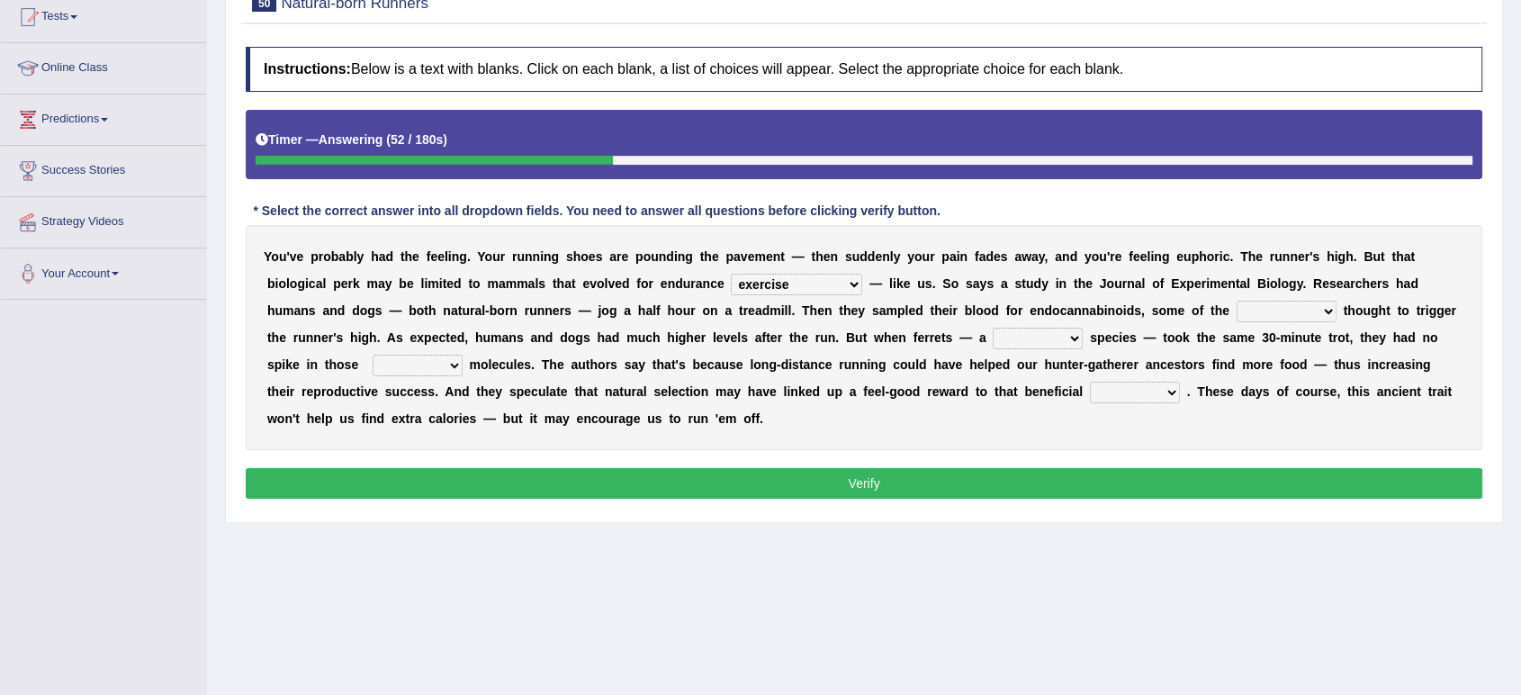
click at [1237, 301] on select "almshouse turnarounds compounds foxhounds" at bounding box center [1287, 312] width 100 height 22
click at [1042, 337] on select "excellency merely faerie sedentary" at bounding box center [1038, 339] width 90 height 22
select select "sedentary"
click at [993, 328] on select "excellency merely faerie sedentary" at bounding box center [1038, 339] width 90 height 22
click at [410, 365] on select "groaned feel-good inchoate loaned" at bounding box center [418, 366] width 90 height 22
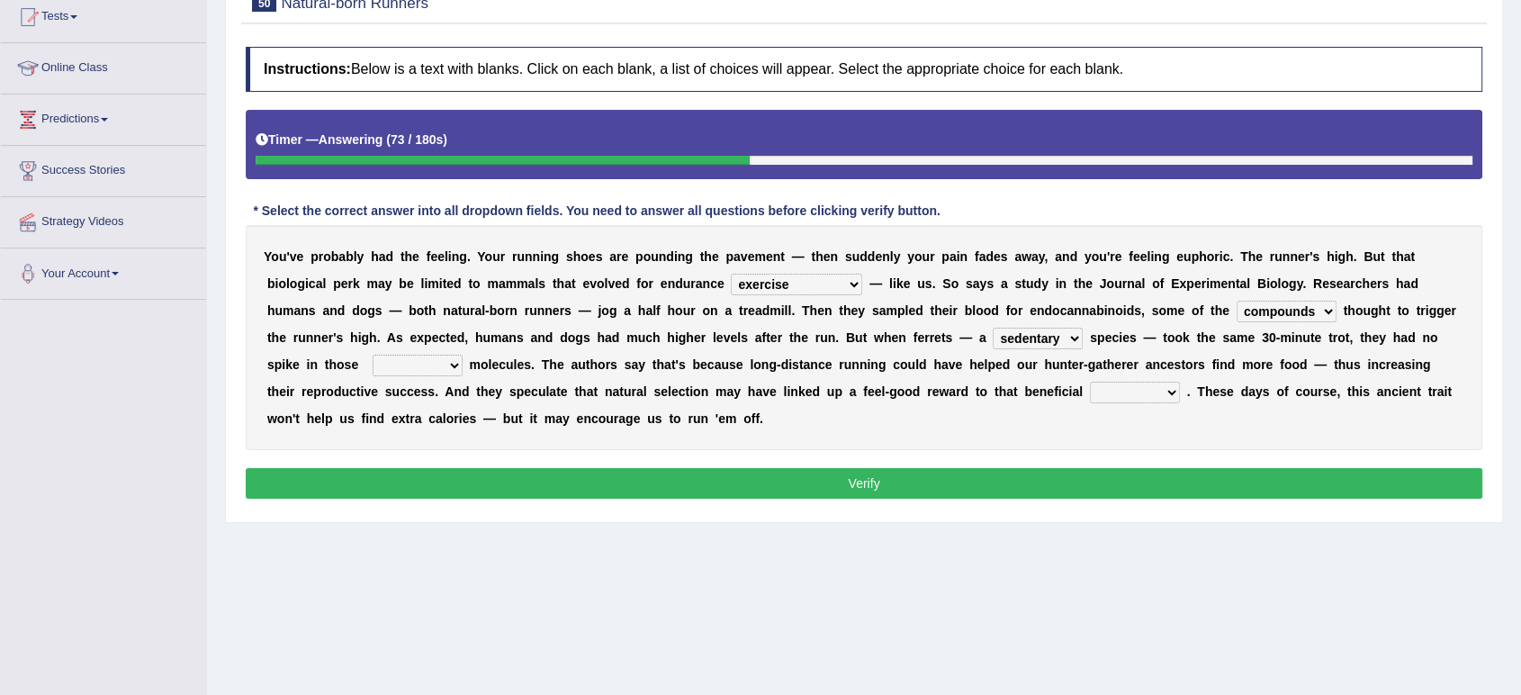
select select "feel-good"
click at [373, 355] on select "groaned feel-good inchoate loaned" at bounding box center [418, 366] width 90 height 22
click at [1135, 390] on select "wager exchanger behavior regulator" at bounding box center [1135, 393] width 90 height 22
select select "regulator"
click at [1090, 382] on select "wager exchanger behavior regulator" at bounding box center [1135, 393] width 90 height 22
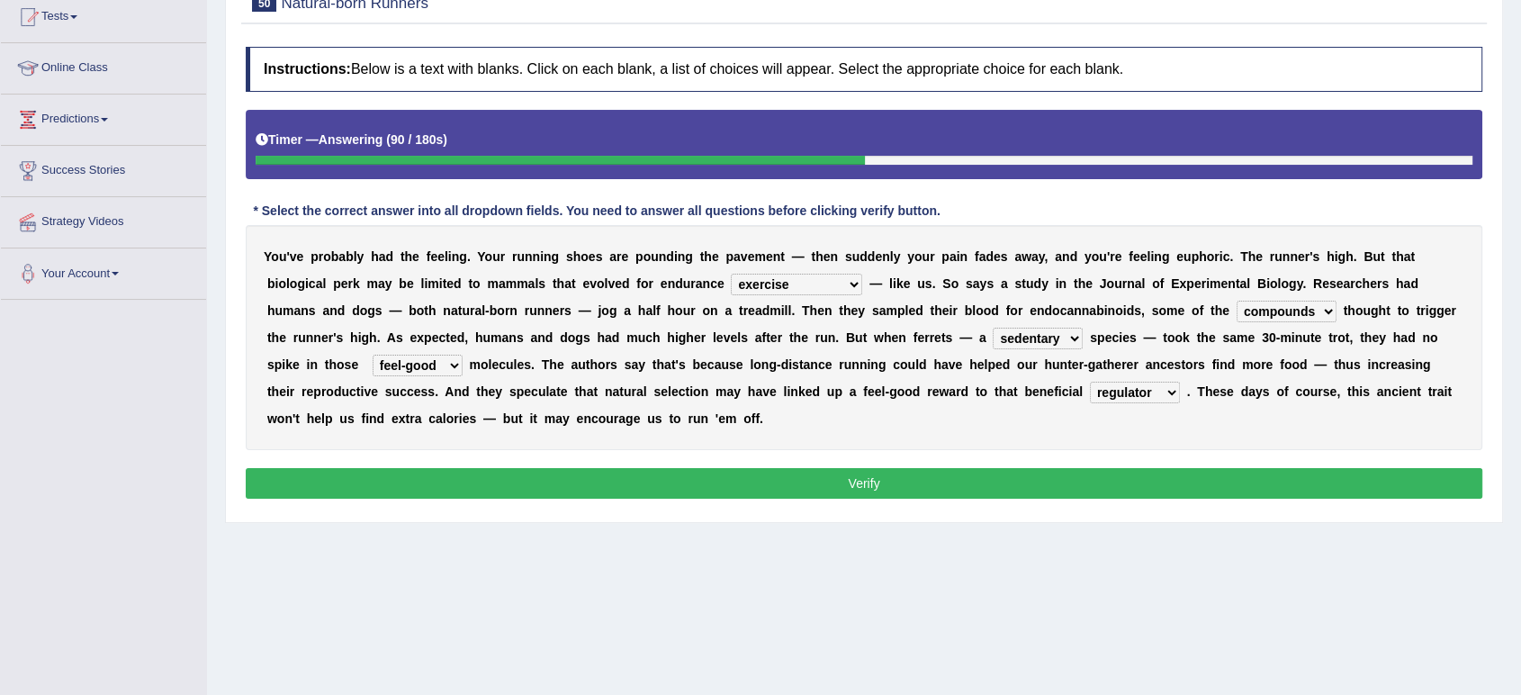
click at [921, 476] on button "Verify" at bounding box center [864, 483] width 1237 height 31
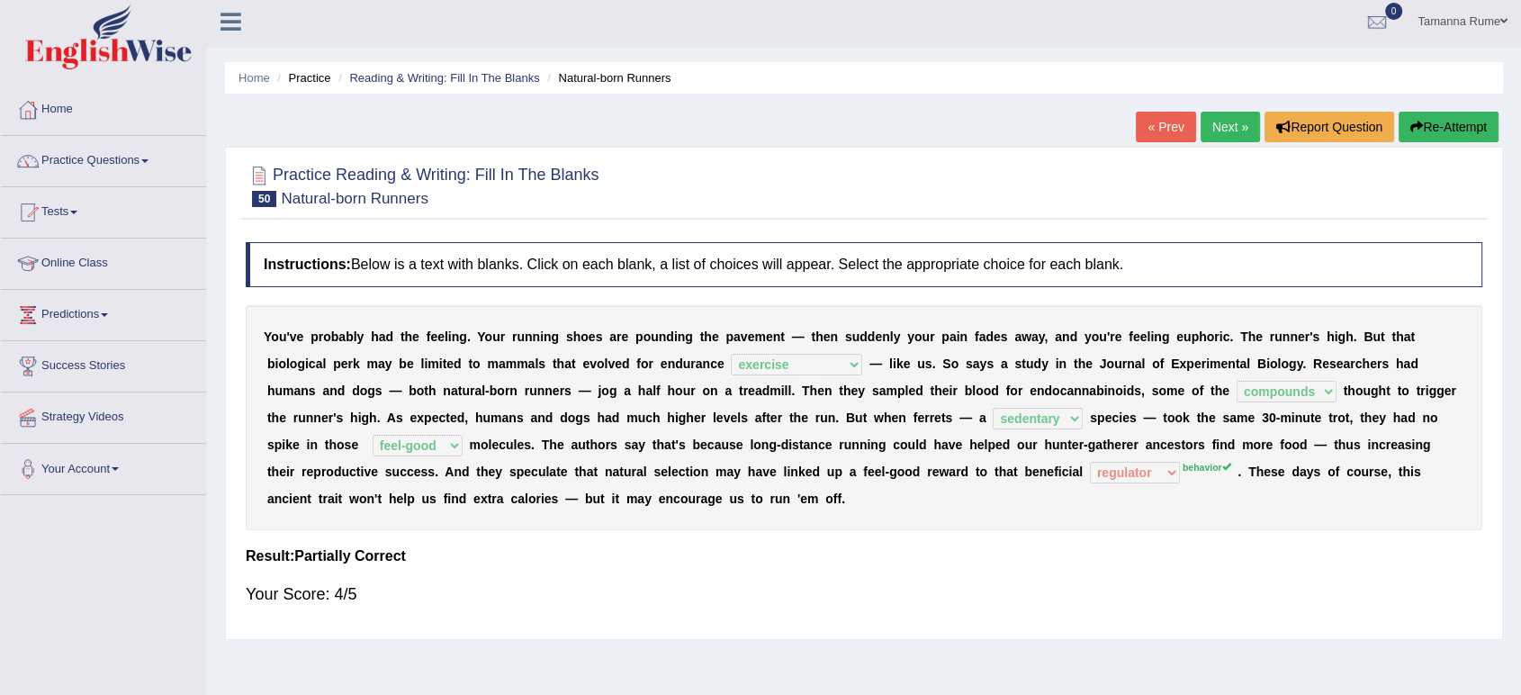
scroll to position [0, 0]
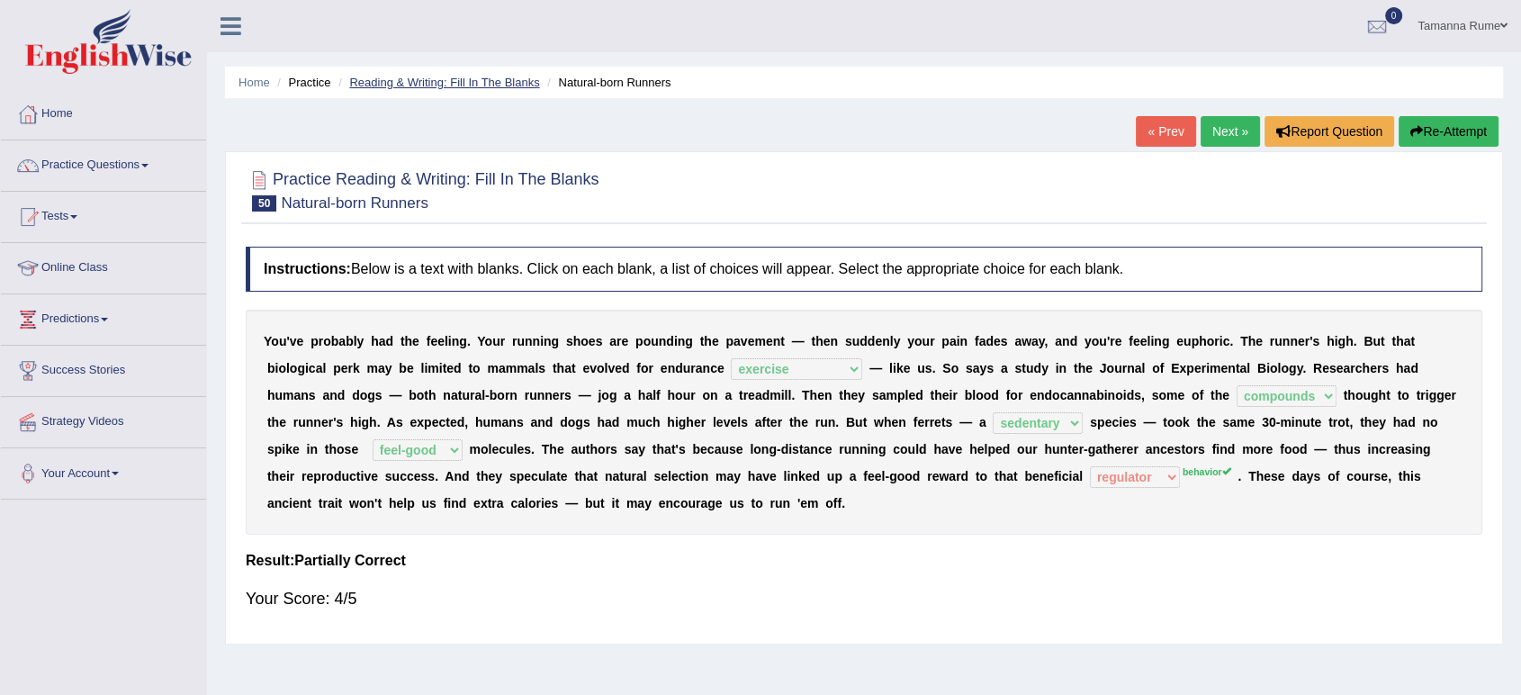
click at [471, 84] on link "Reading & Writing: Fill In The Blanks" at bounding box center [444, 83] width 190 height 14
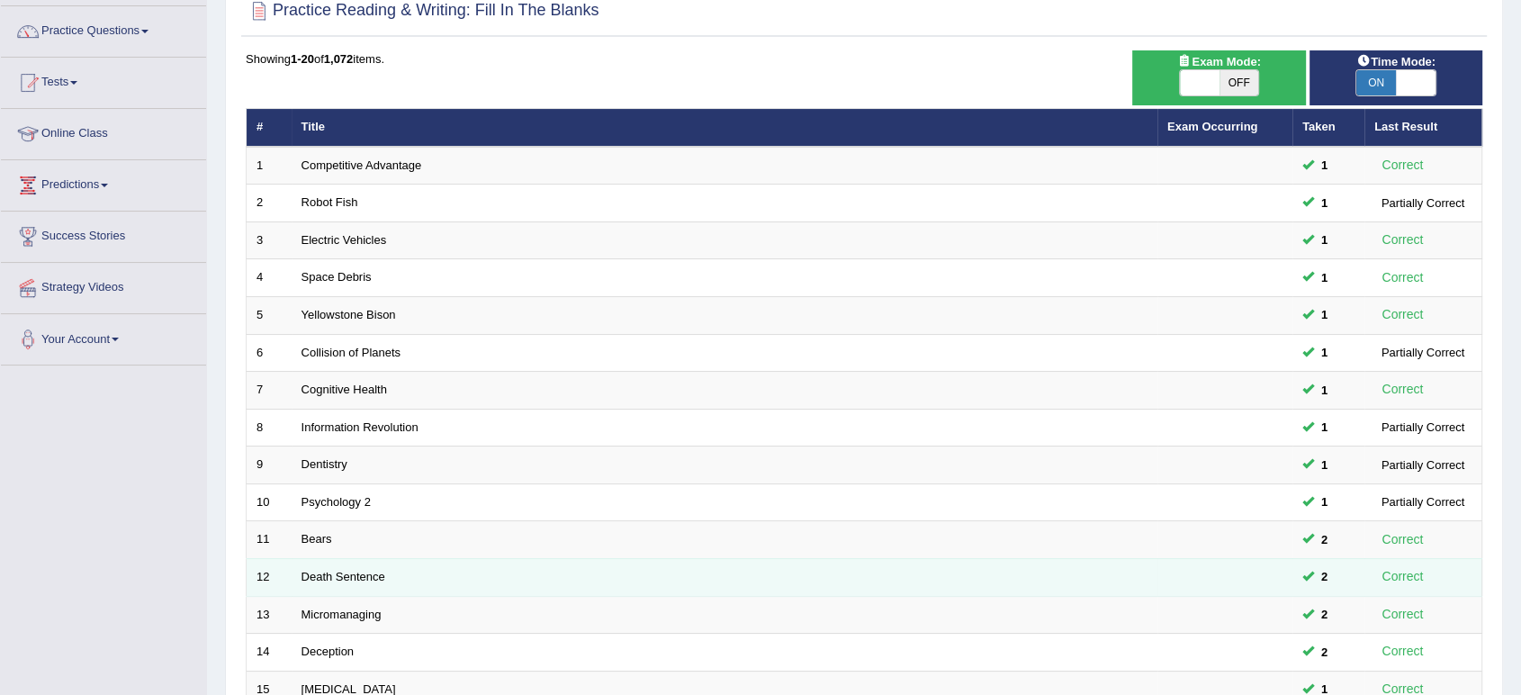
scroll to position [494, 0]
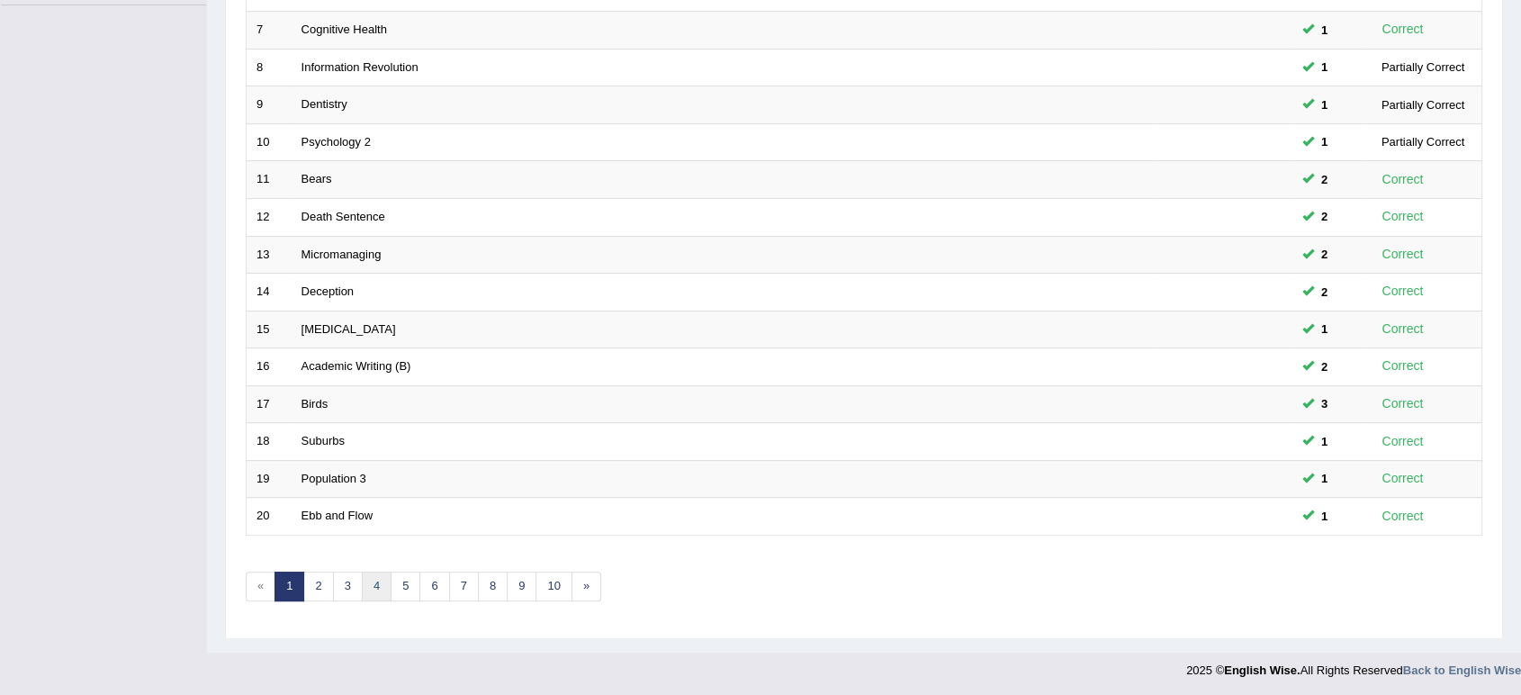
click at [365, 585] on link "4" at bounding box center [377, 587] width 30 height 30
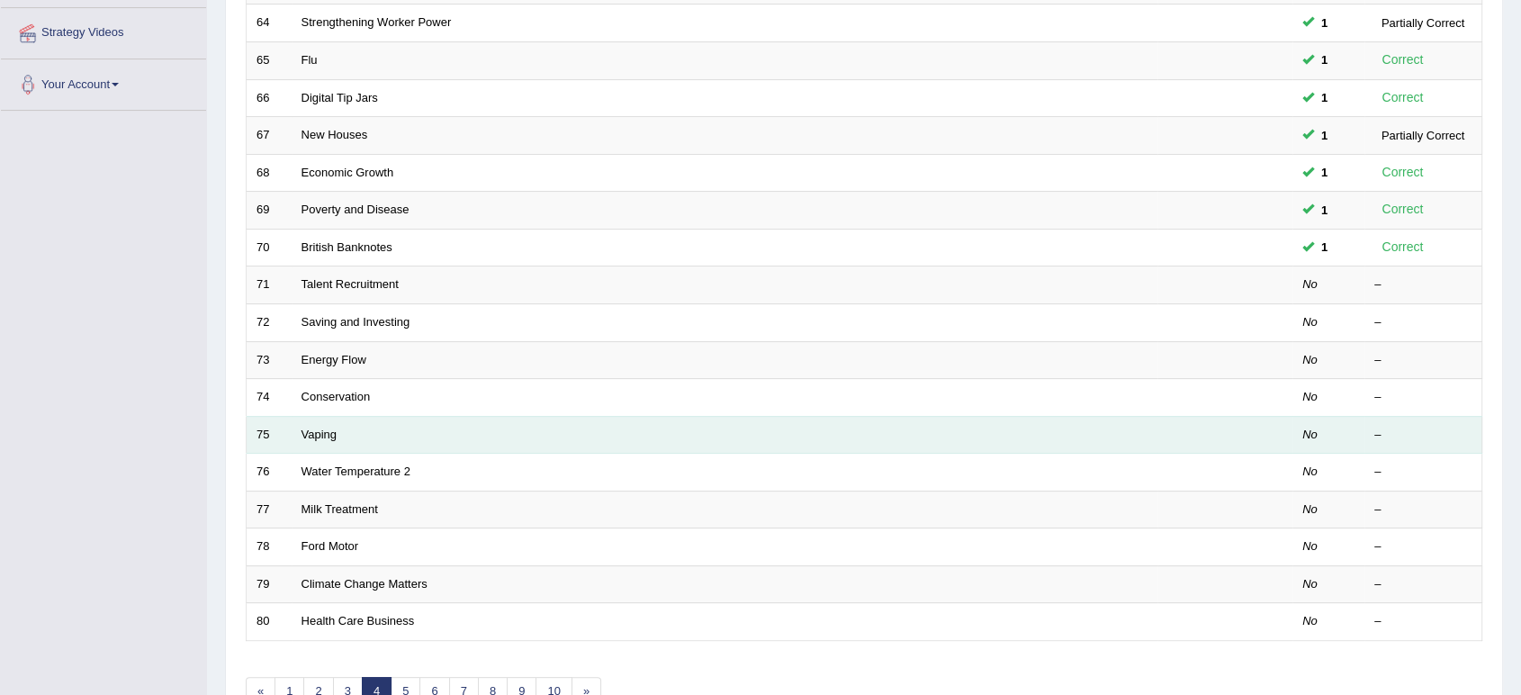
scroll to position [400, 0]
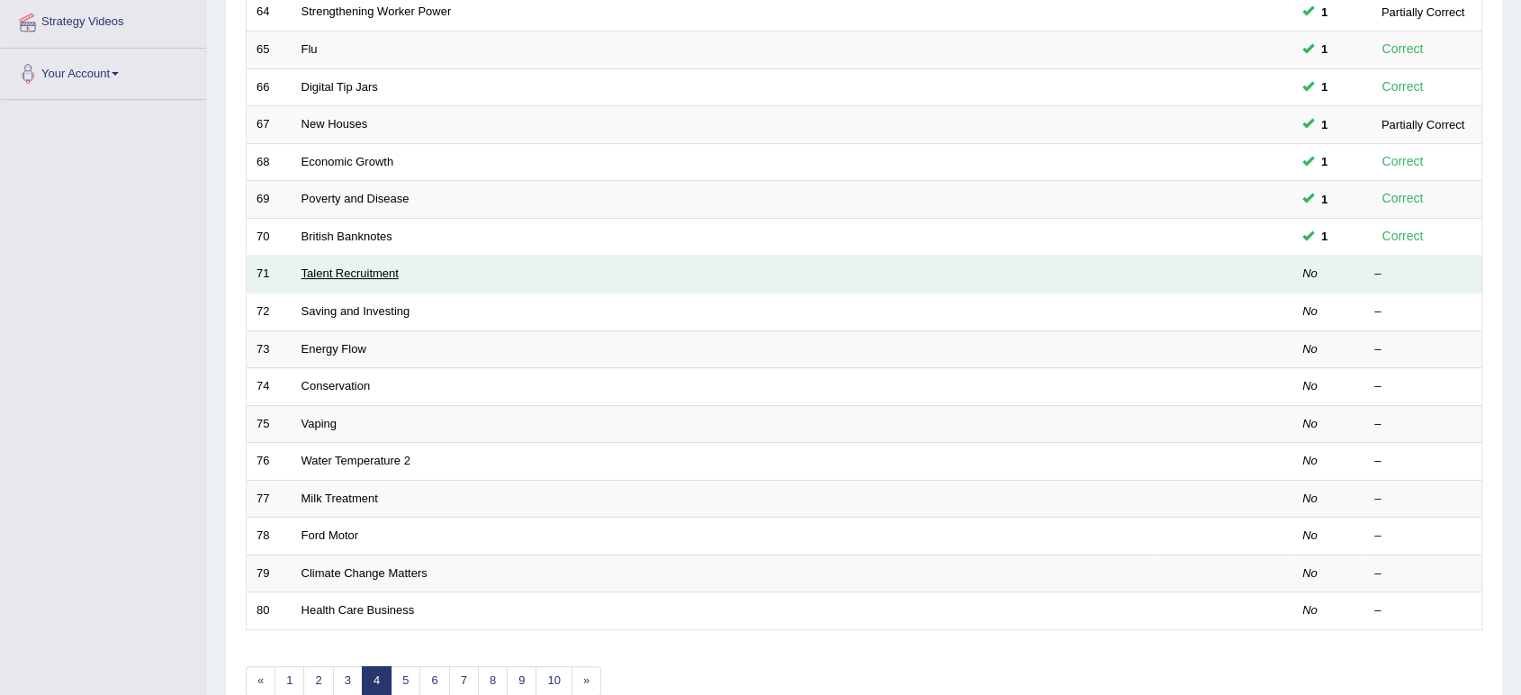
click at [383, 272] on link "Talent Recruitment" at bounding box center [350, 273] width 97 height 14
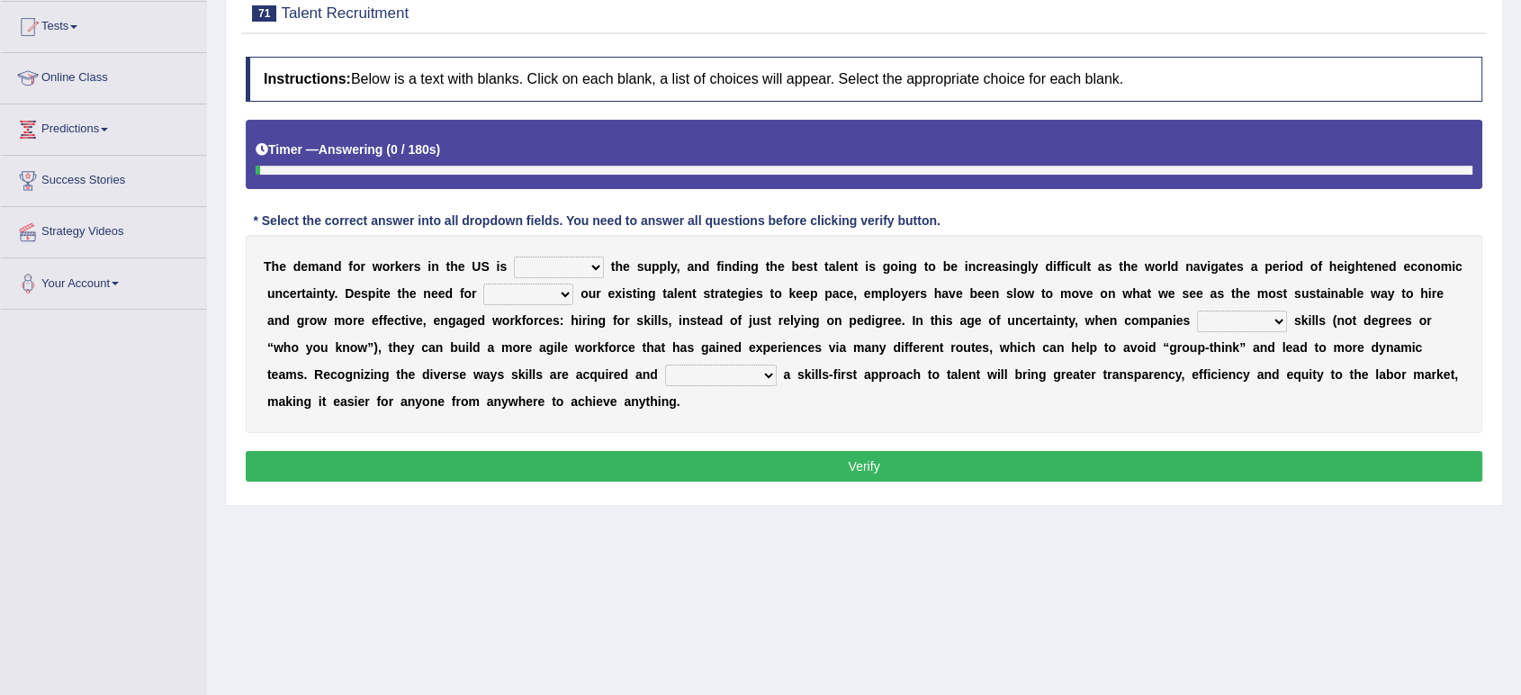
scroll to position [200, 0]
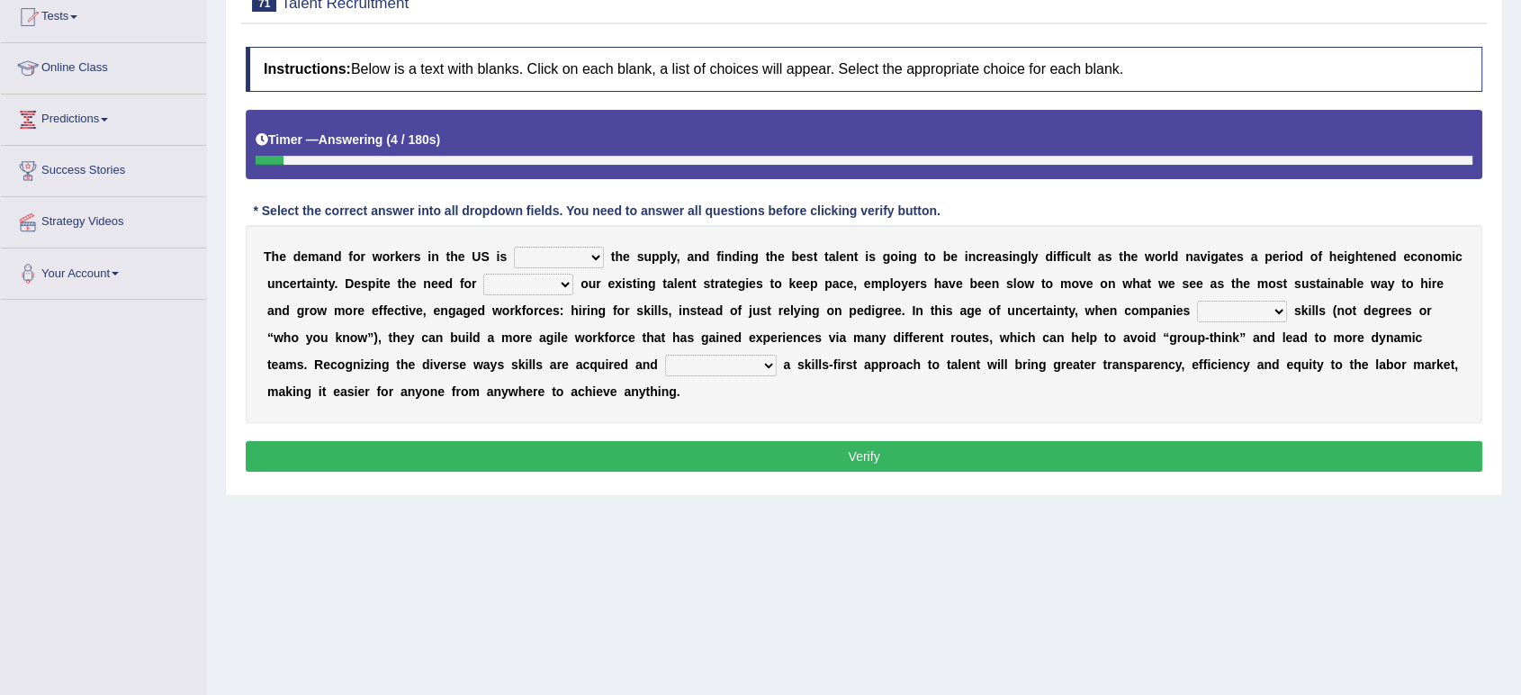
click at [589, 256] on select "outpacing falling flipping irrigating" at bounding box center [559, 258] width 90 height 22
select select "irrigating"
click at [514, 247] on select "outpacing falling flipping irrigating" at bounding box center [559, 258] width 90 height 22
click at [554, 278] on select "reveling reflecting revamping inverting" at bounding box center [528, 285] width 90 height 22
select select "revamping"
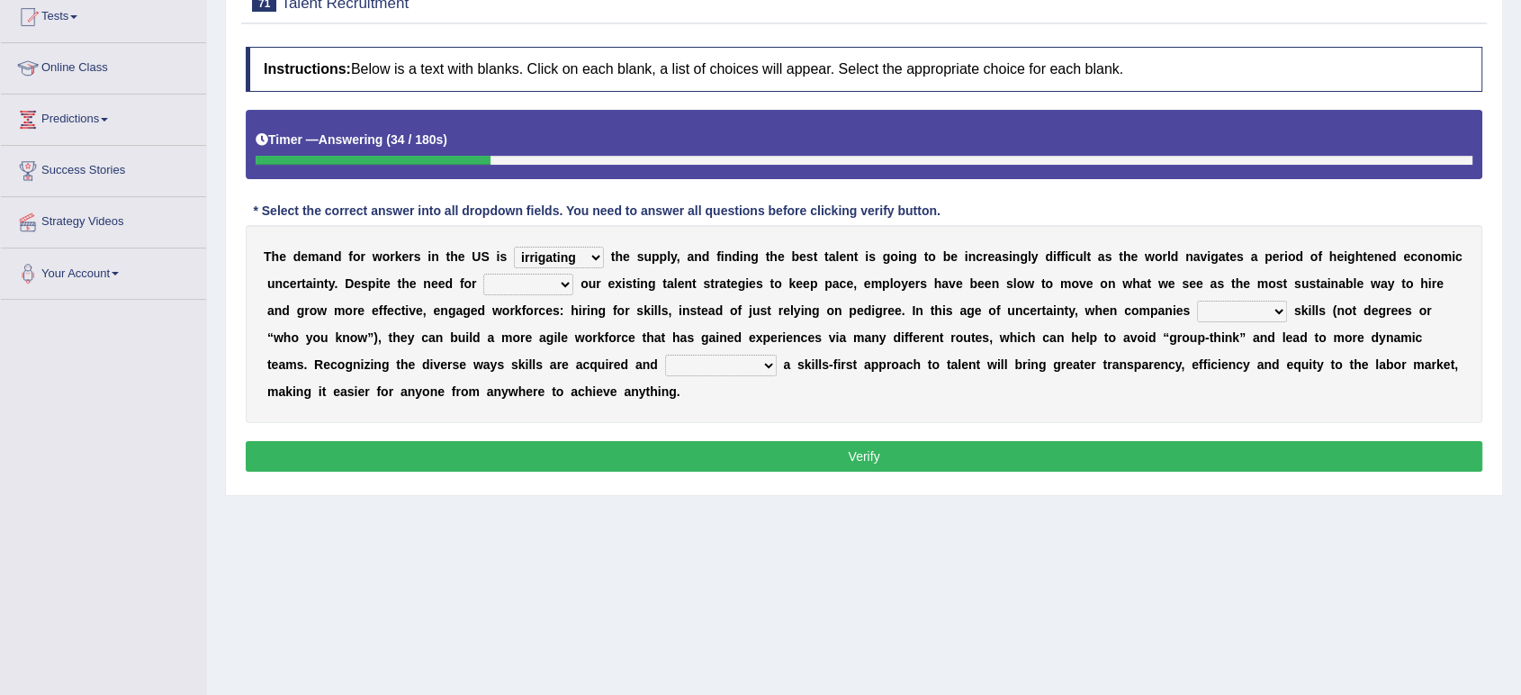
click at [483, 274] on select "reveling reflecting revamping inverting" at bounding box center [528, 285] width 90 height 22
click at [1270, 306] on select "neglect prioritize worsen alleviate" at bounding box center [1242, 312] width 90 height 22
select select "prioritize"
click at [1197, 301] on select "neglect prioritize worsen alleviate" at bounding box center [1242, 312] width 90 height 22
click at [760, 367] on select "distinguishing digitizing attempting adopting" at bounding box center [721, 366] width 112 height 22
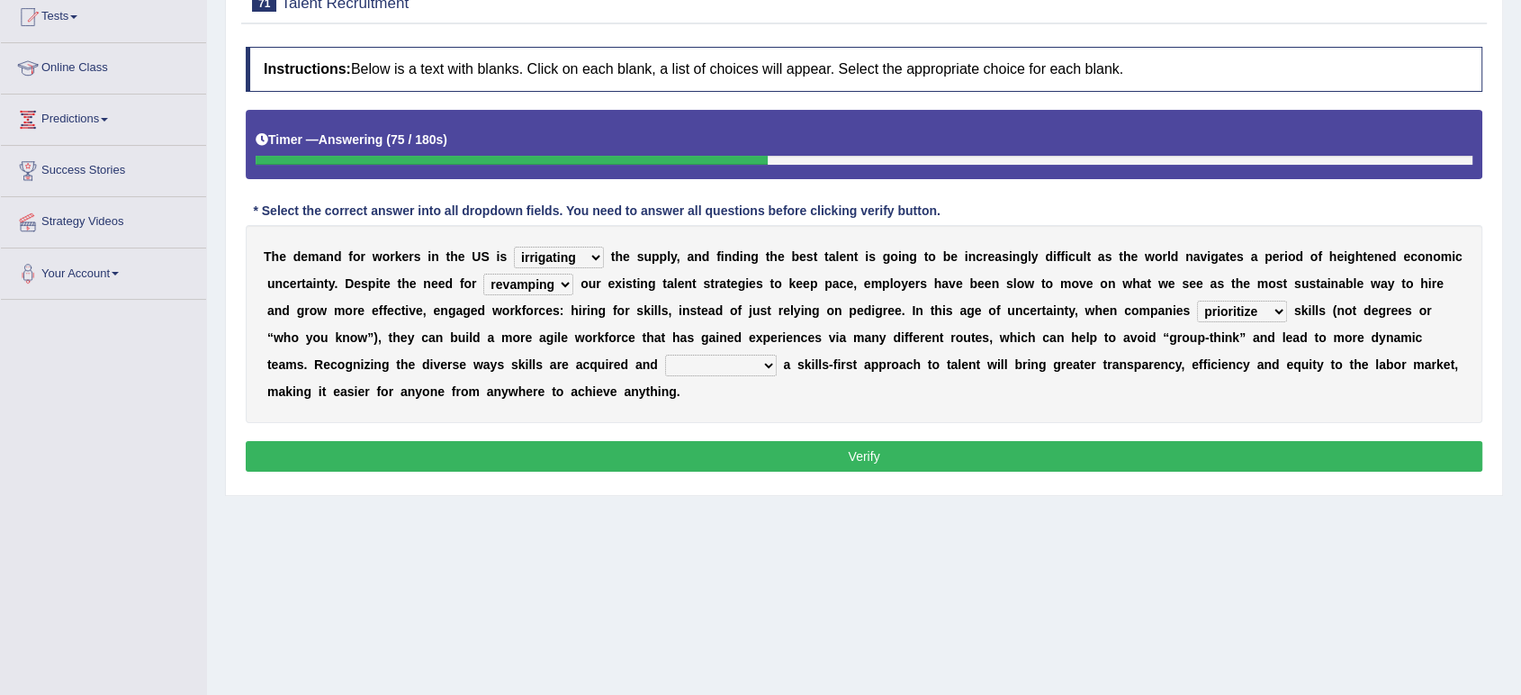
select select "adopting"
click at [665, 355] on select "distinguishing digitizing attempting adopting" at bounding box center [721, 366] width 112 height 22
click at [727, 442] on button "Verify" at bounding box center [864, 456] width 1237 height 31
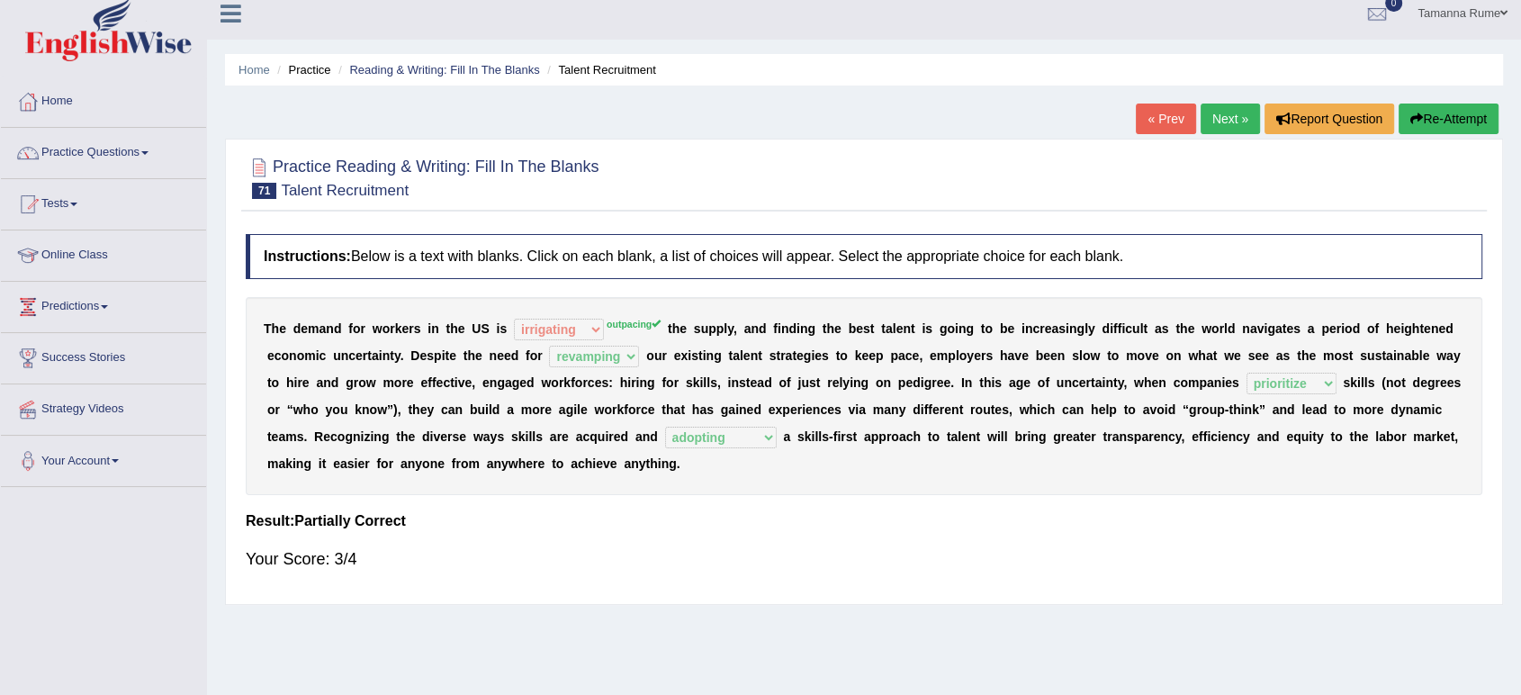
scroll to position [0, 0]
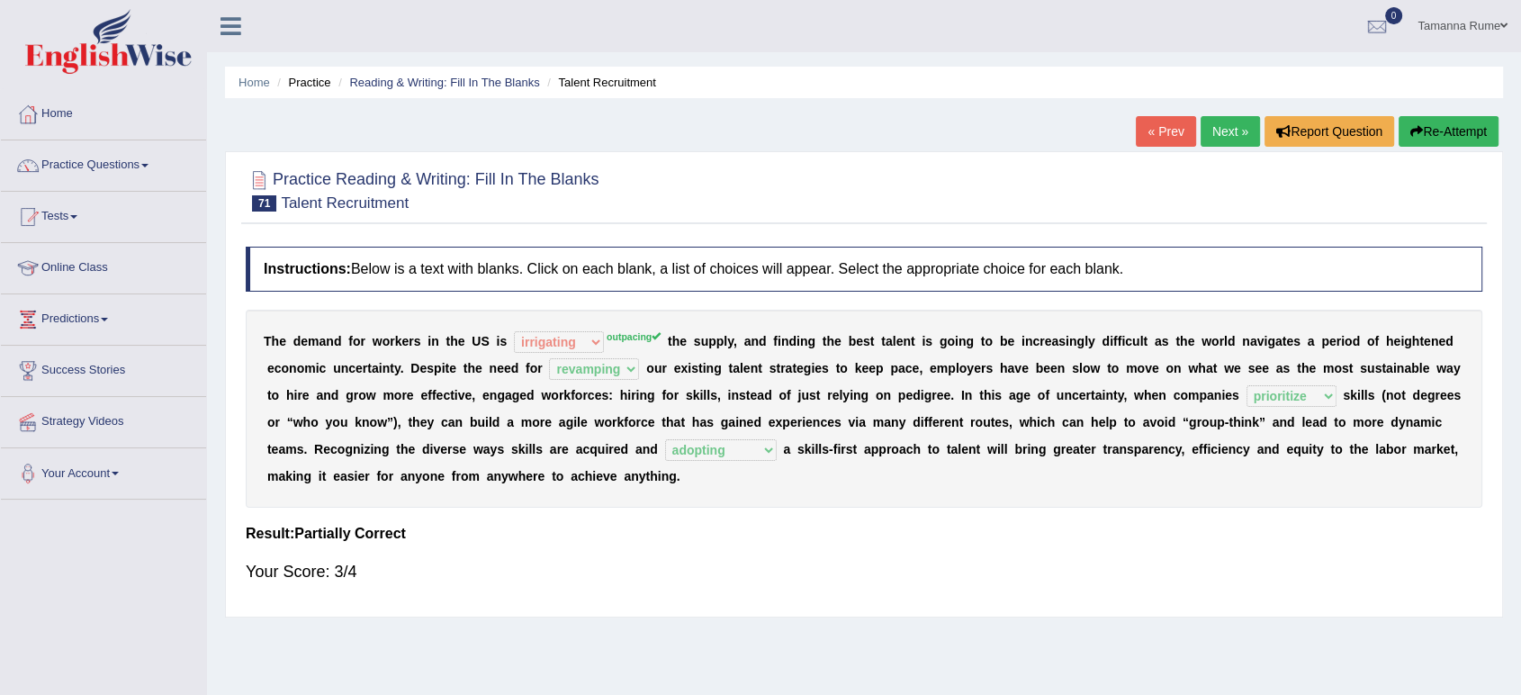
click at [1217, 136] on link "Next »" at bounding box center [1230, 131] width 59 height 31
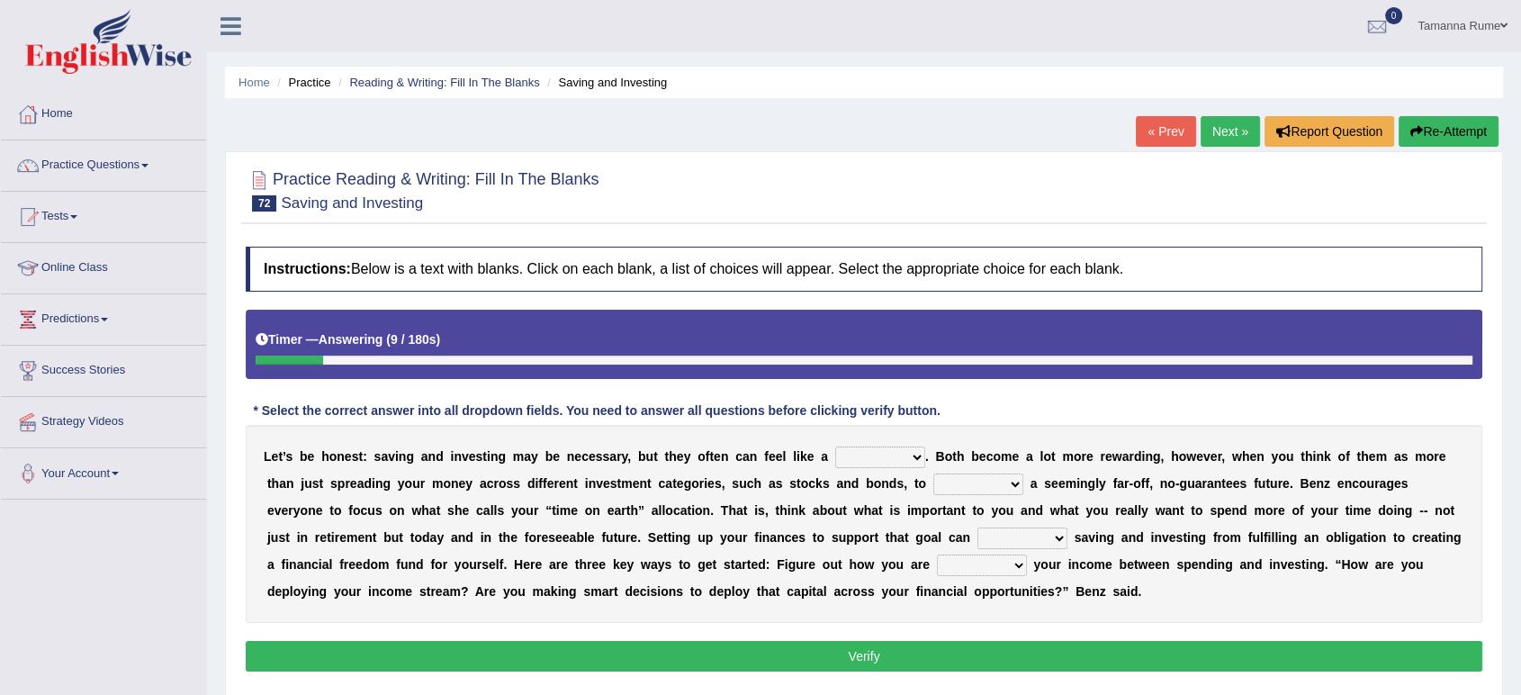
click at [906, 458] on select "nuance choice recidivist chore" at bounding box center [880, 457] width 90 height 22
select select "chore"
click at [835, 446] on select "nuance choice recidivist chore" at bounding box center [880, 457] width 90 height 22
click at [1014, 486] on select "fulminate fund categorize fend" at bounding box center [978, 484] width 90 height 22
select select "fund"
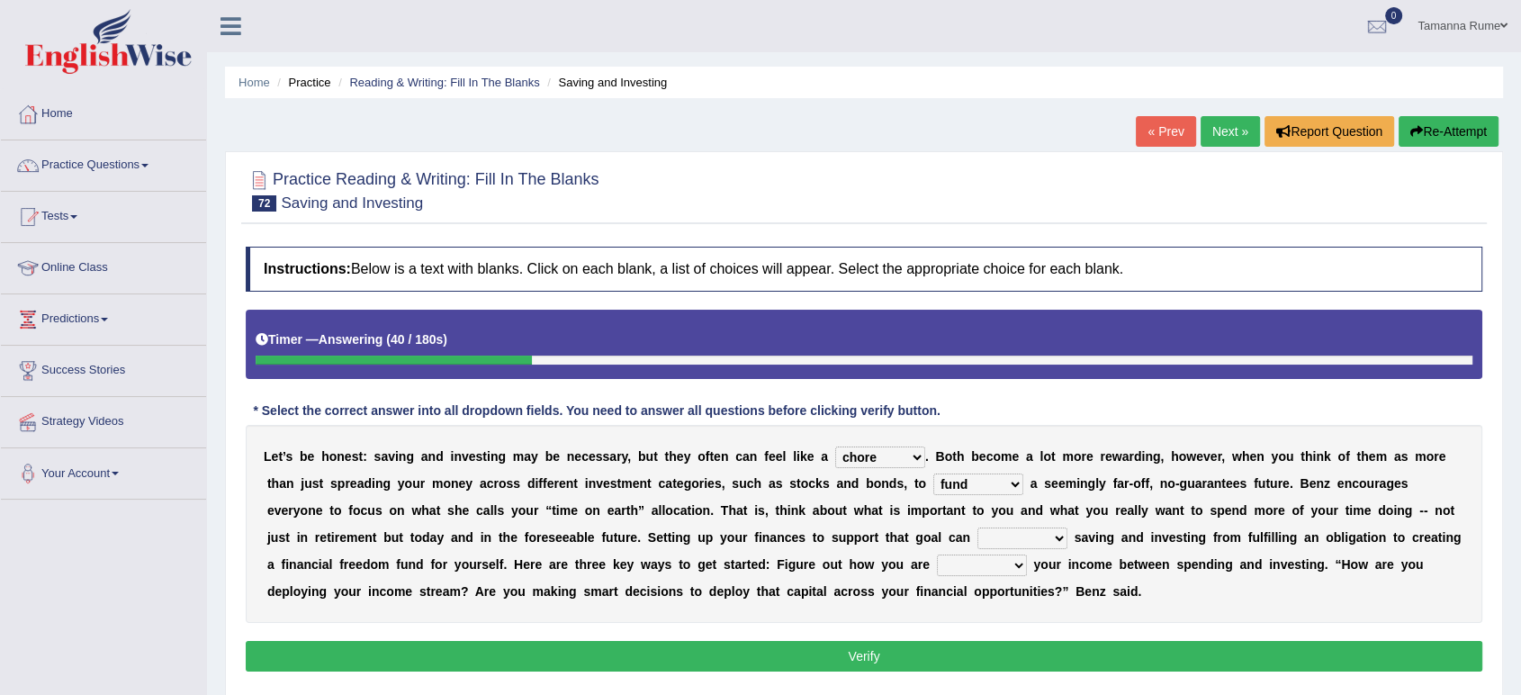
click at [933, 473] on select "fulminate fund categorize fend" at bounding box center [978, 484] width 90 height 22
click at [1051, 537] on select "transcend transact transport transform" at bounding box center [1023, 538] width 90 height 22
select select "transform"
click at [978, 527] on select "transcend transact transport transform" at bounding box center [1023, 538] width 90 height 22
click at [1008, 564] on select "affording spiking allocating delegating" at bounding box center [982, 565] width 90 height 22
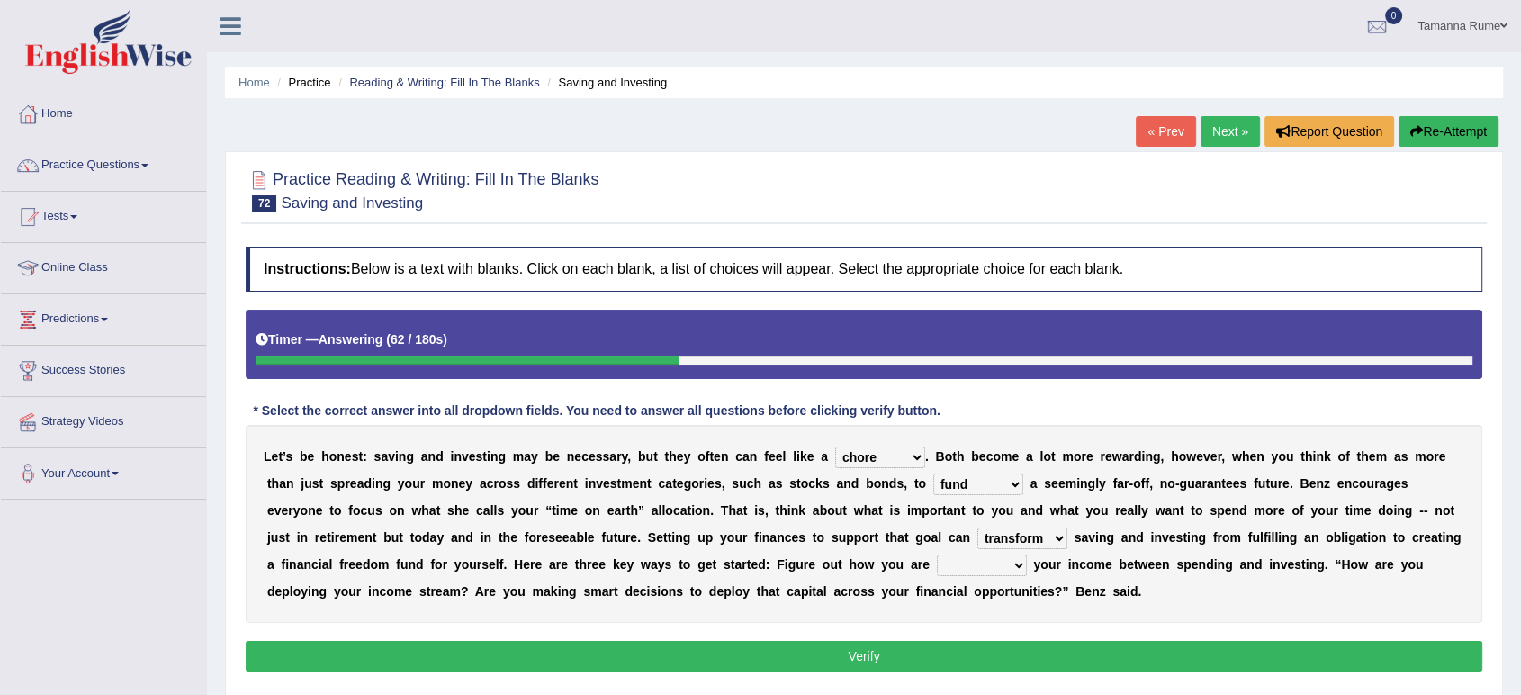
select select "allocating"
click at [937, 554] on select "affording spiking allocating delegating" at bounding box center [982, 565] width 90 height 22
click at [873, 654] on button "Verify" at bounding box center [864, 656] width 1237 height 31
